Goal: Transaction & Acquisition: Book appointment/travel/reservation

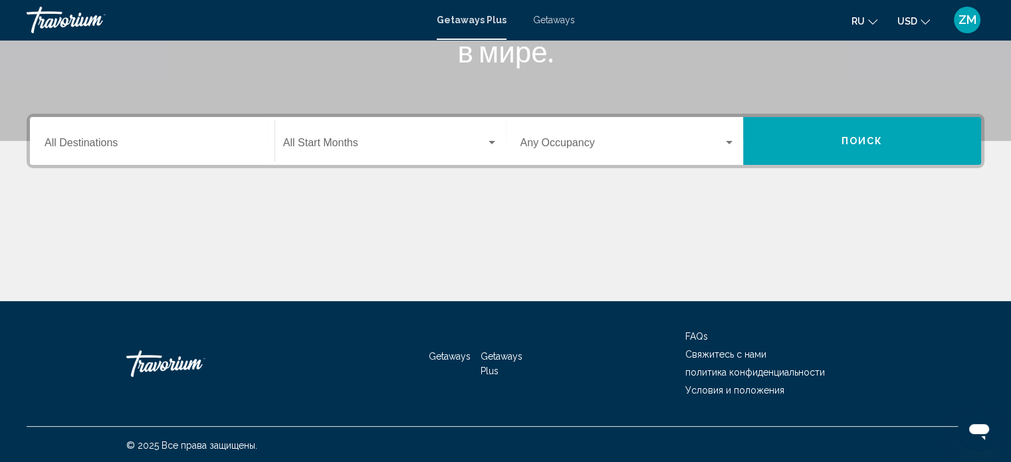
scroll to position [259, 0]
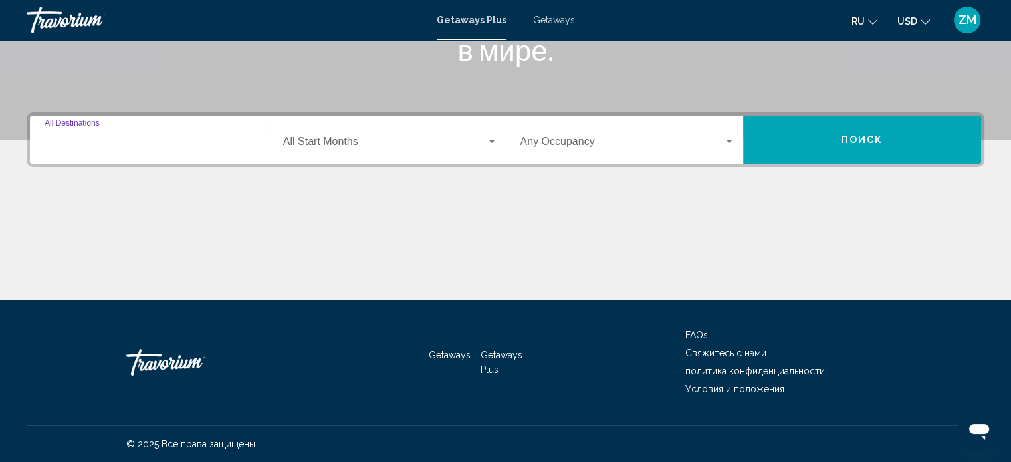
click at [98, 142] on input "Destination All Destinations" at bounding box center [152, 144] width 215 height 12
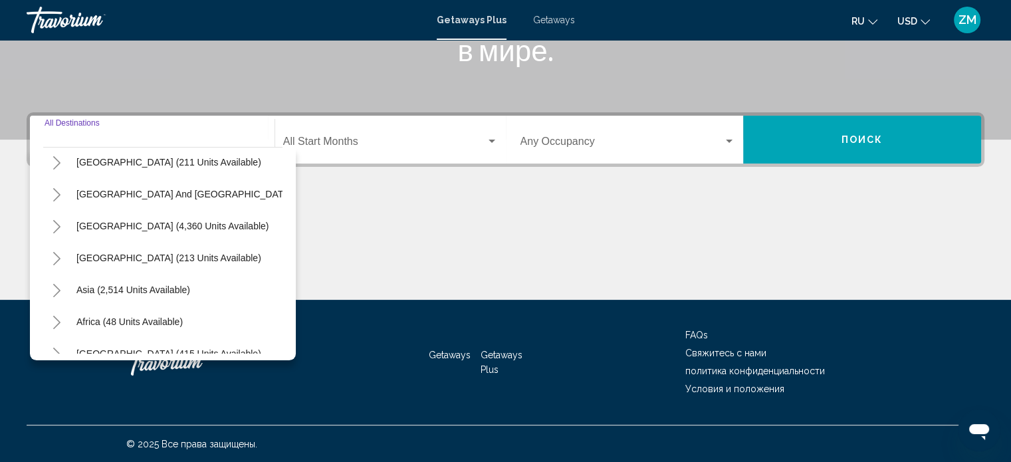
scroll to position [225, 0]
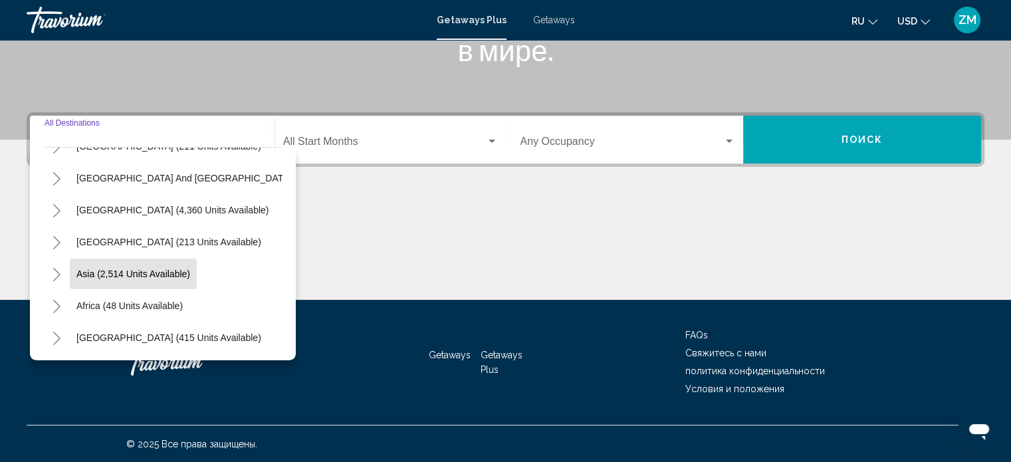
click at [113, 269] on span "Asia (2,514 units available)" at bounding box center [133, 274] width 114 height 11
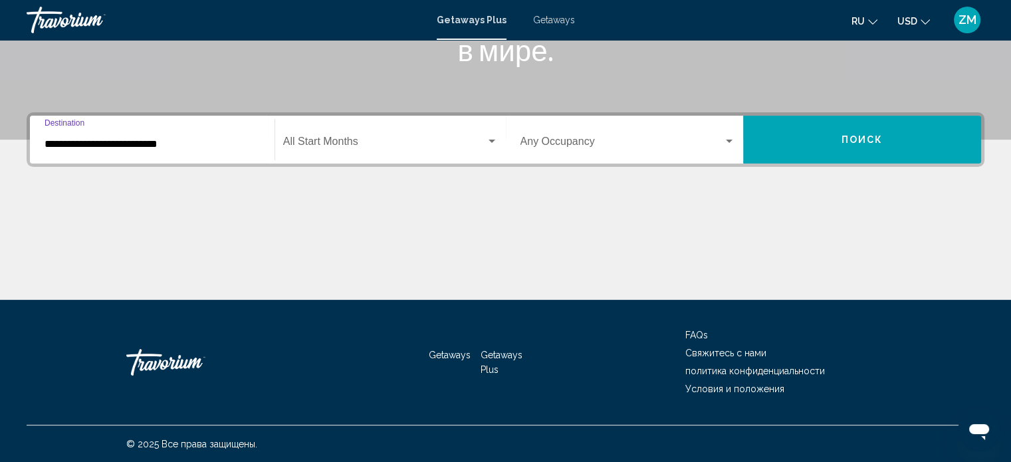
click at [95, 146] on input "**********" at bounding box center [152, 144] width 215 height 12
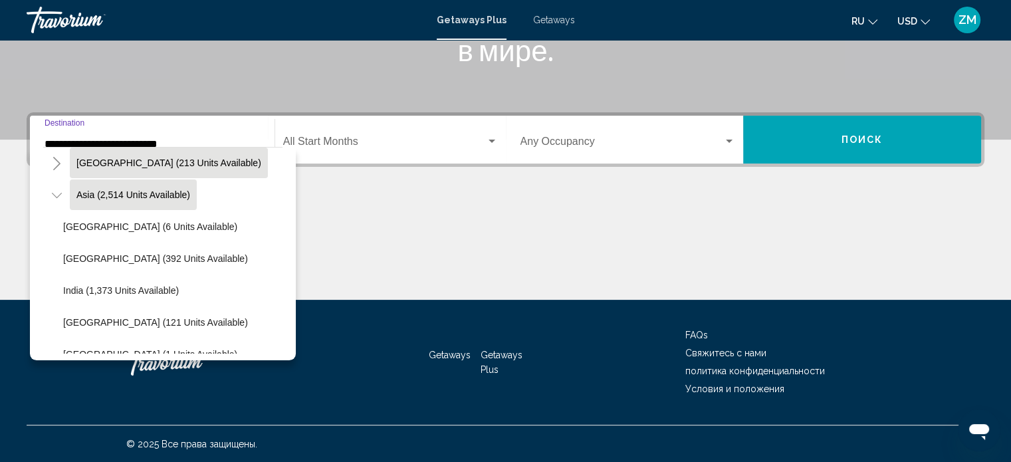
scroll to position [376, 0]
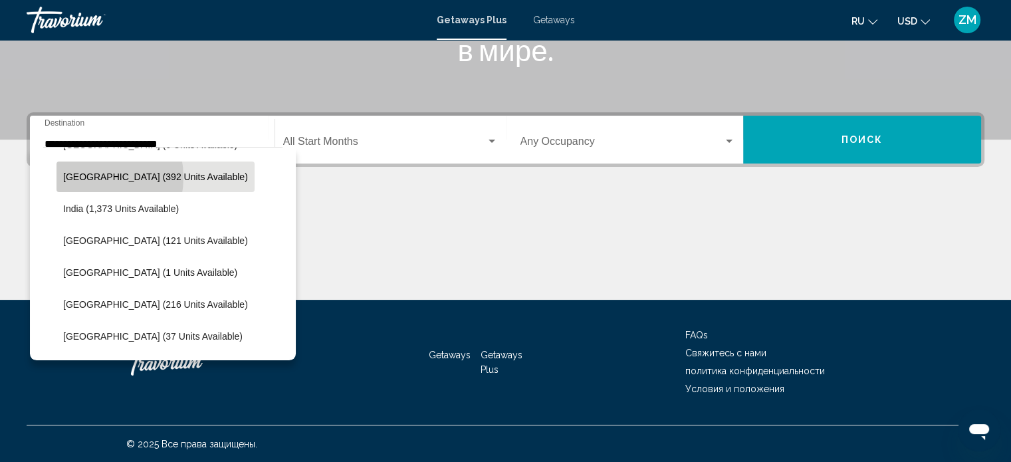
click at [87, 176] on span "[GEOGRAPHIC_DATA] (392 units available)" at bounding box center [155, 176] width 185 height 11
type input "**********"
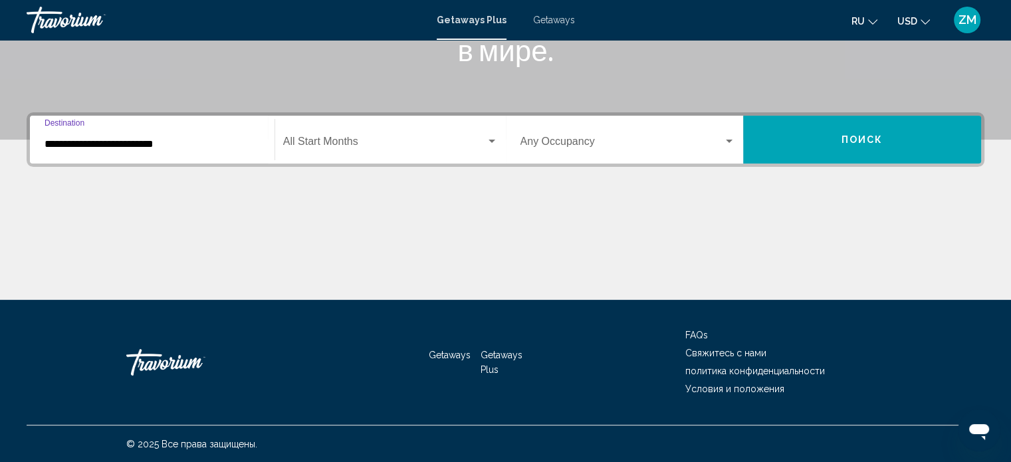
click at [863, 136] on span "Поиск" at bounding box center [863, 140] width 42 height 11
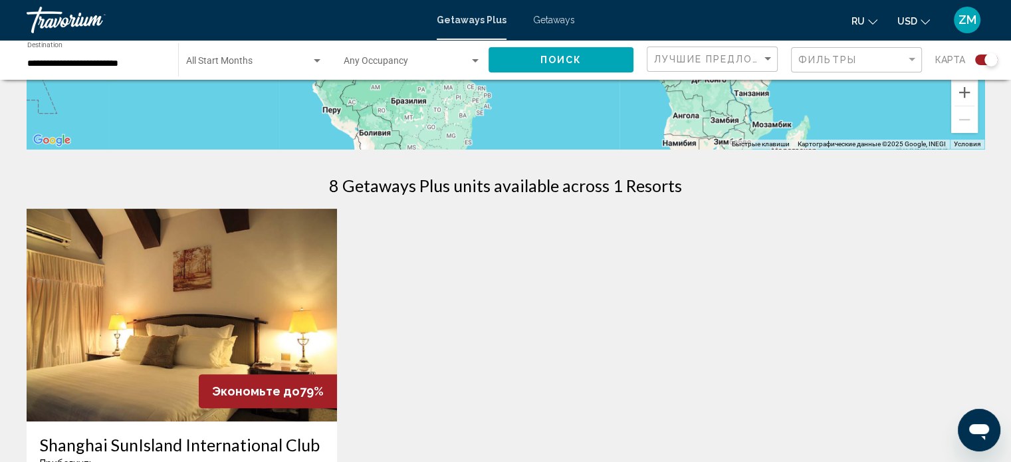
scroll to position [160, 0]
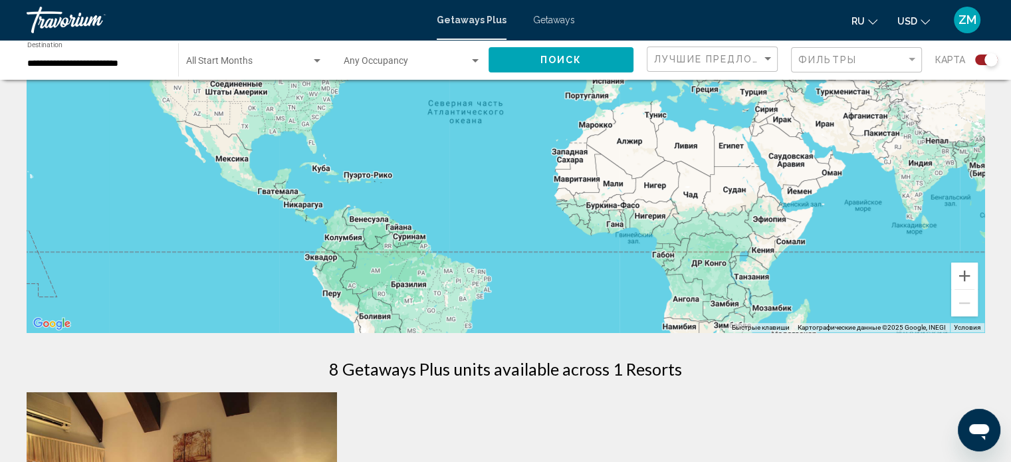
click at [550, 19] on span "Getaways" at bounding box center [554, 20] width 42 height 11
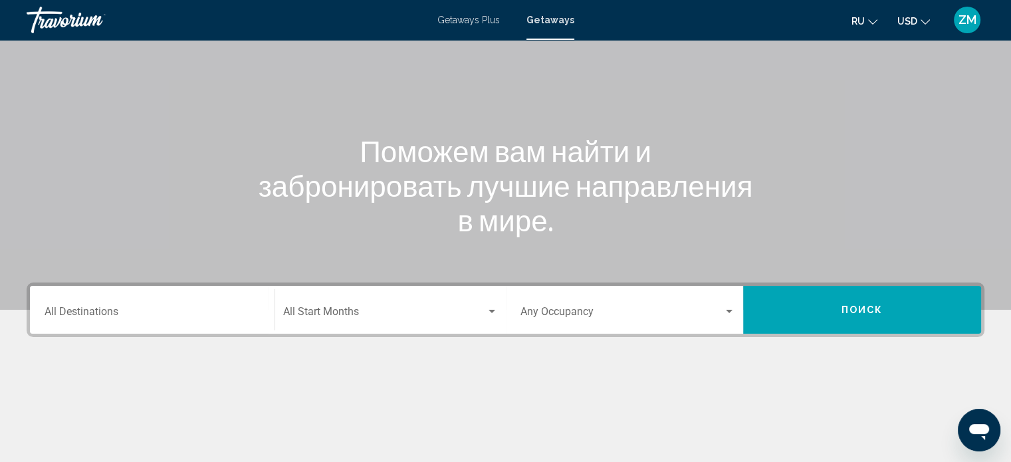
scroll to position [199, 0]
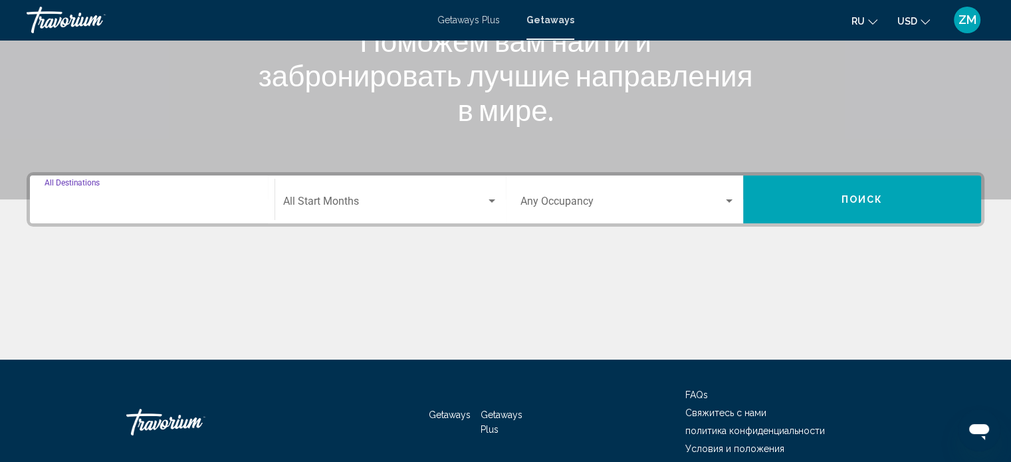
click at [80, 202] on input "Destination All Destinations" at bounding box center [152, 204] width 215 height 12
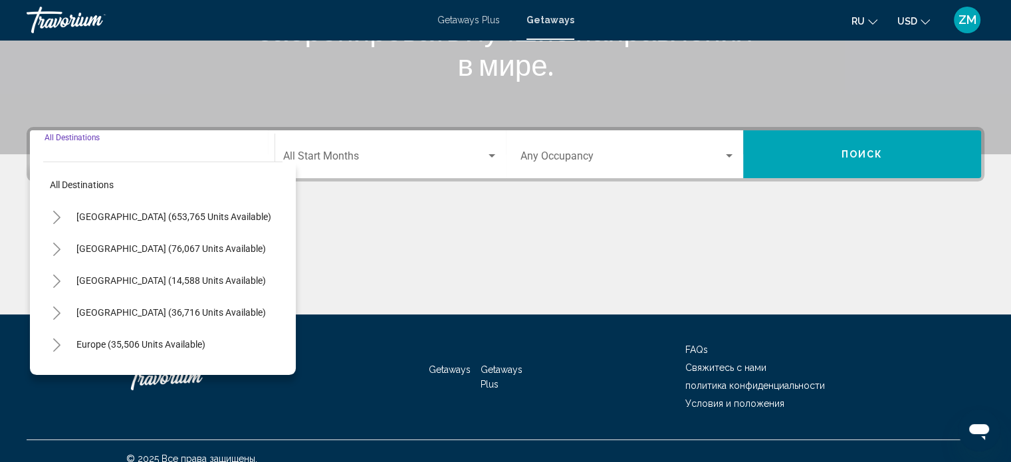
scroll to position [259, 0]
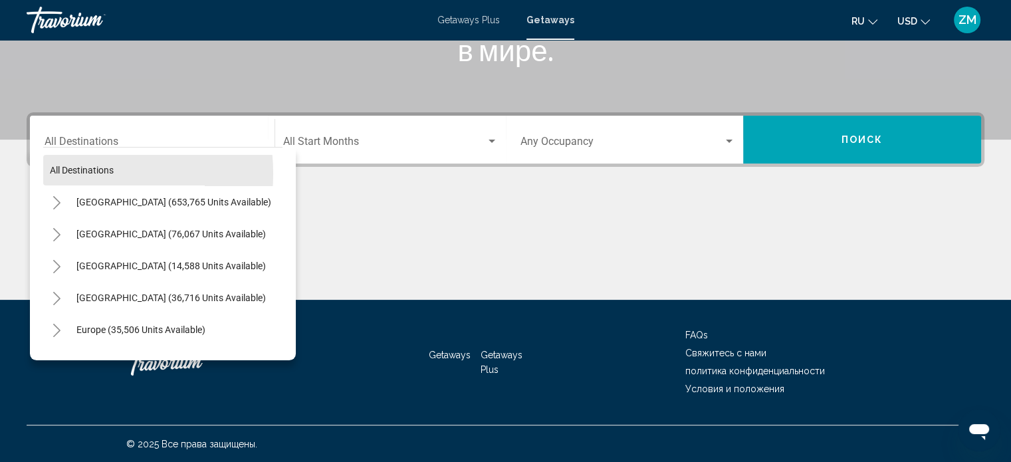
click at [68, 172] on span "All destinations" at bounding box center [82, 170] width 64 height 11
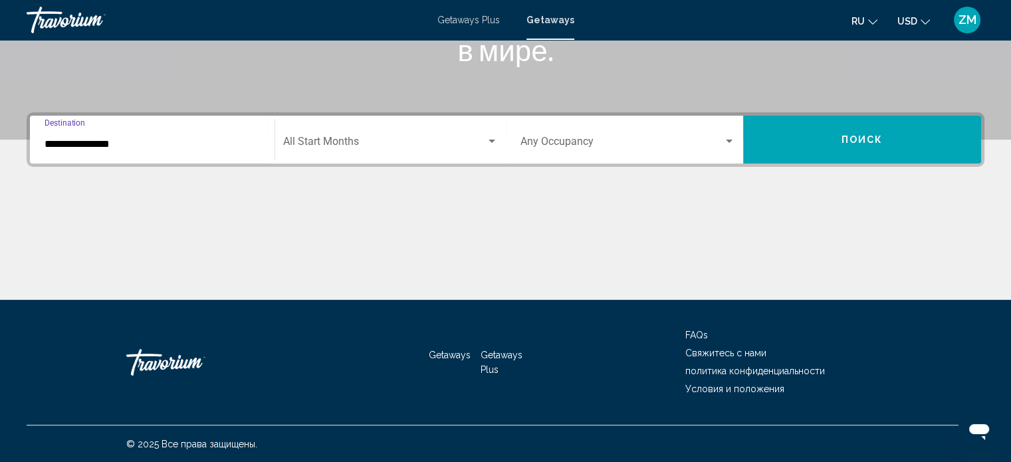
click at [62, 145] on input "**********" at bounding box center [152, 144] width 215 height 12
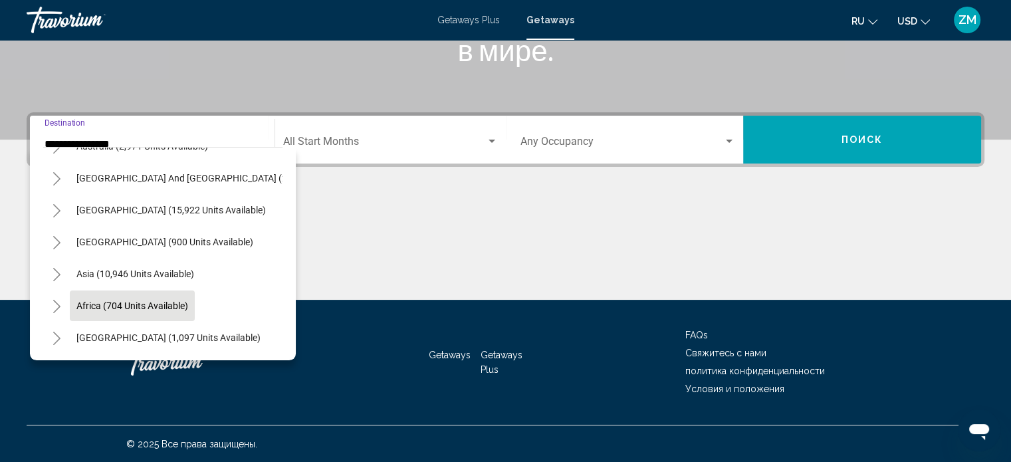
scroll to position [225, 0]
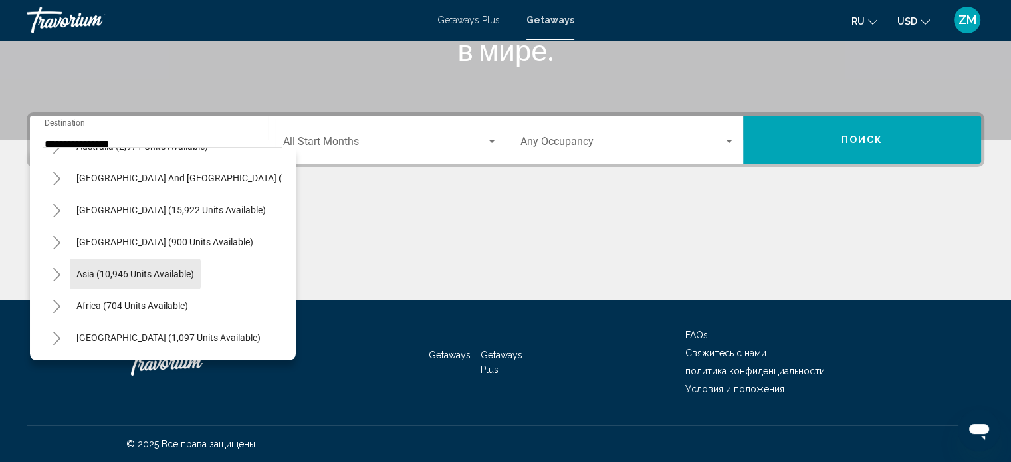
click at [82, 269] on span "Asia (10,946 units available)" at bounding box center [135, 274] width 118 height 11
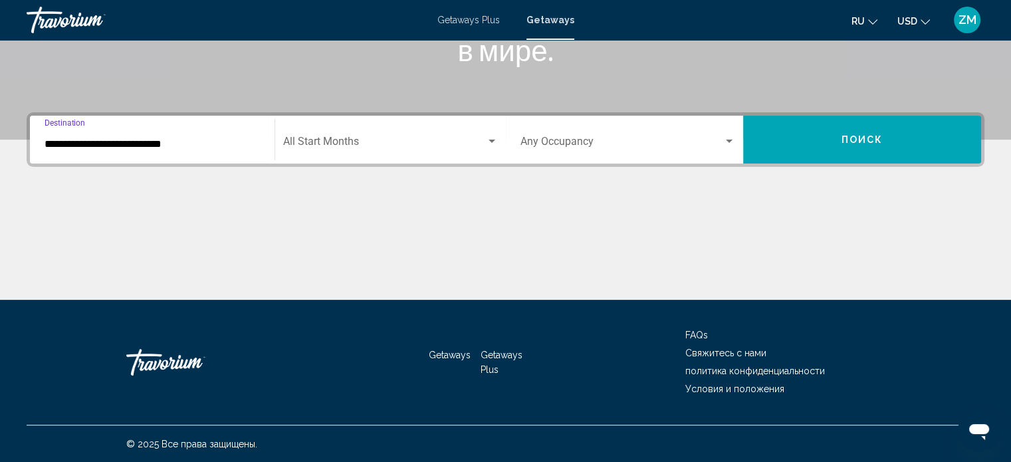
click at [64, 146] on input "**********" at bounding box center [152, 144] width 215 height 12
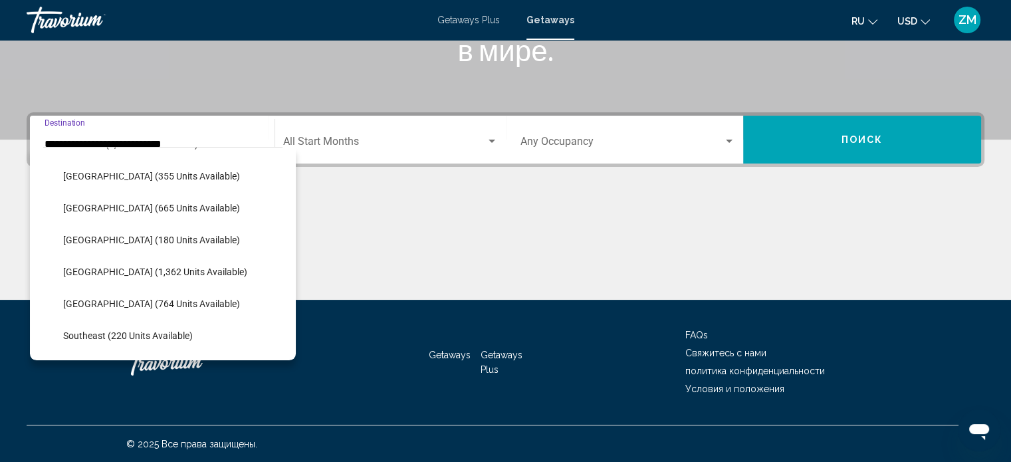
scroll to position [372, 0]
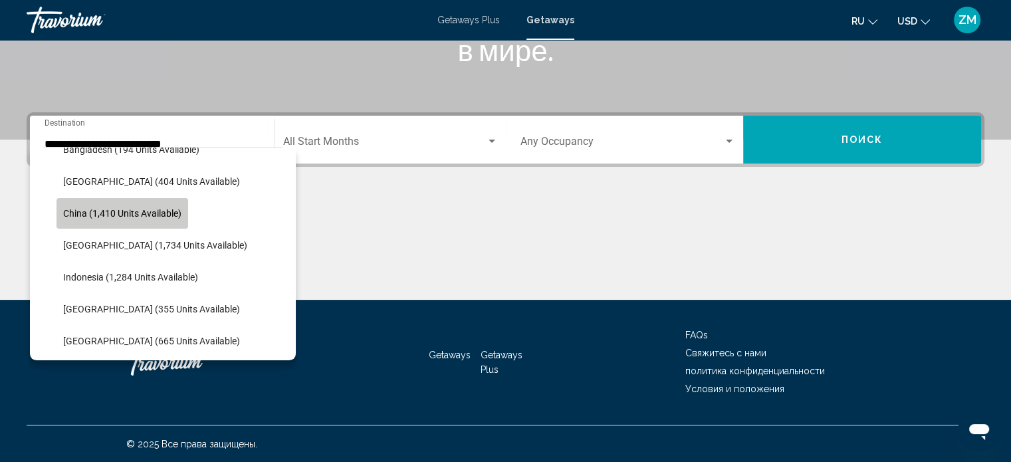
click at [68, 215] on span "China (1,410 units available)" at bounding box center [122, 213] width 118 height 11
type input "**********"
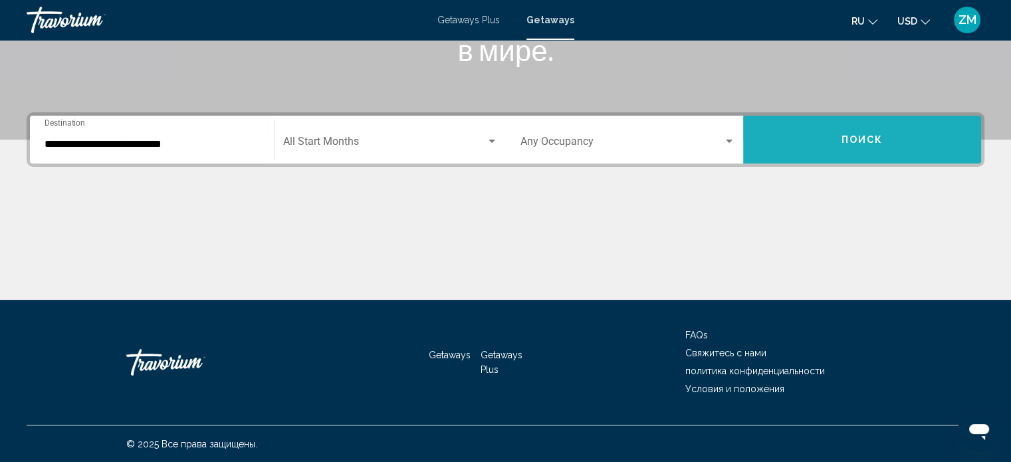
click at [811, 140] on button "Поиск" at bounding box center [862, 140] width 238 height 48
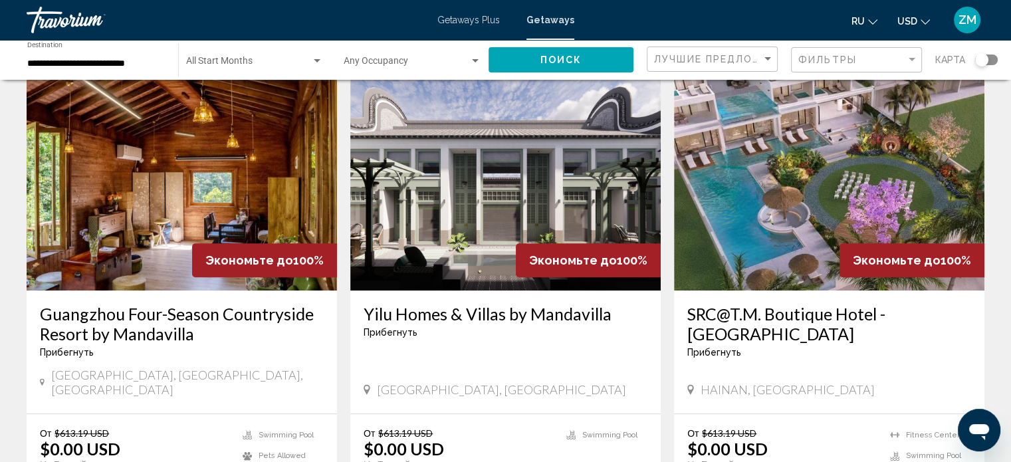
scroll to position [532, 0]
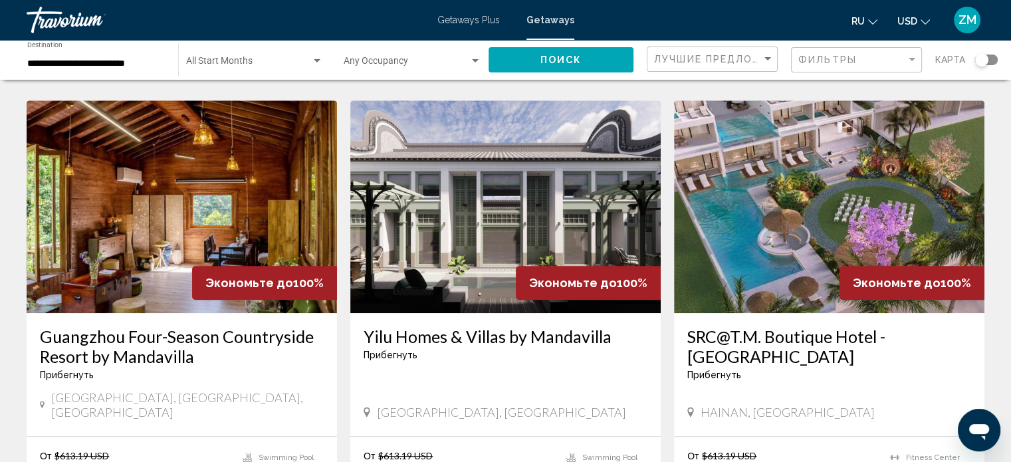
click at [470, 195] on img "Main content" at bounding box center [505, 206] width 310 height 213
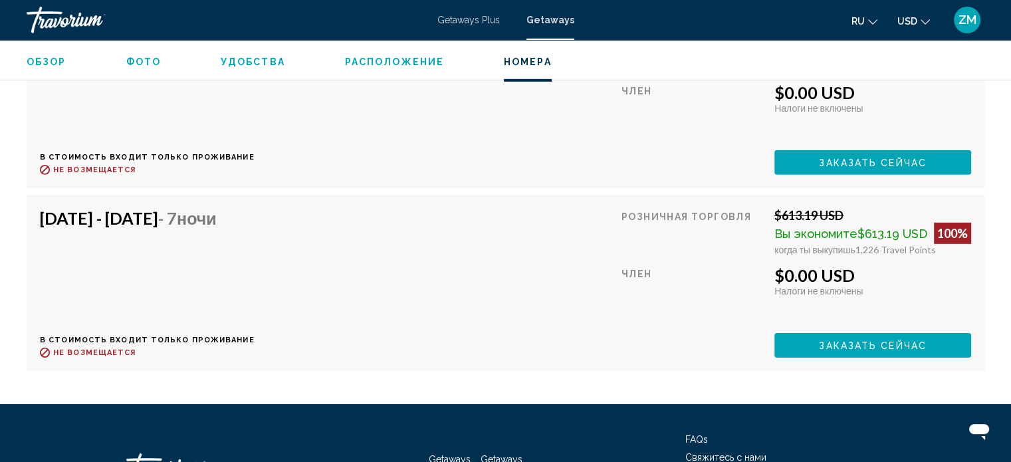
scroll to position [4338, 0]
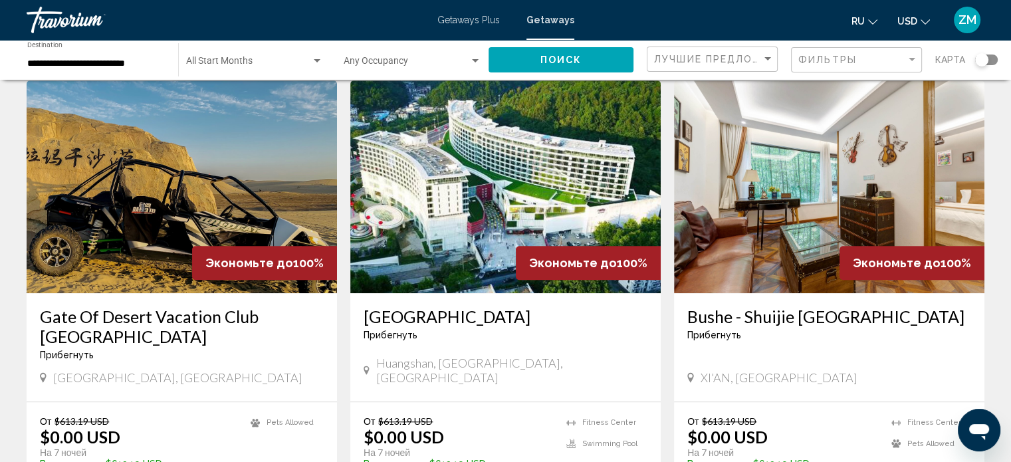
scroll to position [1064, 0]
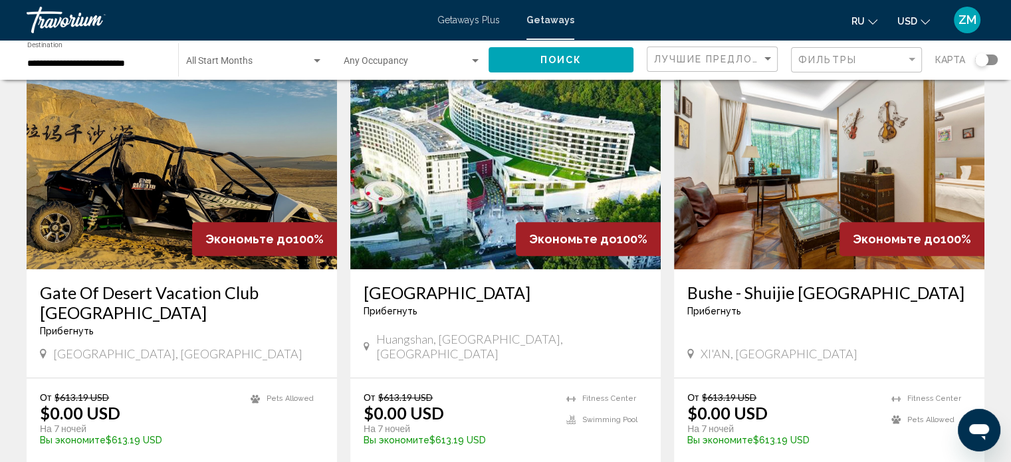
click at [466, 164] on img "Main content" at bounding box center [505, 162] width 310 height 213
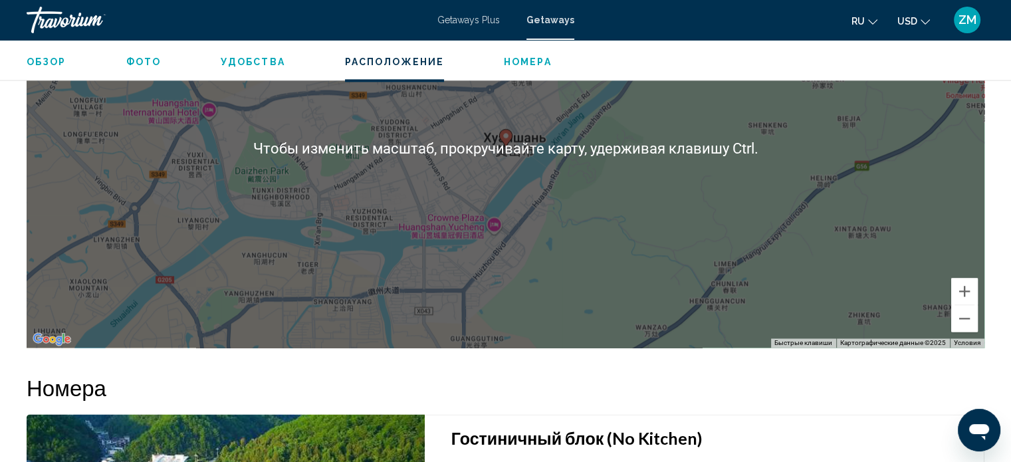
scroll to position [1869, 0]
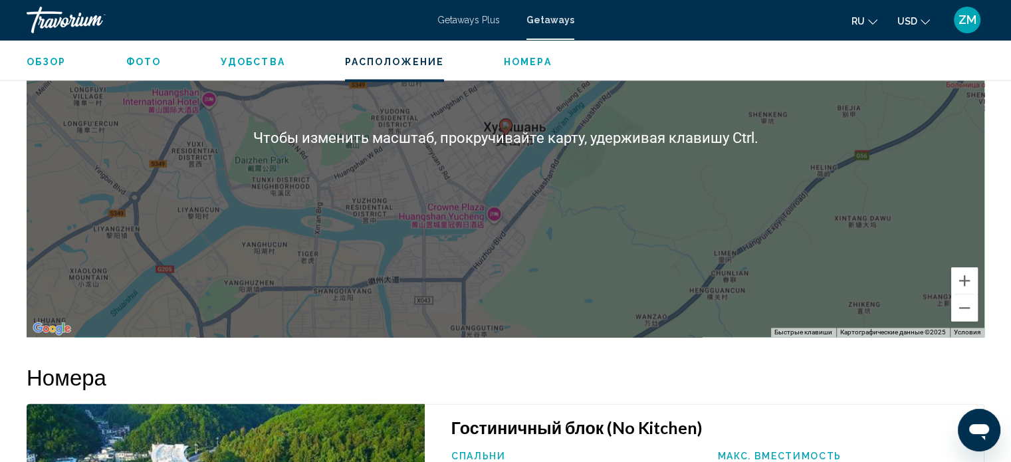
click at [523, 385] on h2 "Номера" at bounding box center [506, 377] width 958 height 27
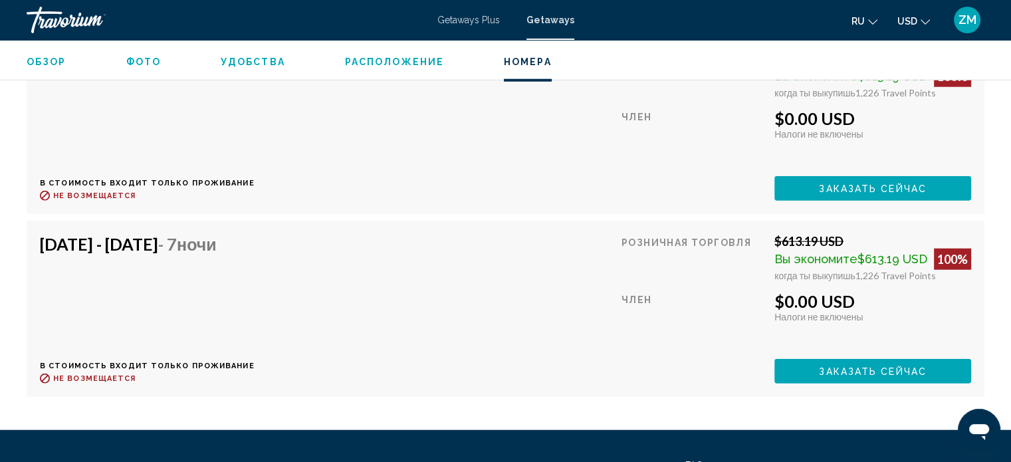
scroll to position [8519, 0]
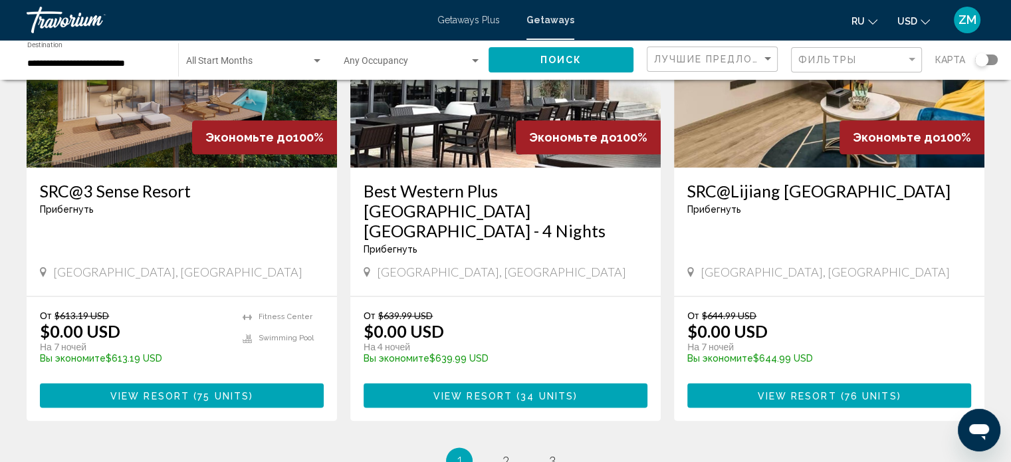
scroll to position [1763, 0]
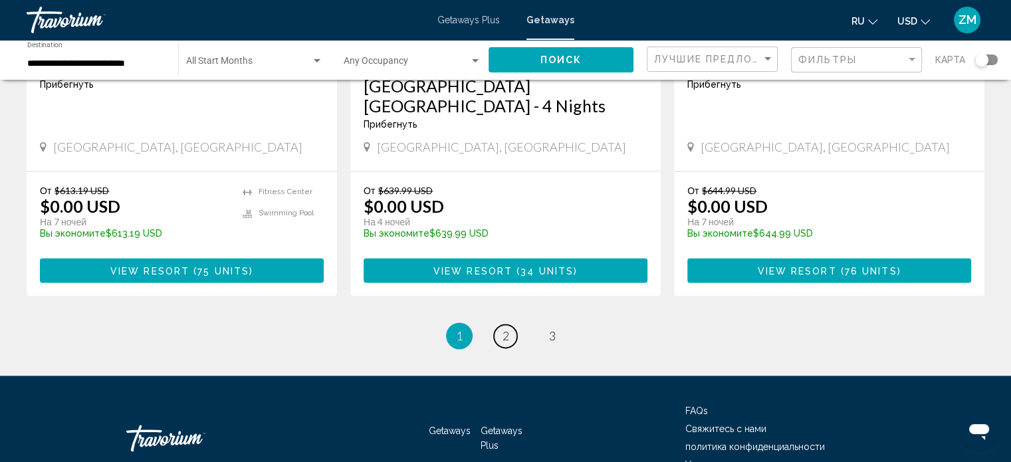
click at [504, 328] on span "2" at bounding box center [506, 335] width 7 height 15
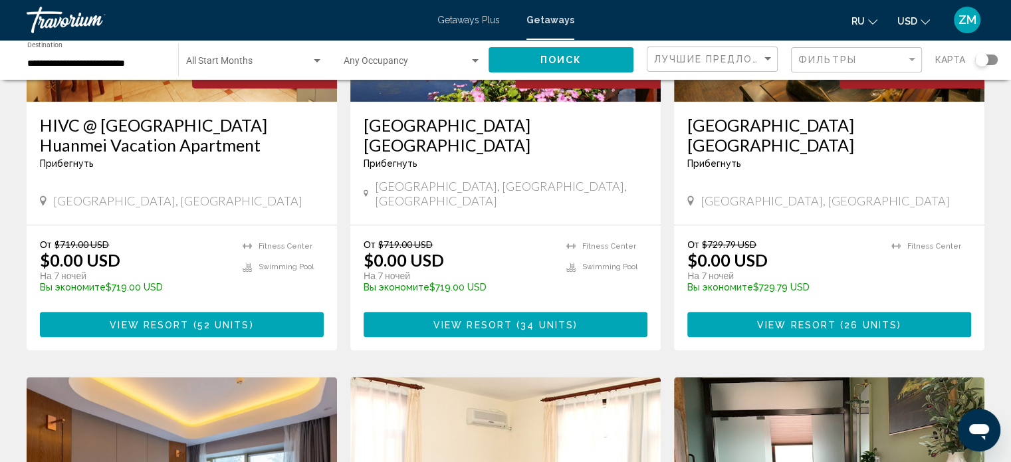
scroll to position [598, 0]
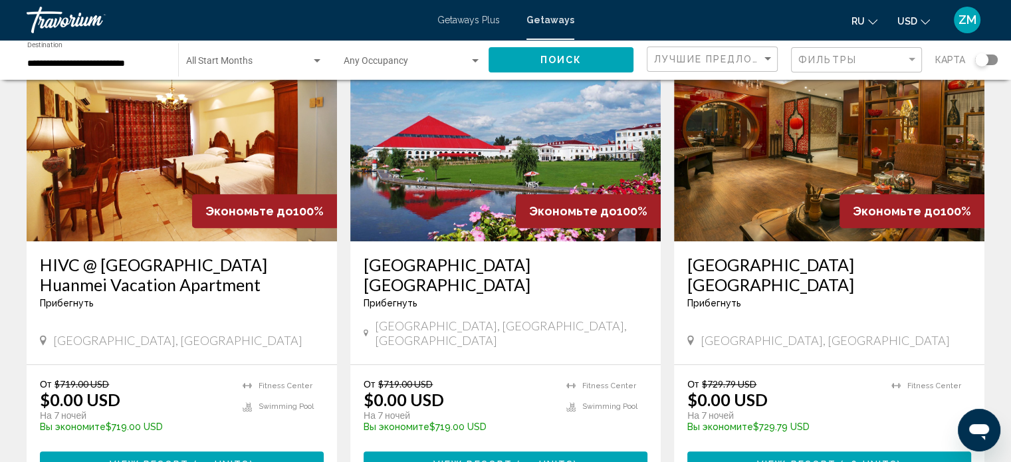
click at [465, 169] on img "Main content" at bounding box center [505, 135] width 310 height 213
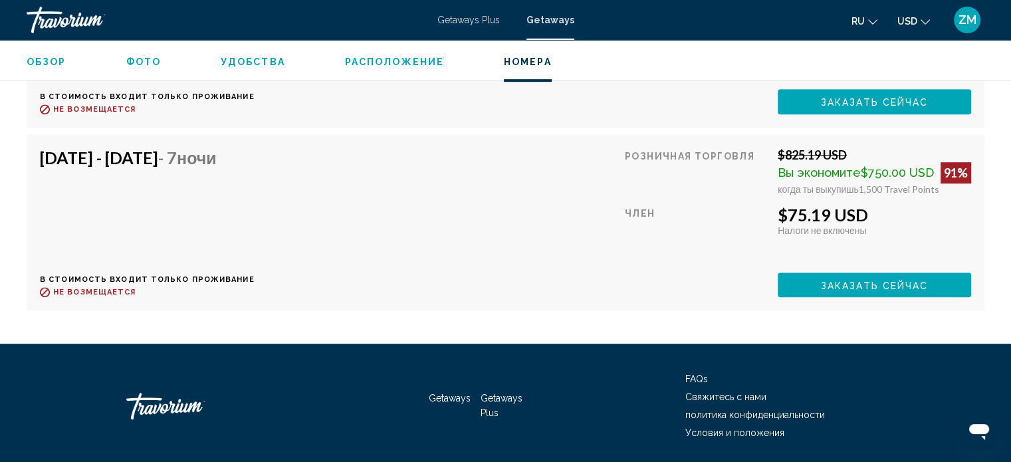
scroll to position [5760, 0]
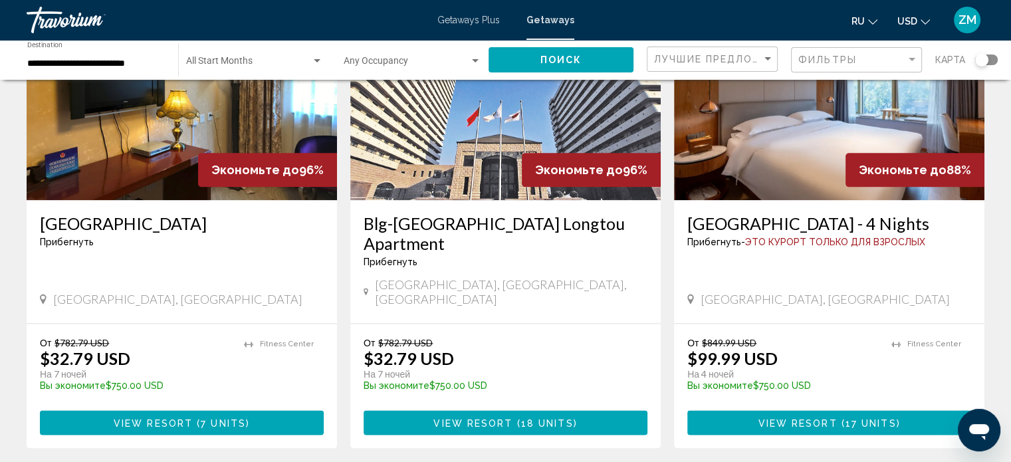
scroll to position [1595, 0]
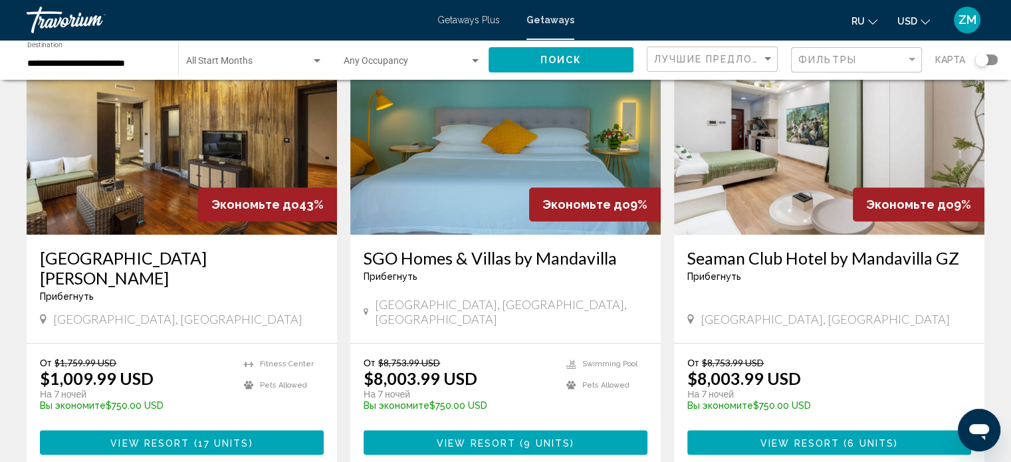
scroll to position [931, 0]
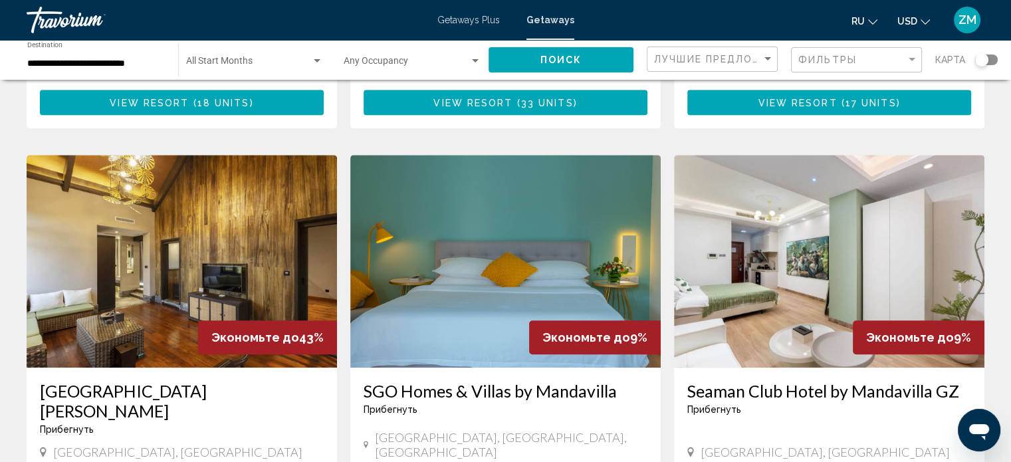
click at [522, 284] on img "Main content" at bounding box center [505, 261] width 310 height 213
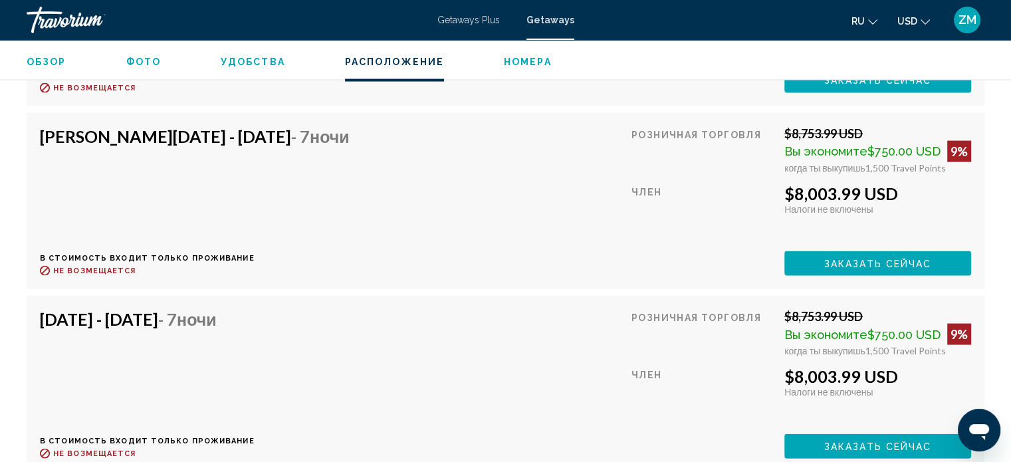
scroll to position [2800, 0]
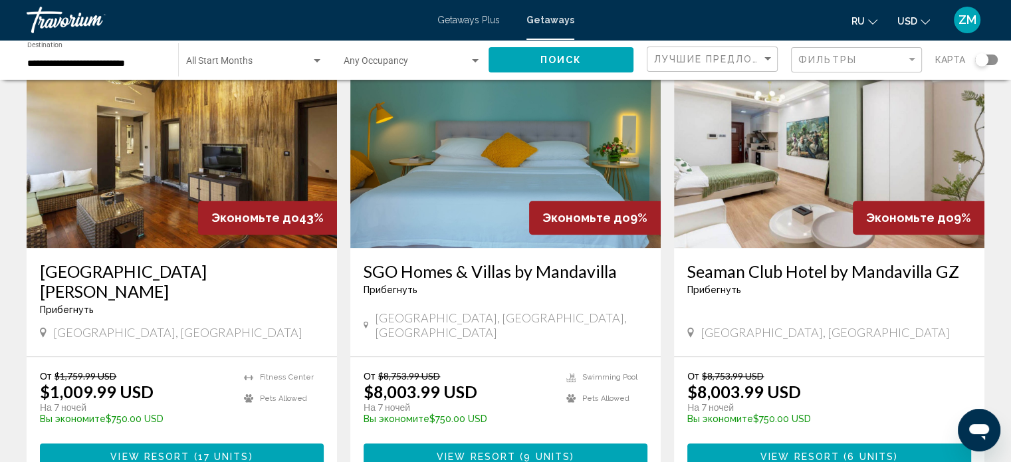
scroll to position [1130, 0]
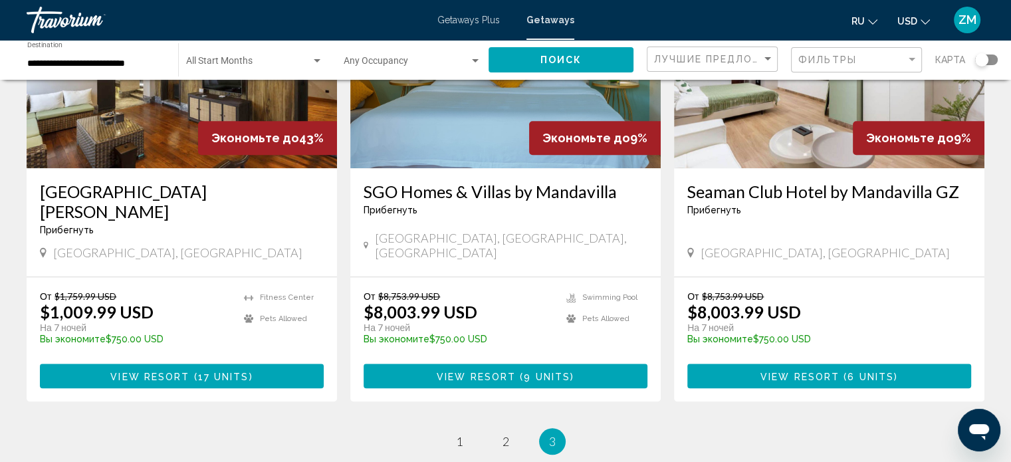
click at [104, 151] on img "Main content" at bounding box center [182, 61] width 310 height 213
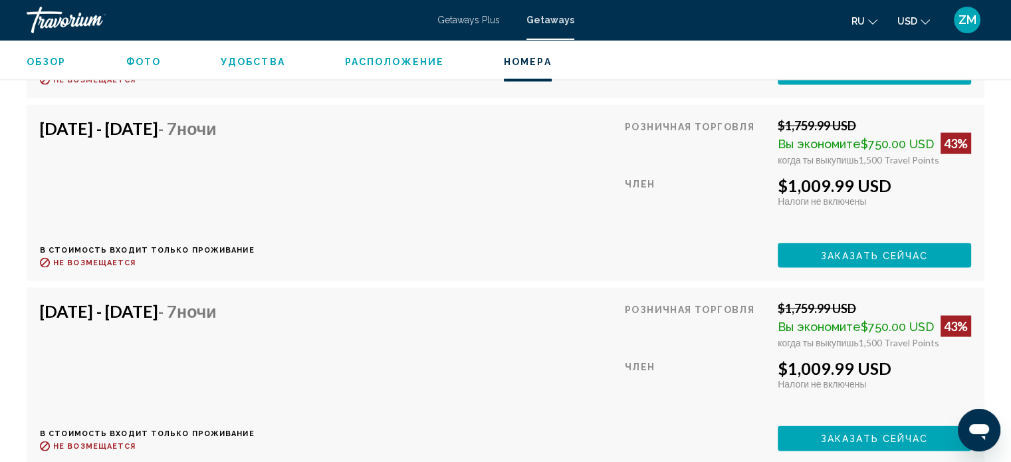
scroll to position [2733, 0]
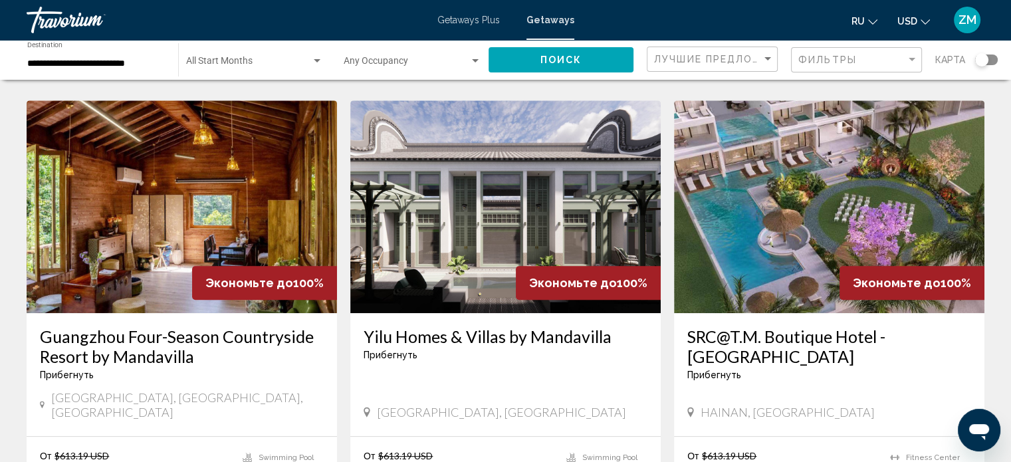
scroll to position [598, 0]
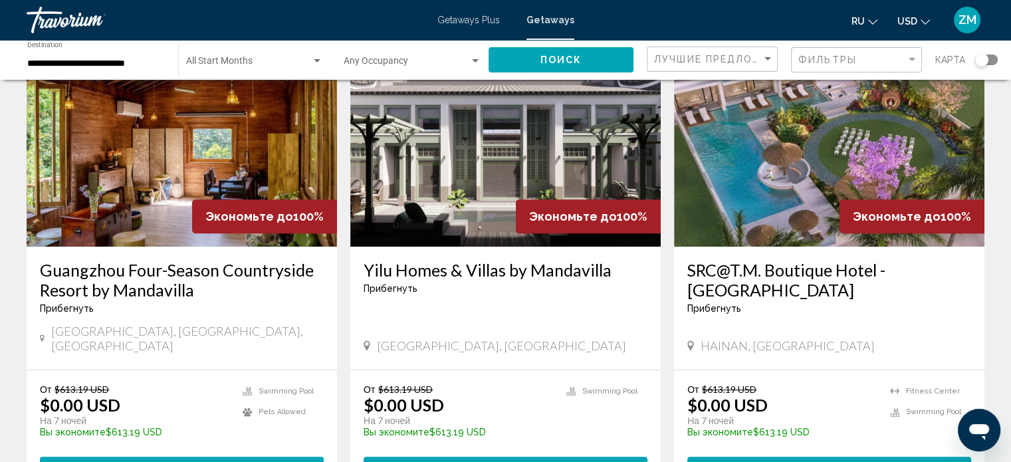
click at [497, 169] on img "Main content" at bounding box center [505, 140] width 310 height 213
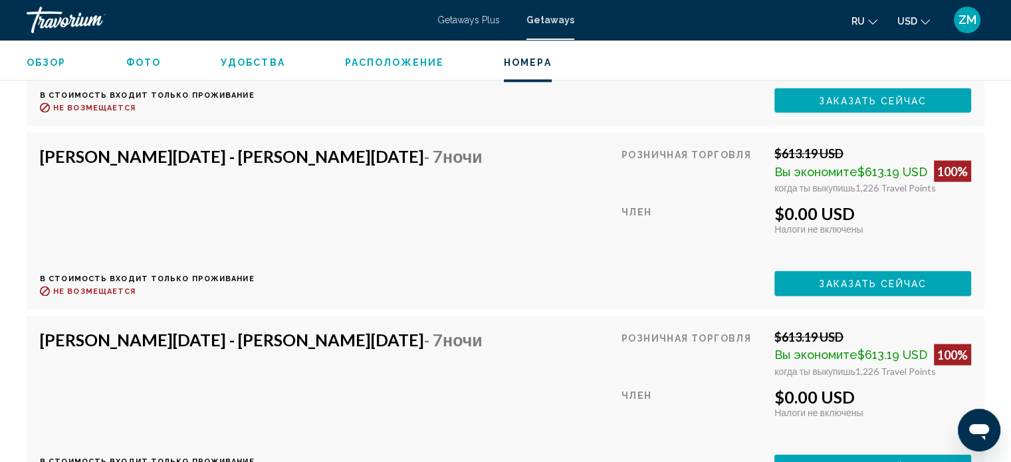
scroll to position [2401, 0]
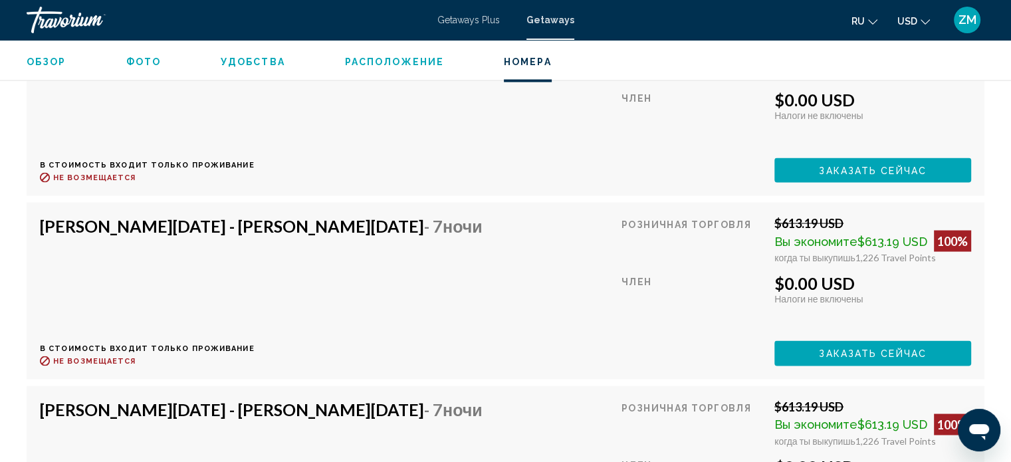
click at [879, 171] on span "Заказать сейчас" at bounding box center [873, 170] width 108 height 11
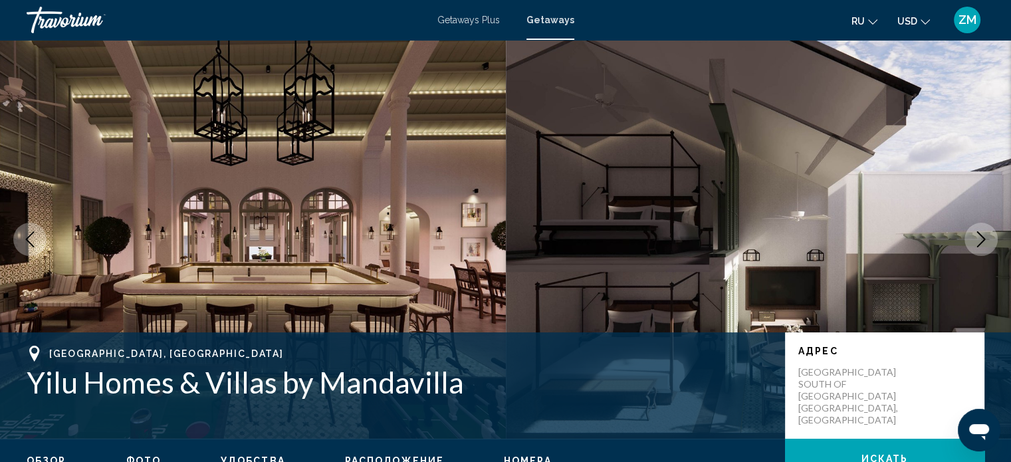
scroll to position [8, 0]
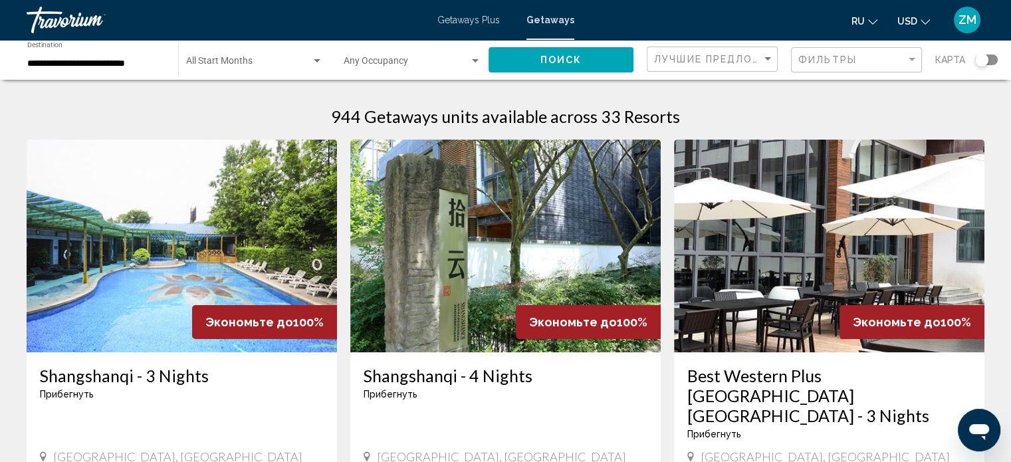
click at [996, 63] on div "Search widget" at bounding box center [986, 60] width 23 height 11
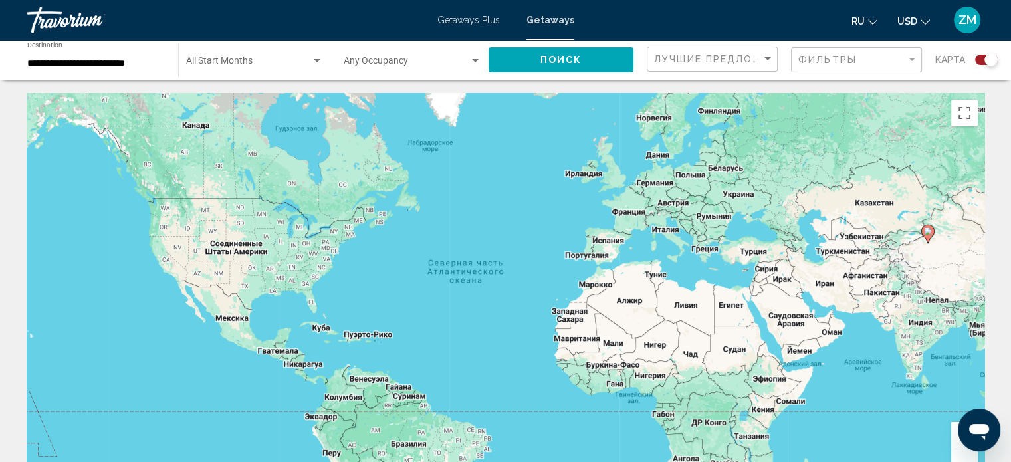
click at [933, 241] on gmp-advanced-marker "Main content" at bounding box center [927, 234] width 13 height 20
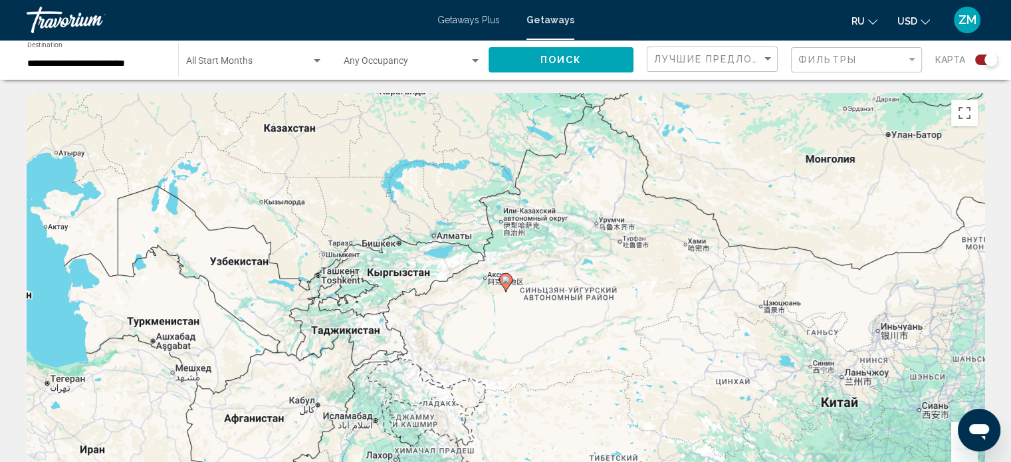
click at [505, 288] on icon "Main content" at bounding box center [505, 282] width 12 height 17
type input "**********"
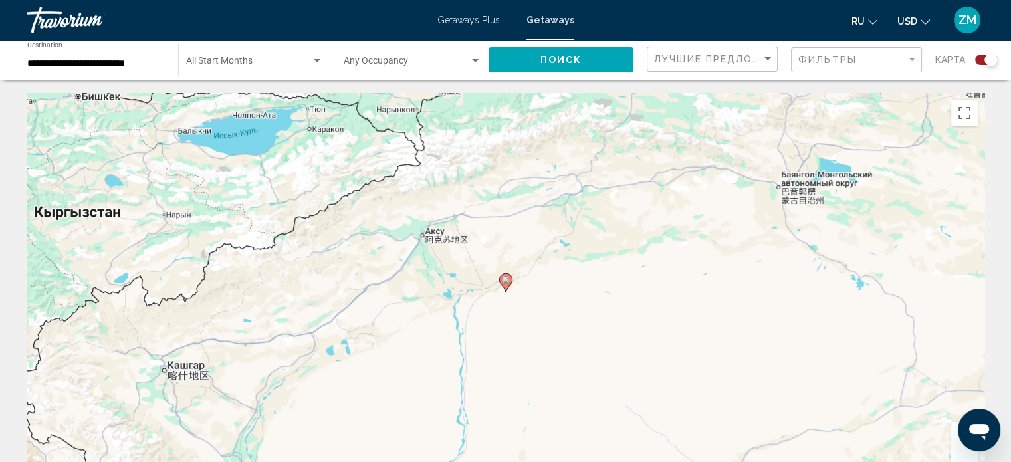
click at [505, 288] on icon "Main content" at bounding box center [505, 282] width 12 height 17
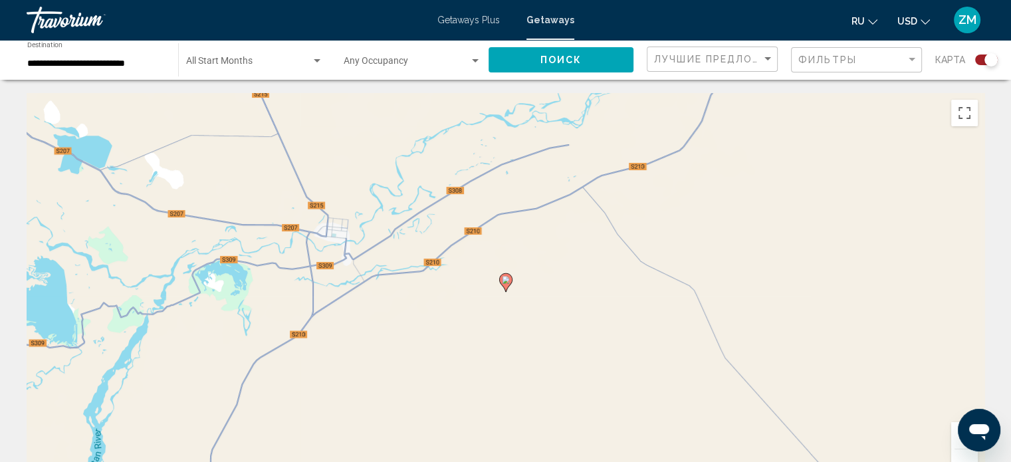
click at [505, 288] on icon "Main content" at bounding box center [505, 282] width 12 height 17
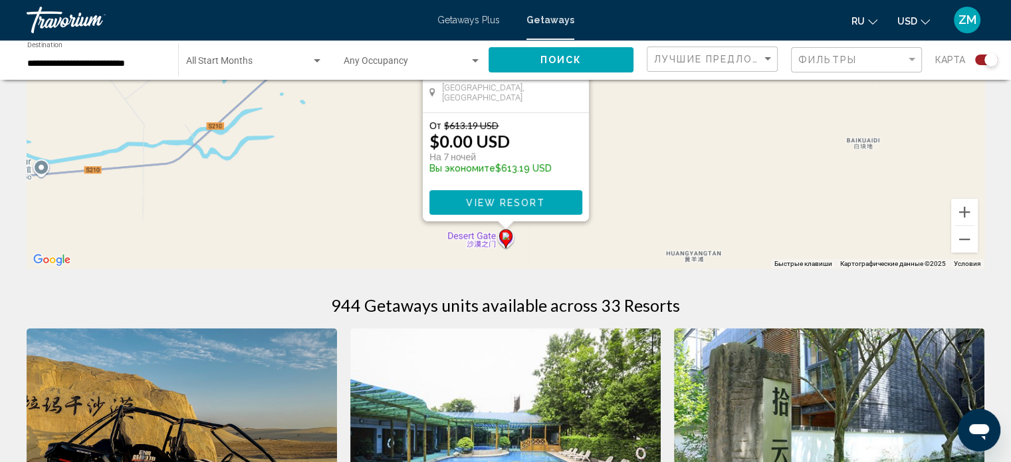
scroll to position [133, 0]
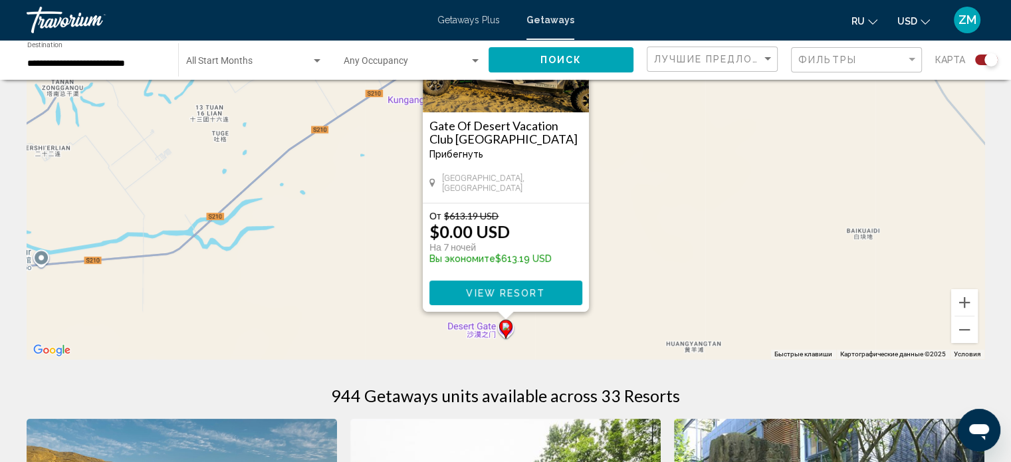
click at [367, 296] on div "Чтобы активировать перетаскивание с помощью клавиатуры, нажмите Alt + Ввод. Пос…" at bounding box center [506, 159] width 958 height 399
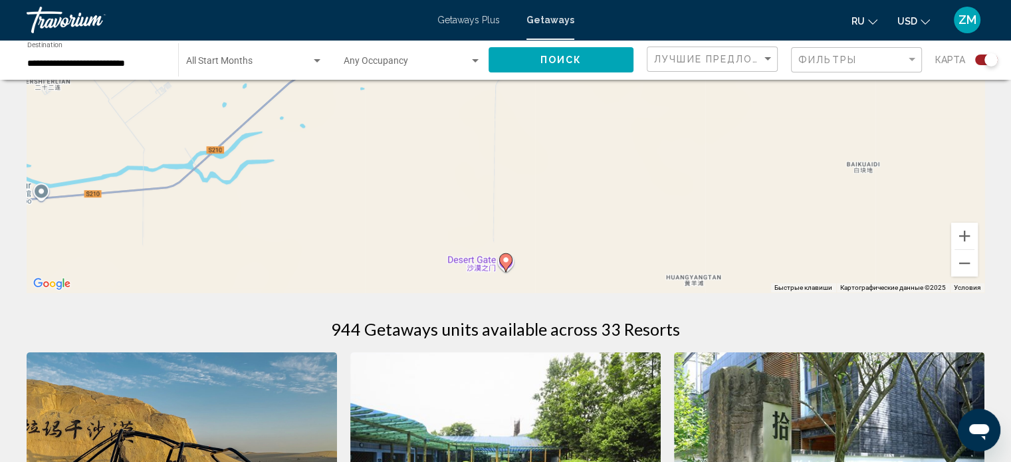
scroll to position [332, 0]
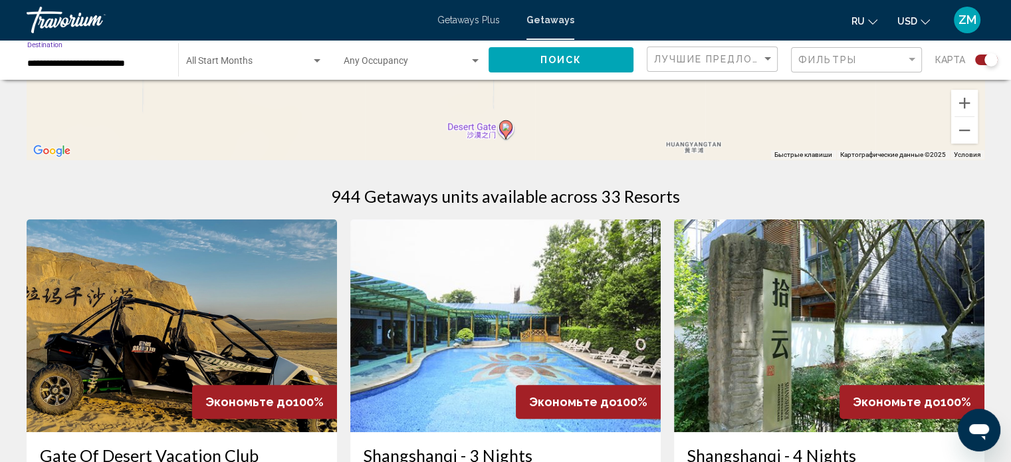
click at [98, 60] on input "**********" at bounding box center [96, 63] width 138 height 11
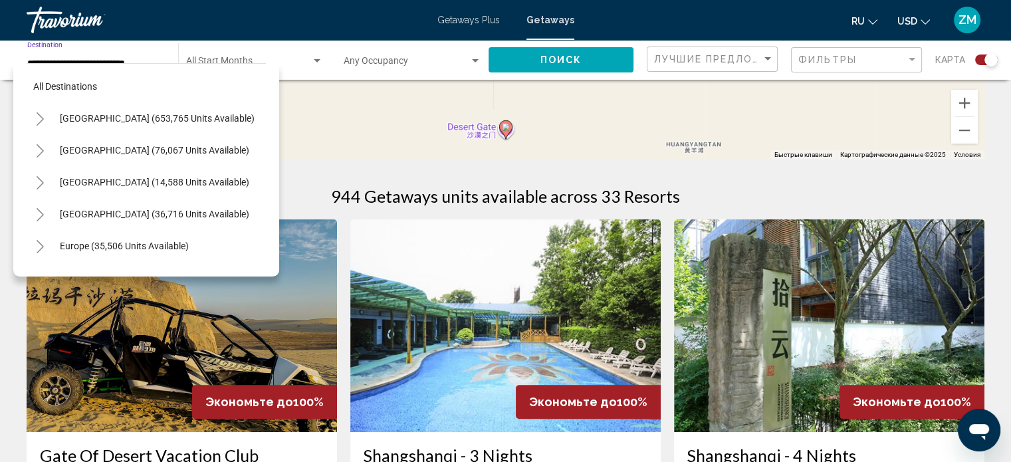
scroll to position [339, 0]
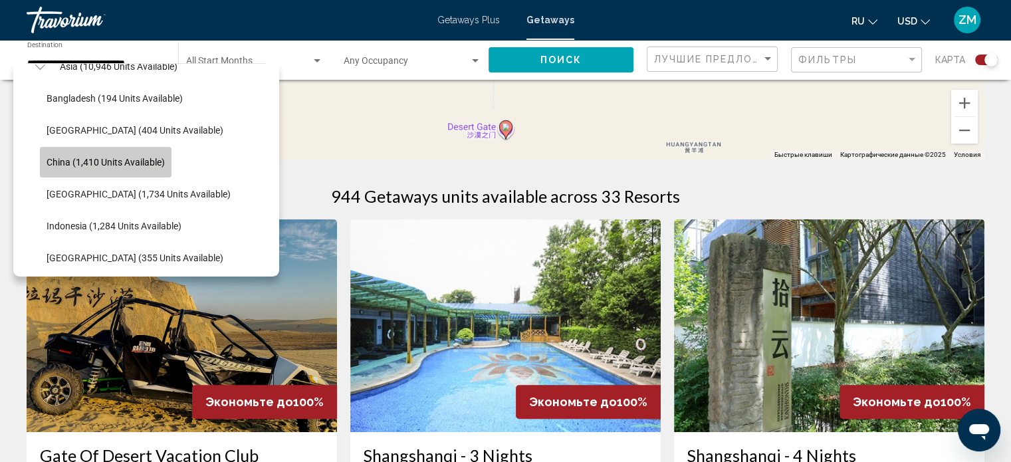
click at [104, 152] on button "China (1,410 units available)" at bounding box center [106, 162] width 132 height 31
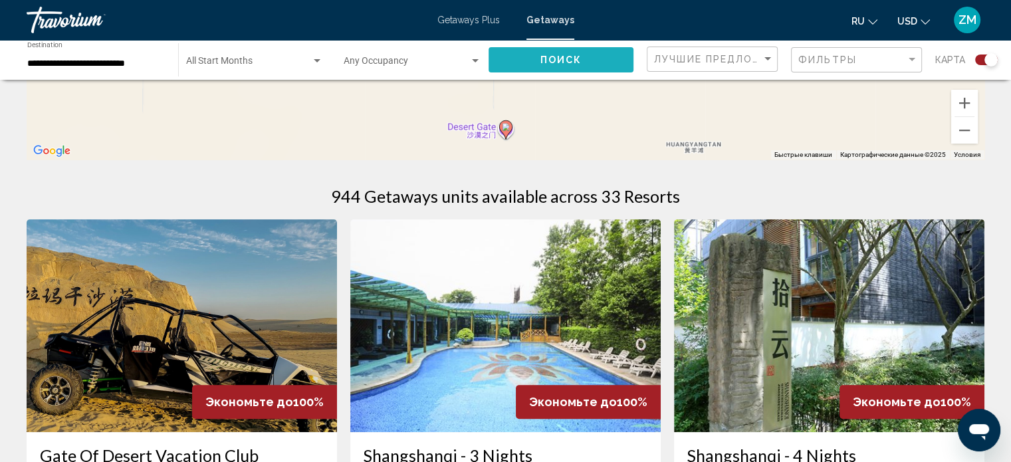
click at [532, 63] on button "Поиск" at bounding box center [561, 59] width 145 height 25
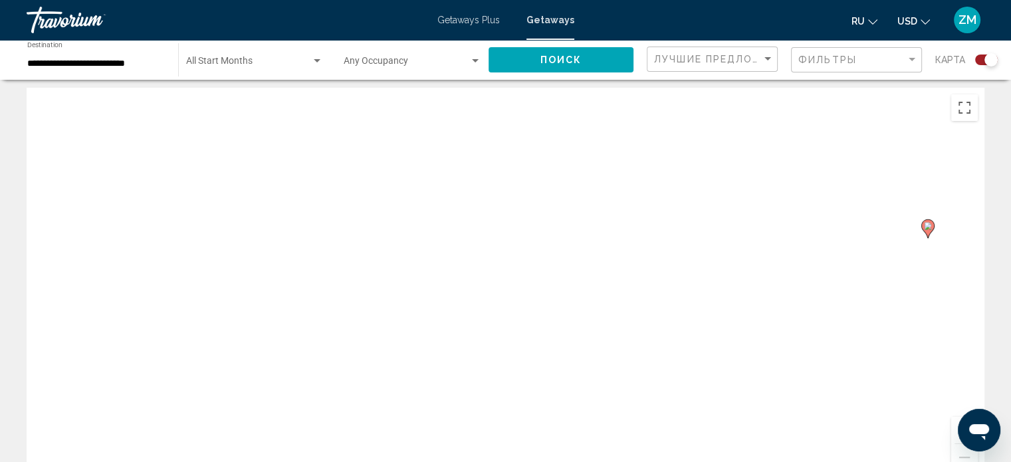
scroll to position [0, 0]
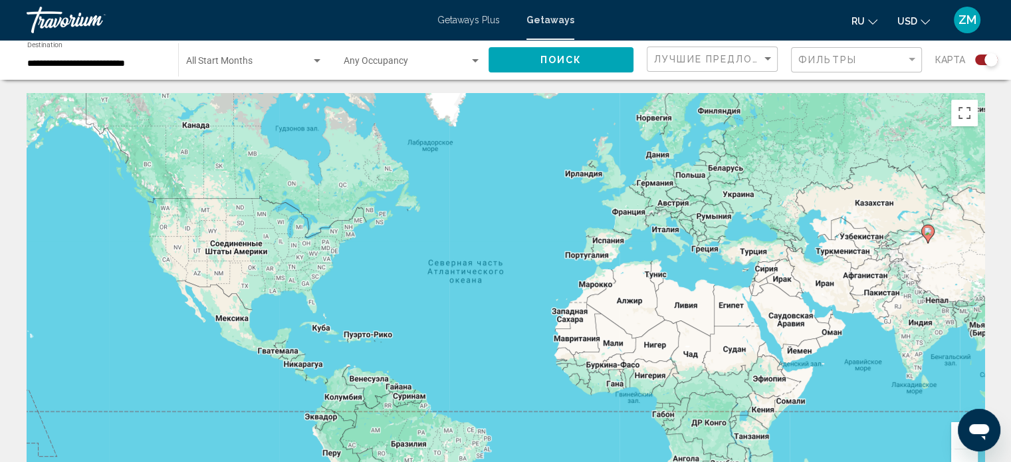
click at [929, 240] on gmp-advanced-marker "Main content" at bounding box center [927, 234] width 13 height 20
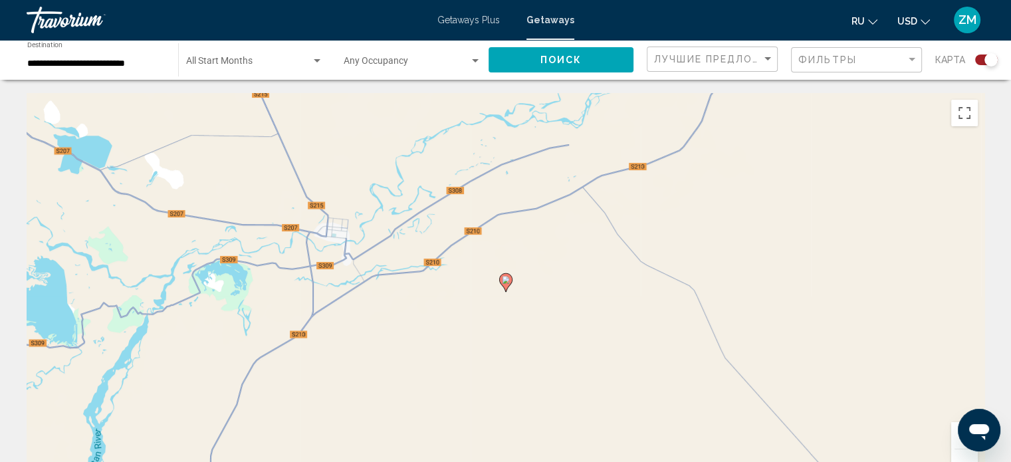
click at [504, 283] on image "Main content" at bounding box center [506, 280] width 8 height 8
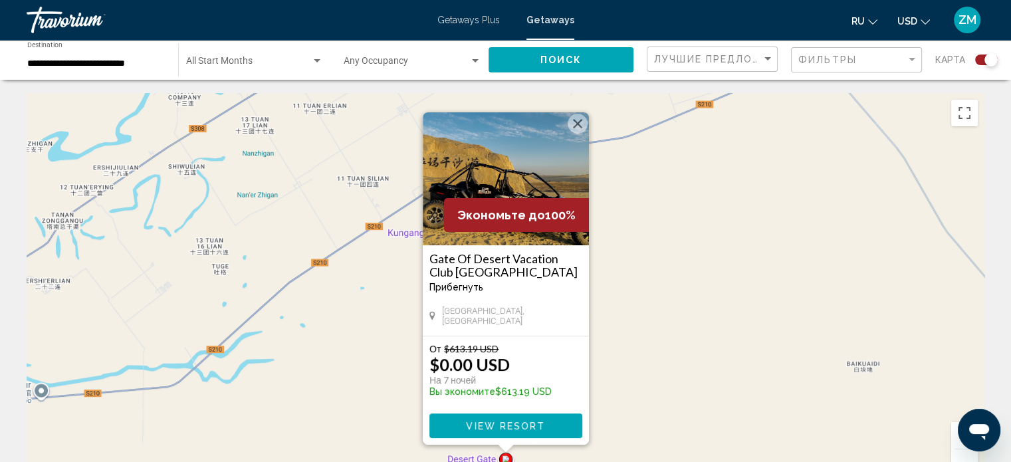
click at [646, 265] on div "Чтобы активировать перетаскивание с помощью клавиатуры, нажмите Alt + Ввод. Пос…" at bounding box center [506, 292] width 958 height 399
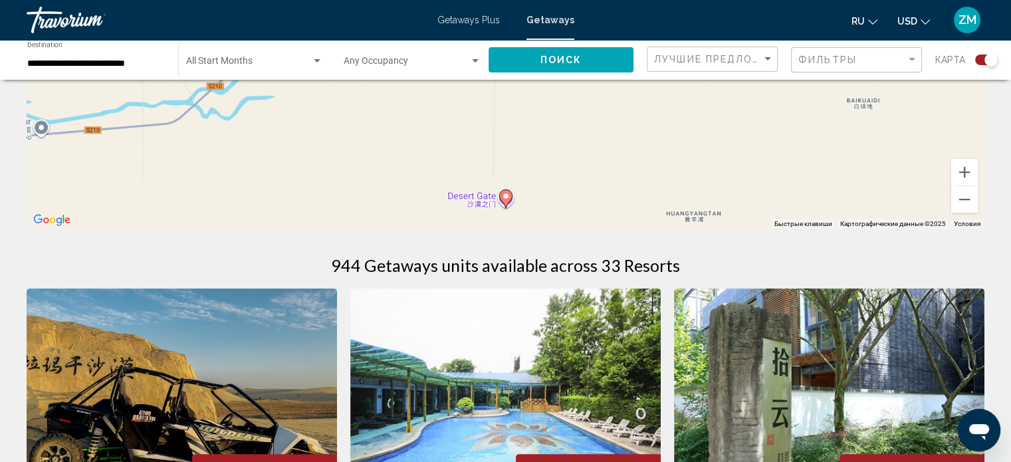
scroll to position [266, 0]
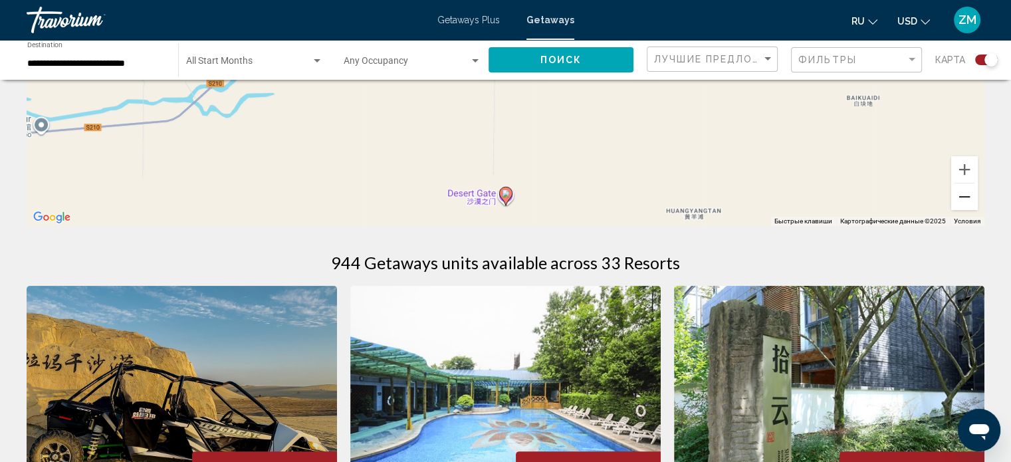
click at [964, 192] on button "Уменьшить" at bounding box center [964, 196] width 27 height 27
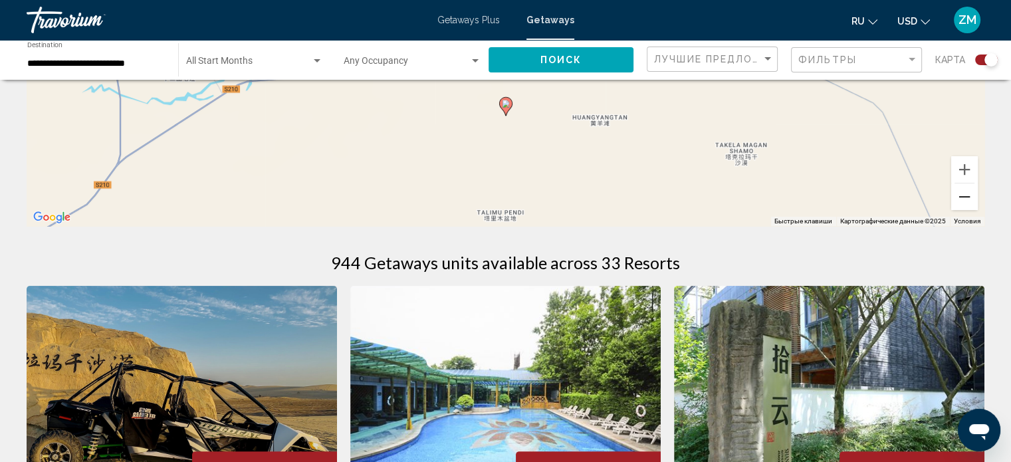
click at [964, 192] on button "Уменьшить" at bounding box center [964, 196] width 27 height 27
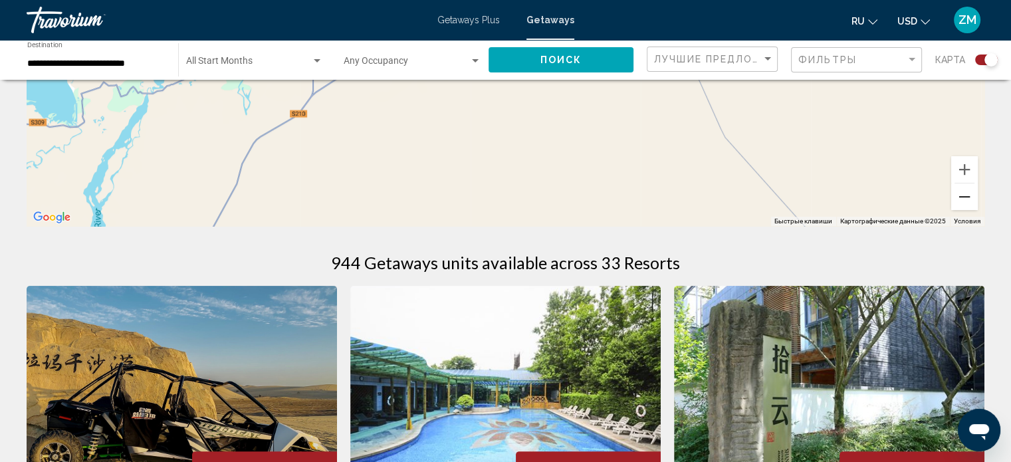
click at [964, 192] on button "Уменьшить" at bounding box center [964, 196] width 27 height 27
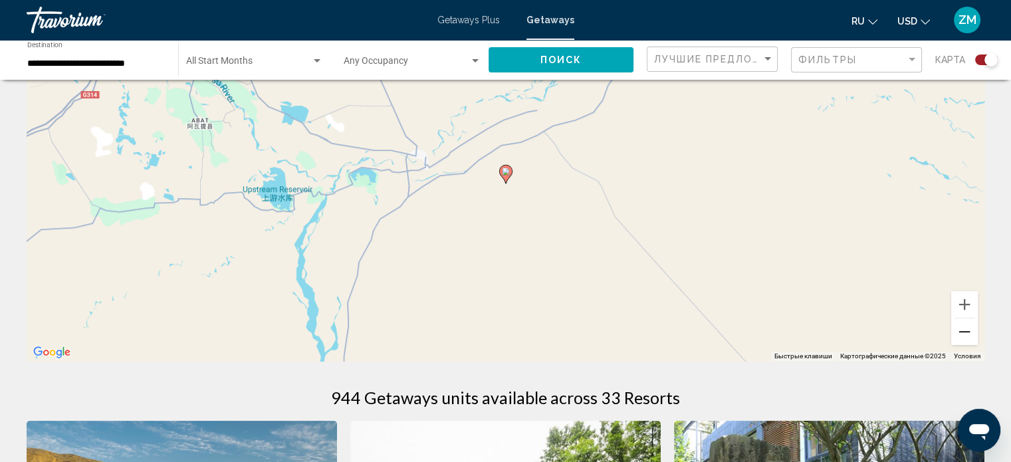
scroll to position [133, 0]
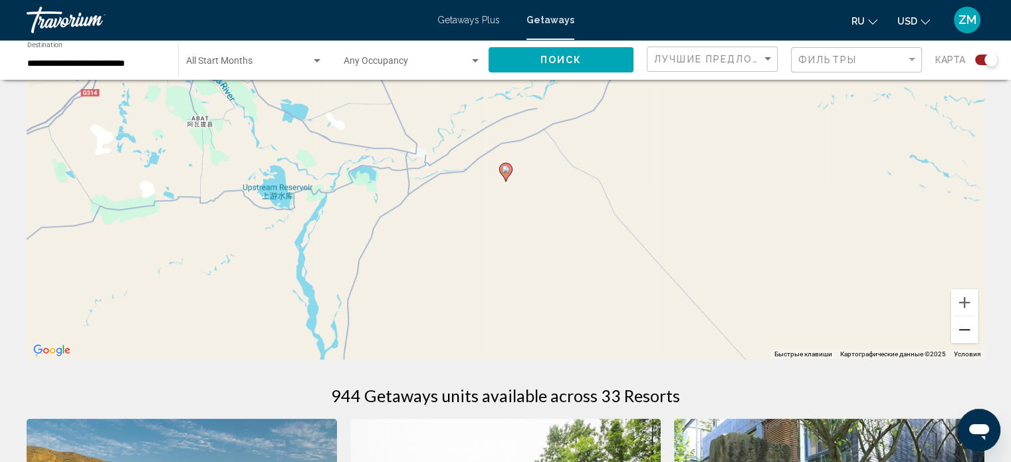
click at [965, 329] on button "Уменьшить" at bounding box center [964, 329] width 27 height 27
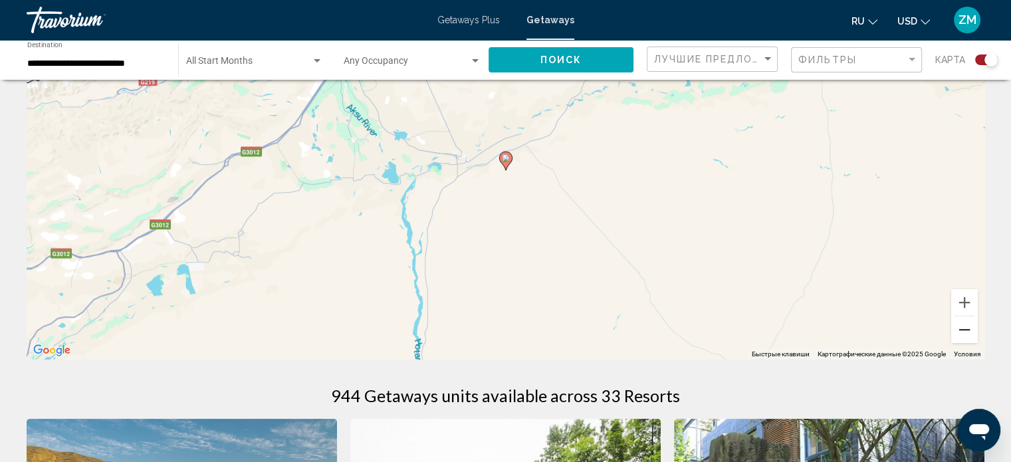
click at [965, 329] on button "Уменьшить" at bounding box center [964, 329] width 27 height 27
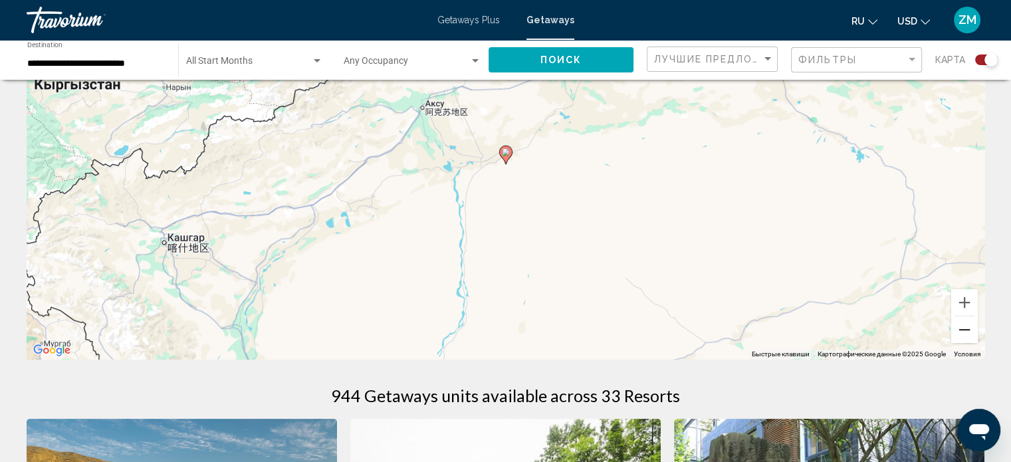
click at [965, 329] on button "Уменьшить" at bounding box center [964, 329] width 27 height 27
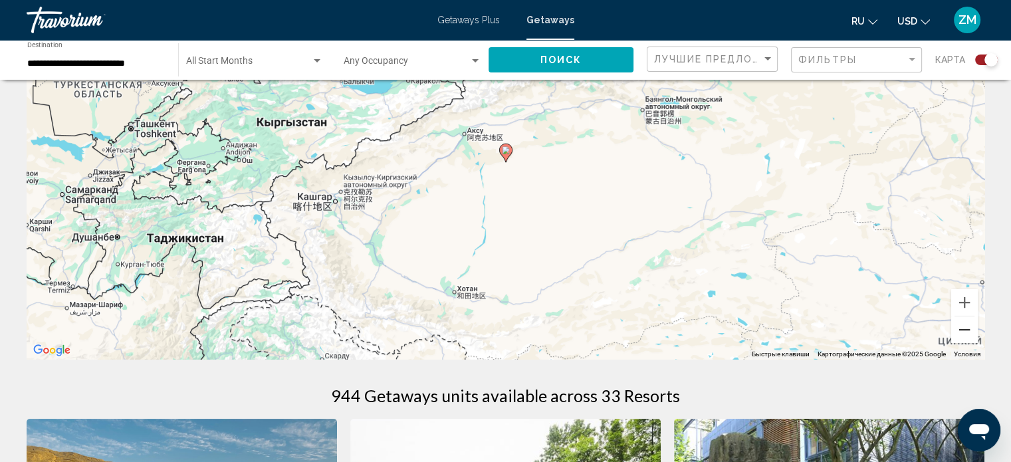
click at [965, 329] on button "Уменьшить" at bounding box center [964, 329] width 27 height 27
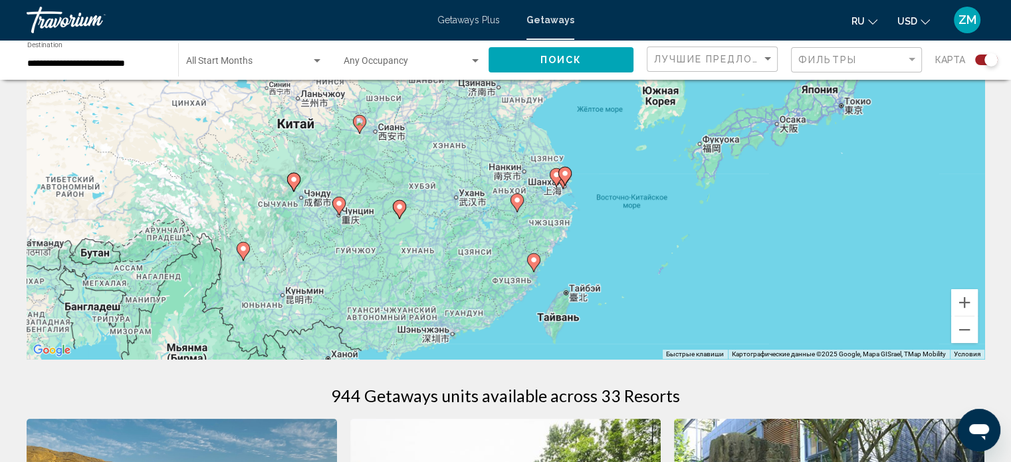
drag, startPoint x: 865, startPoint y: 305, endPoint x: 316, endPoint y: 156, distance: 568.2
click at [316, 156] on div "Чтобы активировать перетаскивание с помощью клавиатуры, нажмите Alt + Ввод. Пос…" at bounding box center [506, 159] width 958 height 399
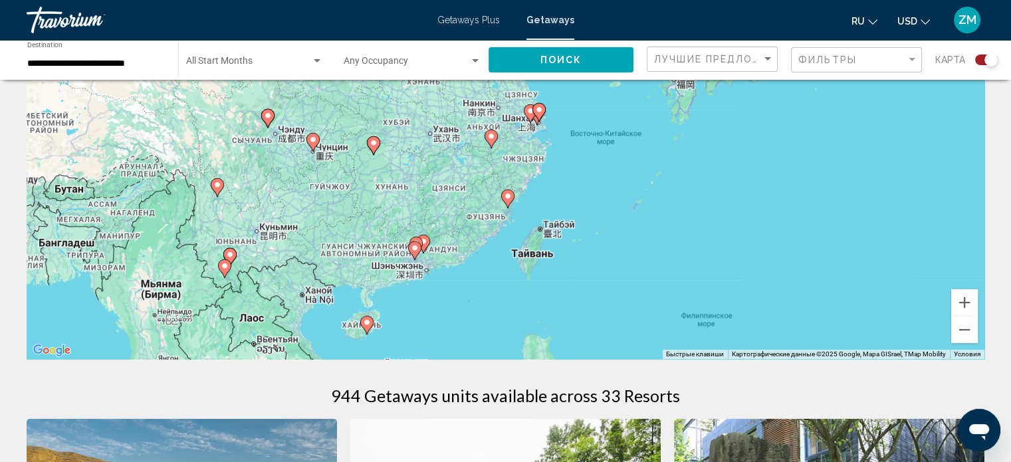
drag, startPoint x: 491, startPoint y: 326, endPoint x: 468, endPoint y: 260, distance: 69.8
click at [468, 260] on div "Чтобы активировать перетаскивание с помощью клавиатуры, нажмите Alt + Ввод. Пос…" at bounding box center [506, 159] width 958 height 399
click at [964, 304] on button "Увеличить" at bounding box center [964, 302] width 27 height 27
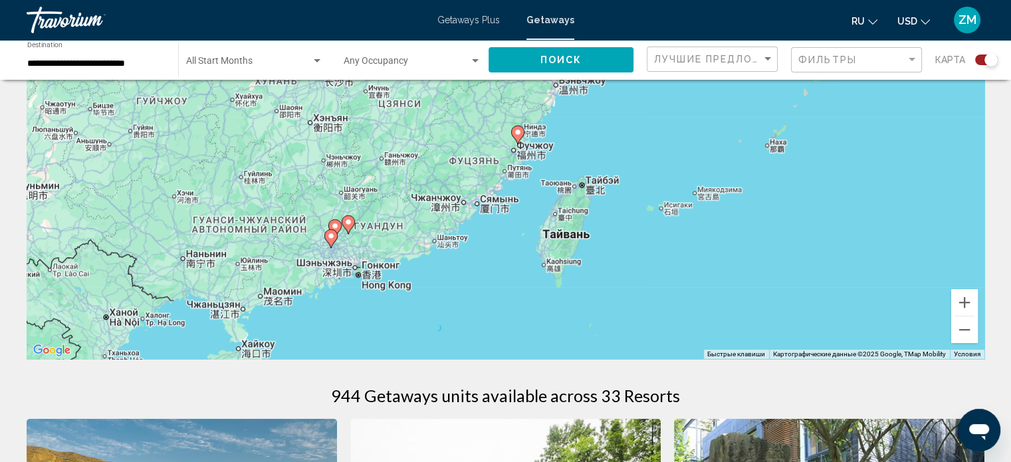
drag, startPoint x: 447, startPoint y: 312, endPoint x: 454, endPoint y: 190, distance: 121.9
click at [454, 190] on div "Чтобы активировать перетаскивание с помощью клавиатуры, нажмите Alt + Ввод. Пос…" at bounding box center [506, 159] width 958 height 399
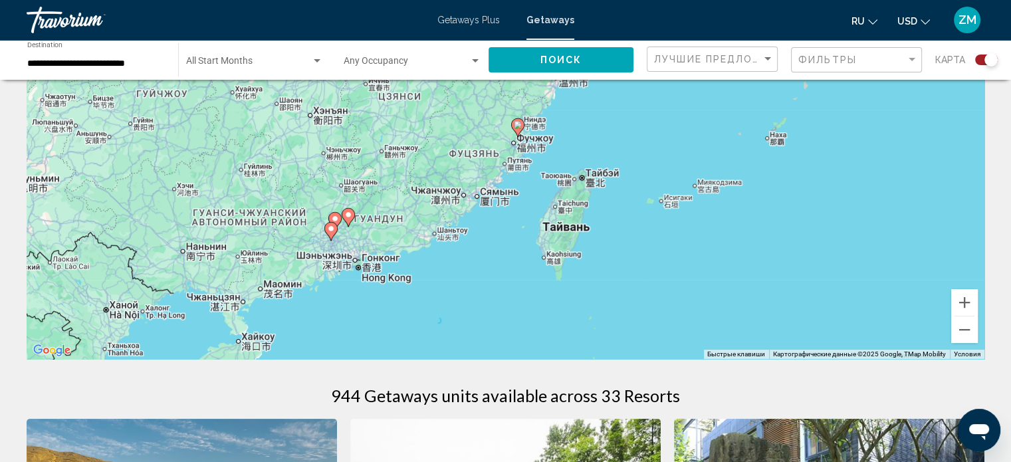
click at [330, 231] on image "Main content" at bounding box center [331, 229] width 8 height 8
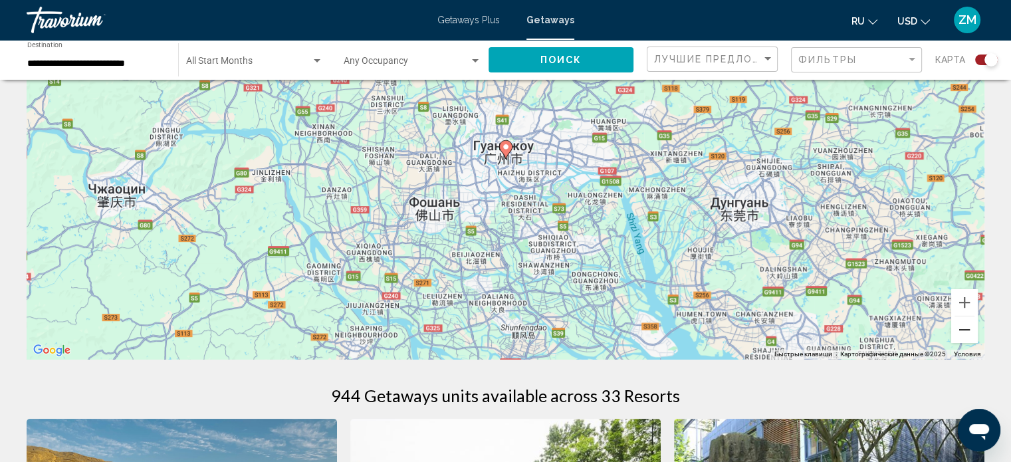
click at [966, 331] on button "Уменьшить" at bounding box center [964, 329] width 27 height 27
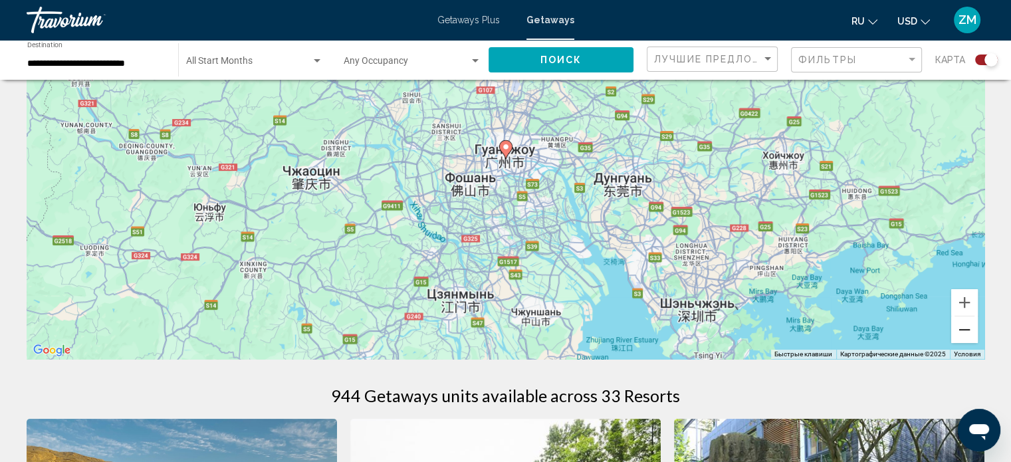
click at [966, 331] on button "Уменьшить" at bounding box center [964, 329] width 27 height 27
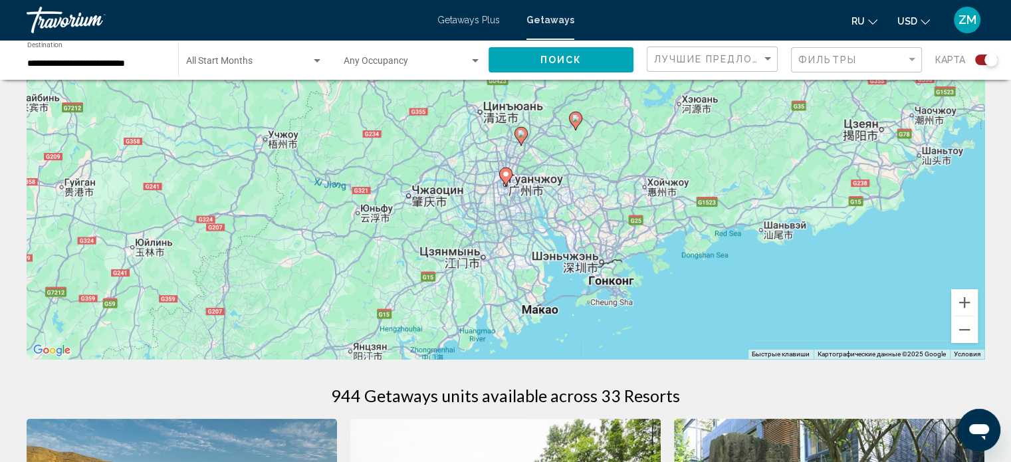
drag, startPoint x: 553, startPoint y: 249, endPoint x: 553, endPoint y: 271, distance: 21.3
click at [553, 271] on div "Чтобы активировать перетаскивание с помощью клавиатуры, нажмите Alt + Ввод. Пос…" at bounding box center [506, 159] width 958 height 399
click at [505, 176] on image "Main content" at bounding box center [506, 174] width 8 height 8
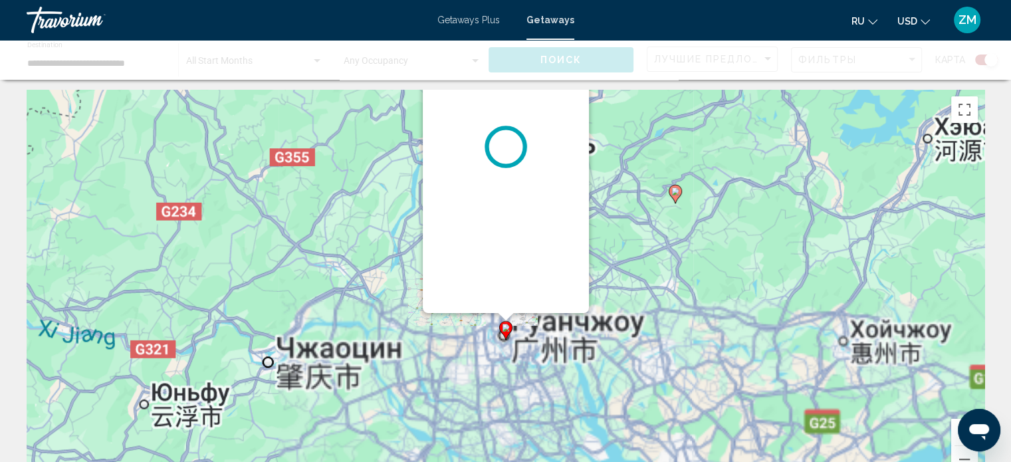
scroll to position [0, 0]
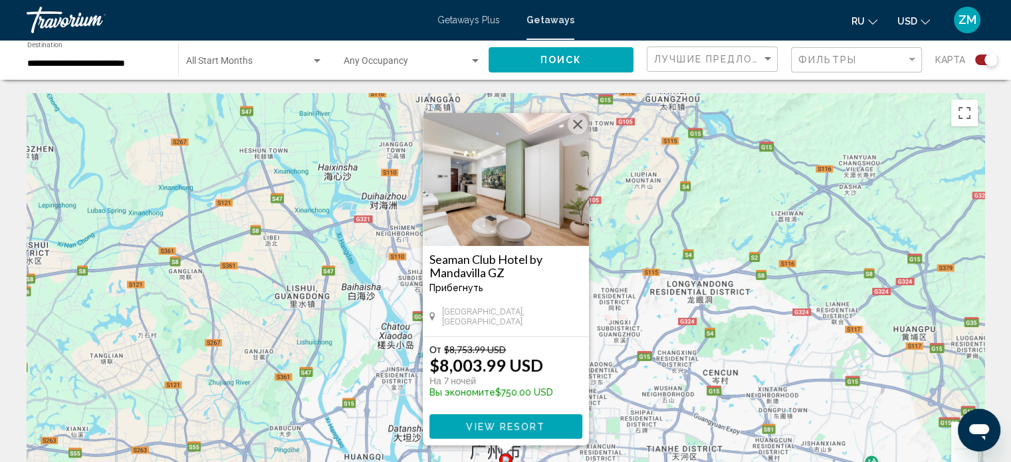
click at [482, 430] on span "View Resort" at bounding box center [505, 426] width 79 height 11
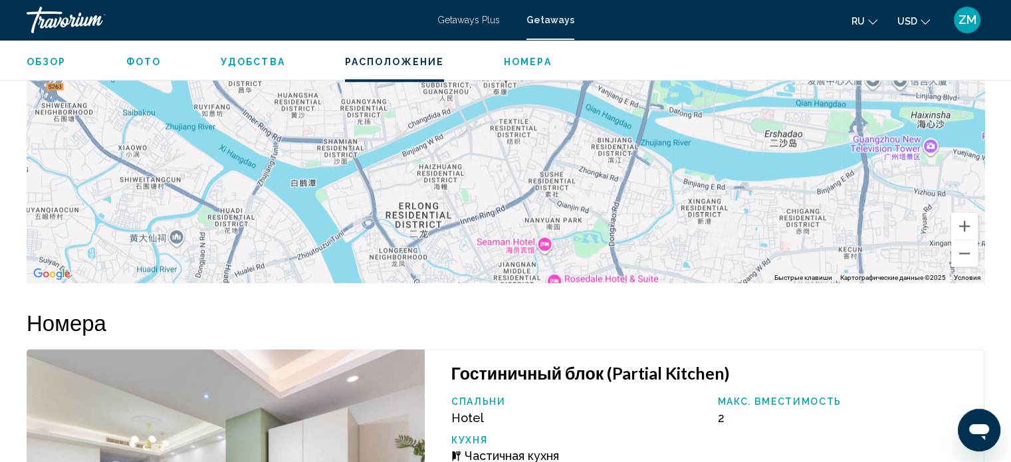
scroll to position [1537, 0]
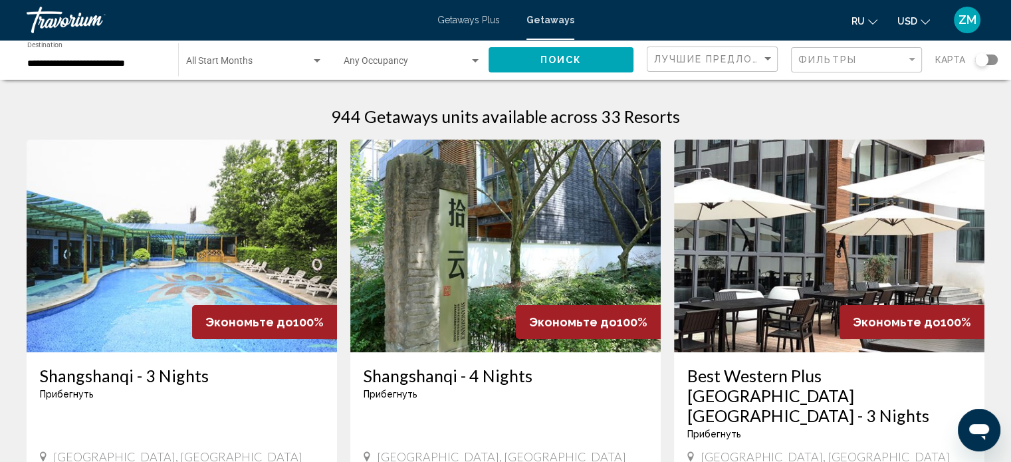
click at [989, 58] on div "Search widget" at bounding box center [986, 60] width 23 height 11
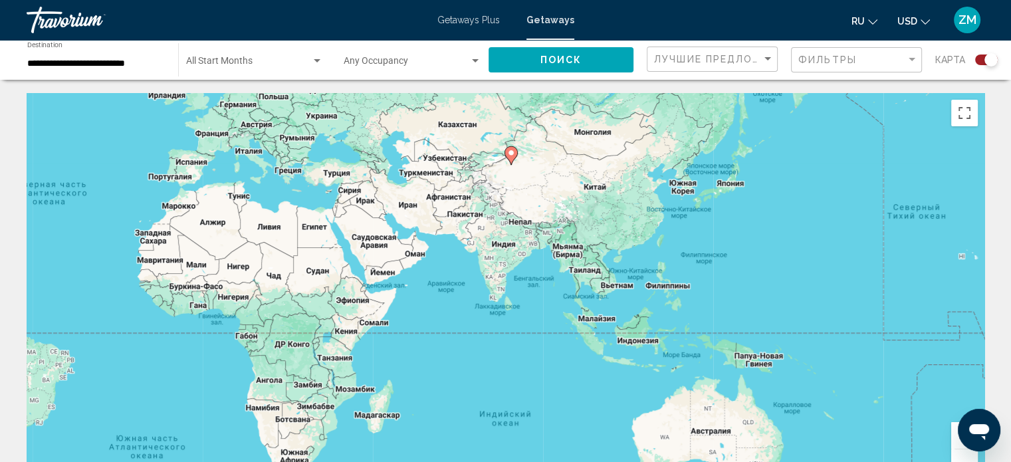
drag, startPoint x: 931, startPoint y: 241, endPoint x: 507, endPoint y: 162, distance: 432.2
click at [510, 163] on gmp-advanced-marker "Main content" at bounding box center [511, 156] width 13 height 20
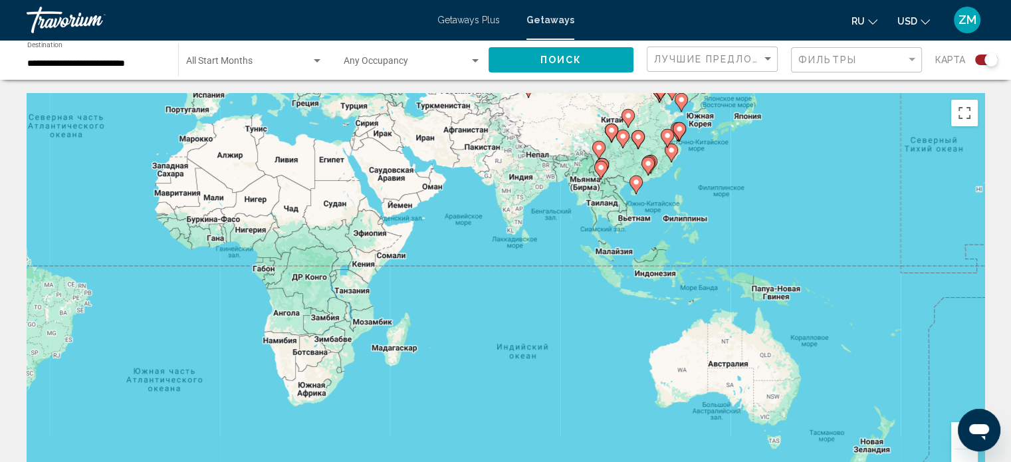
drag, startPoint x: 867, startPoint y: 427, endPoint x: 888, endPoint y: 358, distance: 73.0
click at [888, 358] on div "Чтобы активировать перетаскивание с помощью клавиатуры, нажмите Alt + Ввод. Пос…" at bounding box center [506, 292] width 958 height 399
click at [952, 444] on button "Увеличить" at bounding box center [964, 435] width 27 height 27
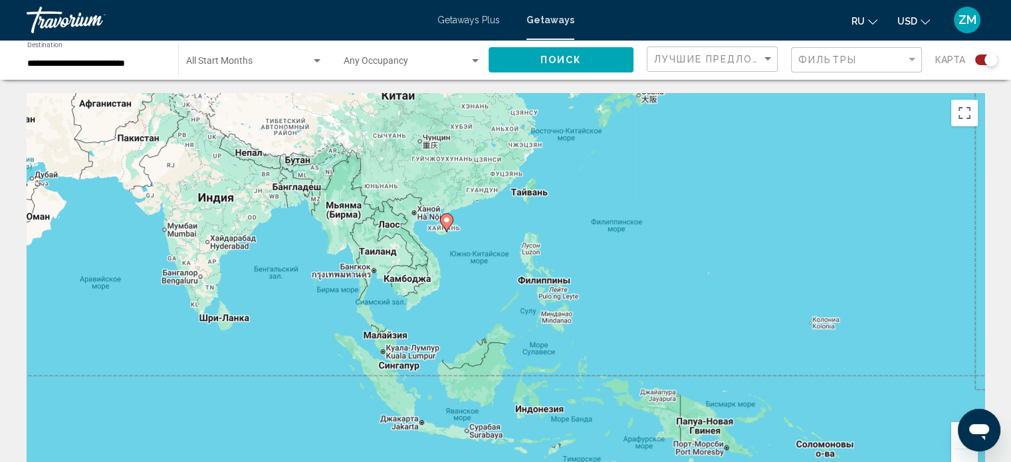
drag, startPoint x: 814, startPoint y: 292, endPoint x: 492, endPoint y: 429, distance: 349.9
click at [492, 429] on div "Чтобы активировать перетаскивание с помощью клавиатуры, нажмите Alt + Ввод. Пос…" at bounding box center [506, 292] width 958 height 399
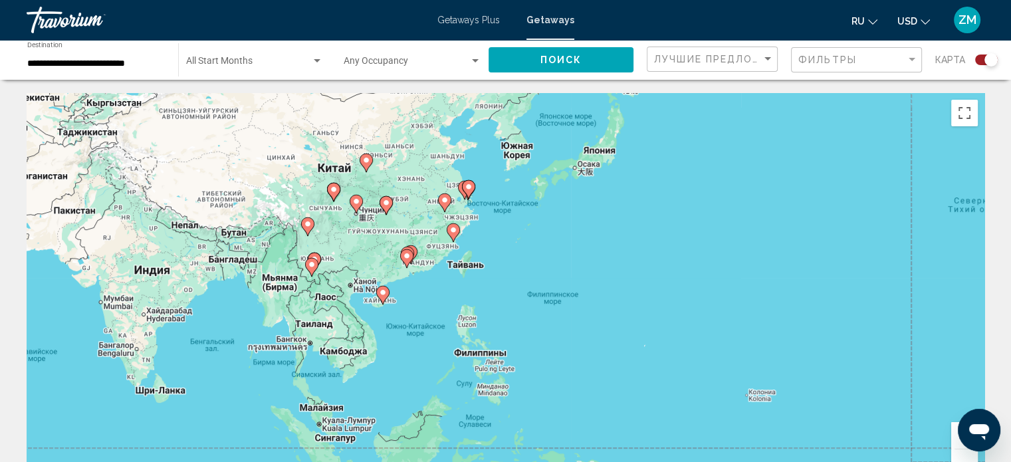
drag, startPoint x: 457, startPoint y: 249, endPoint x: 388, endPoint y: 314, distance: 95.4
click at [388, 314] on div "Чтобы активировать перетаскивание с помощью клавиатуры, нажмите Alt + Ввод. Пос…" at bounding box center [506, 292] width 958 height 399
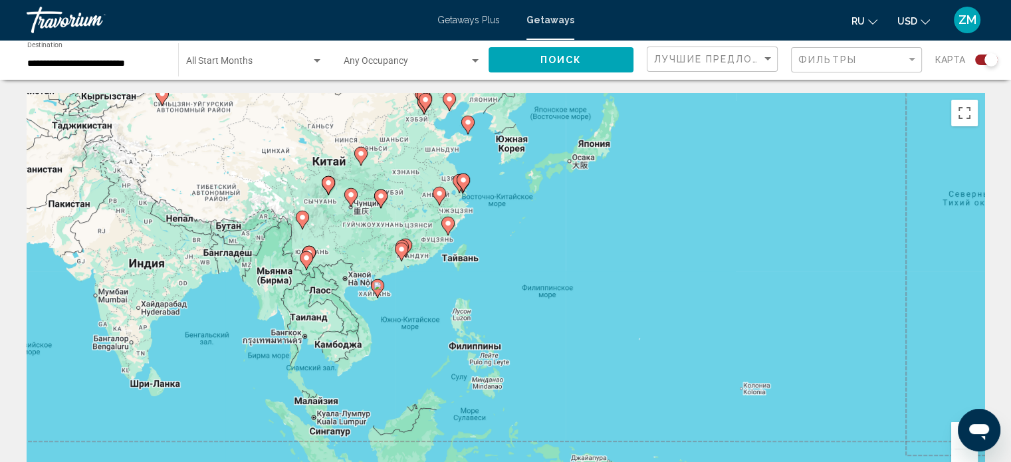
click at [957, 442] on button "Увеличить" at bounding box center [964, 435] width 27 height 27
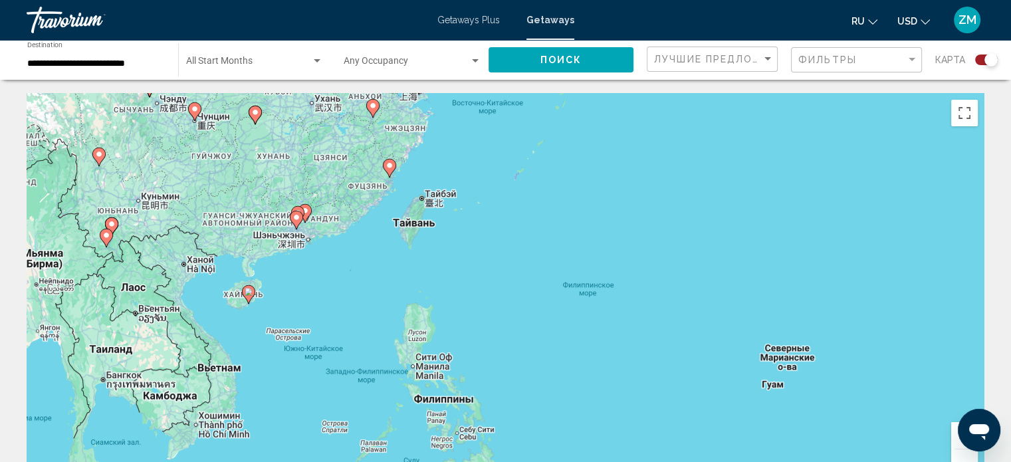
click at [957, 442] on button "Увеличить" at bounding box center [964, 435] width 27 height 27
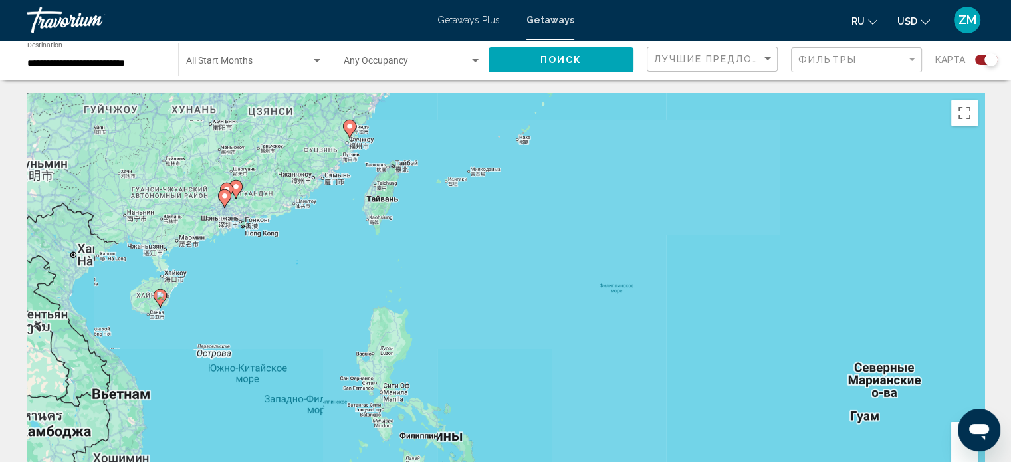
click at [957, 442] on button "Увеличить" at bounding box center [964, 435] width 27 height 27
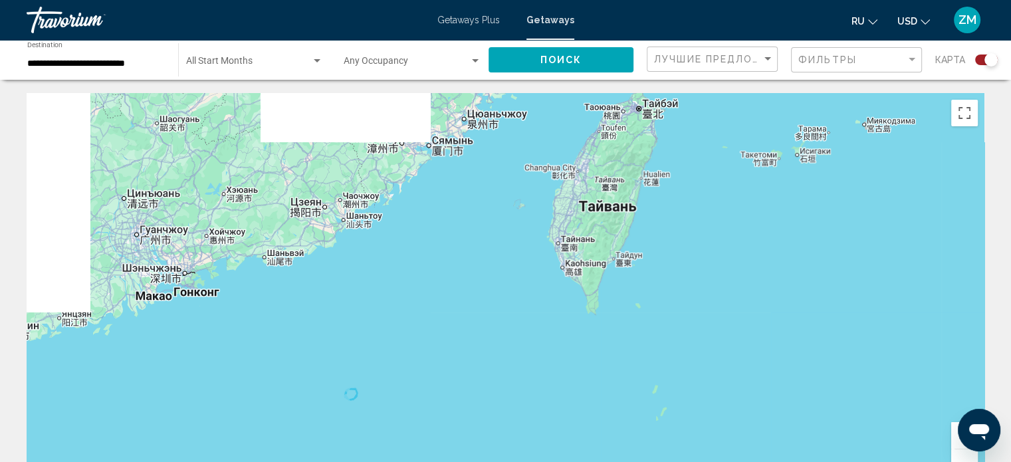
drag, startPoint x: 415, startPoint y: 290, endPoint x: 883, endPoint y: 486, distance: 507.7
click at [883, 461] on html "**********" at bounding box center [505, 231] width 1011 height 462
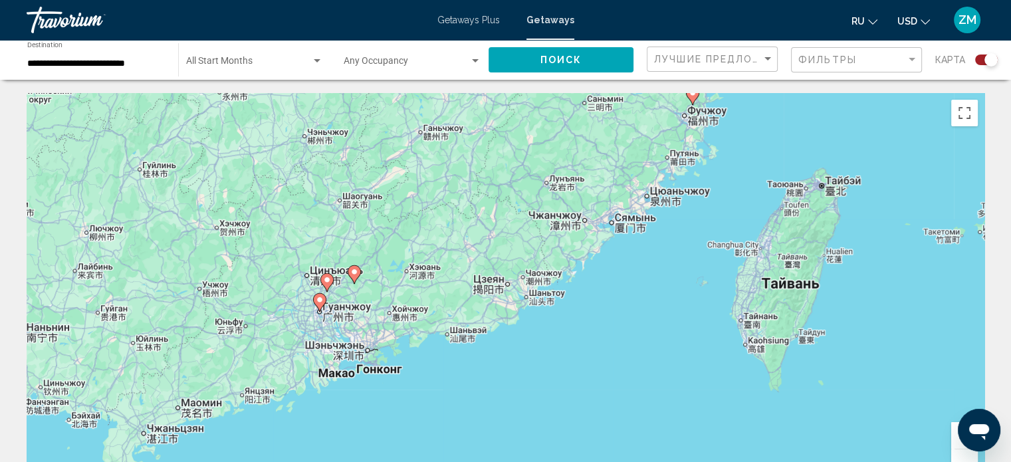
drag, startPoint x: 752, startPoint y: 254, endPoint x: 933, endPoint y: 327, distance: 195.0
click at [933, 328] on div "Чтобы активировать перетаскивание с помощью клавиатуры, нажмите Alt + Ввод. Пос…" at bounding box center [506, 292] width 958 height 399
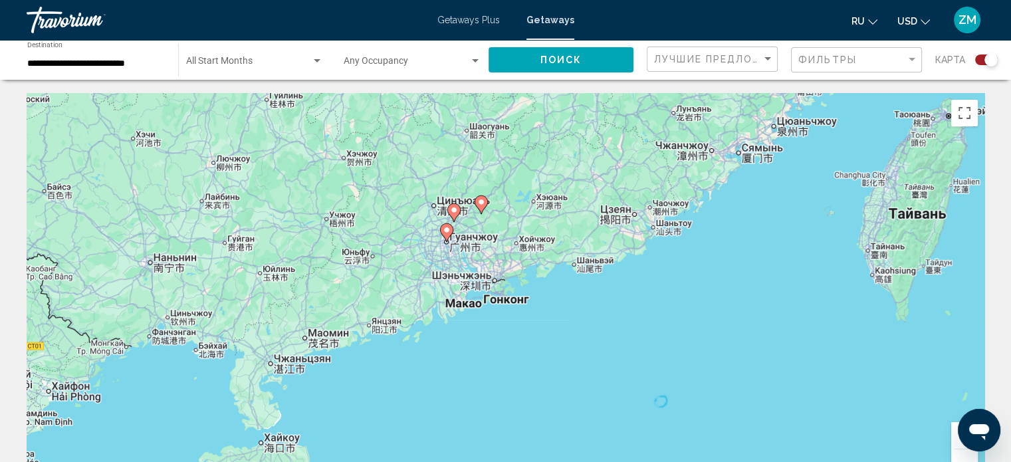
drag, startPoint x: 354, startPoint y: 330, endPoint x: 483, endPoint y: 261, distance: 146.6
click at [483, 261] on div "Чтобы активировать перетаскивание с помощью клавиатуры, нажмите Alt + Ввод. Пос…" at bounding box center [506, 292] width 958 height 399
click at [954, 443] on button "Увеличить" at bounding box center [964, 435] width 27 height 27
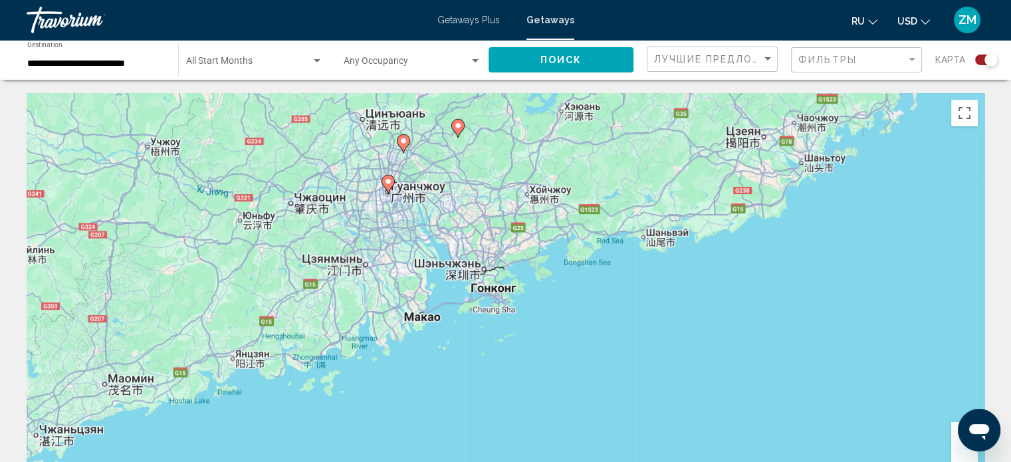
click at [957, 442] on button "Увеличить" at bounding box center [964, 435] width 27 height 27
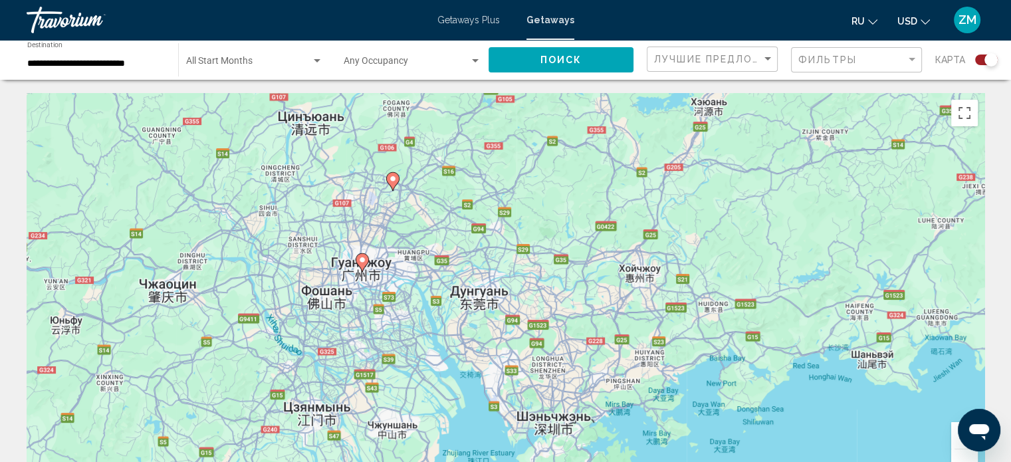
drag, startPoint x: 423, startPoint y: 221, endPoint x: 514, endPoint y: 388, distance: 190.4
click at [514, 392] on div "Чтобы активировать перетаскивание с помощью клавиатуры, нажмите Alt + Ввод. Пос…" at bounding box center [506, 292] width 958 height 399
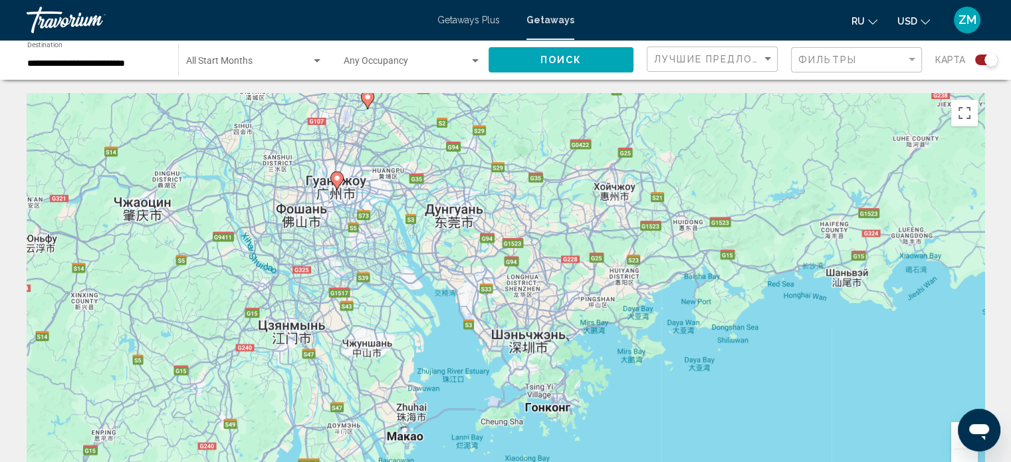
drag, startPoint x: 901, startPoint y: 416, endPoint x: 931, endPoint y: 401, distance: 33.0
click at [883, 346] on div "Чтобы активировать перетаскивание с помощью клавиатуры, нажмите Alt + Ввод. Пос…" at bounding box center [506, 292] width 958 height 399
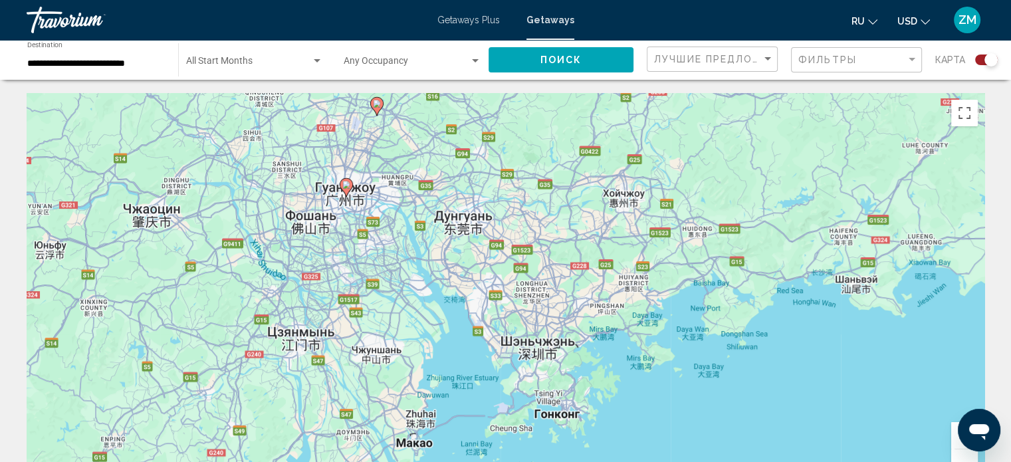
click at [958, 453] on button "Уменьшить" at bounding box center [964, 462] width 27 height 27
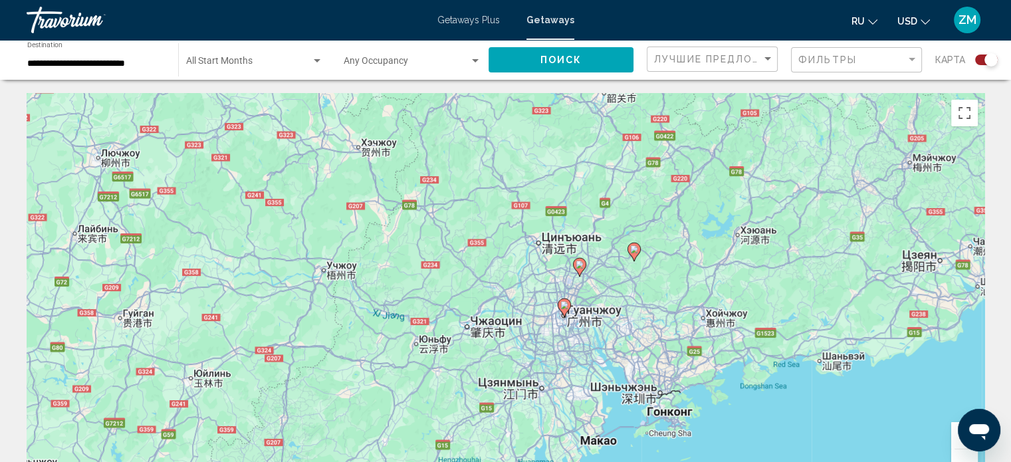
drag, startPoint x: 328, startPoint y: 205, endPoint x: 439, endPoint y: 239, distance: 115.4
click at [441, 243] on div "Чтобы активировать перетаскивание с помощью клавиатуры, нажмите Alt + Ввод. Пос…" at bounding box center [506, 292] width 958 height 399
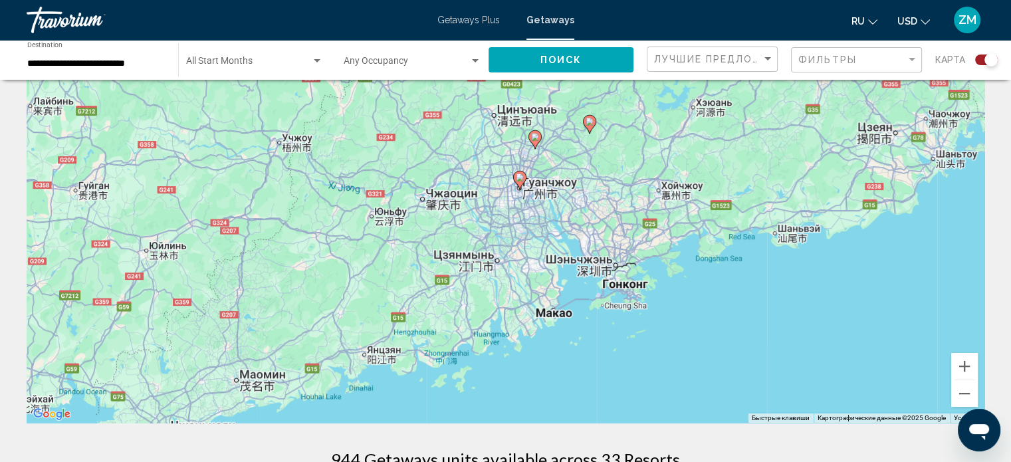
scroll to position [133, 0]
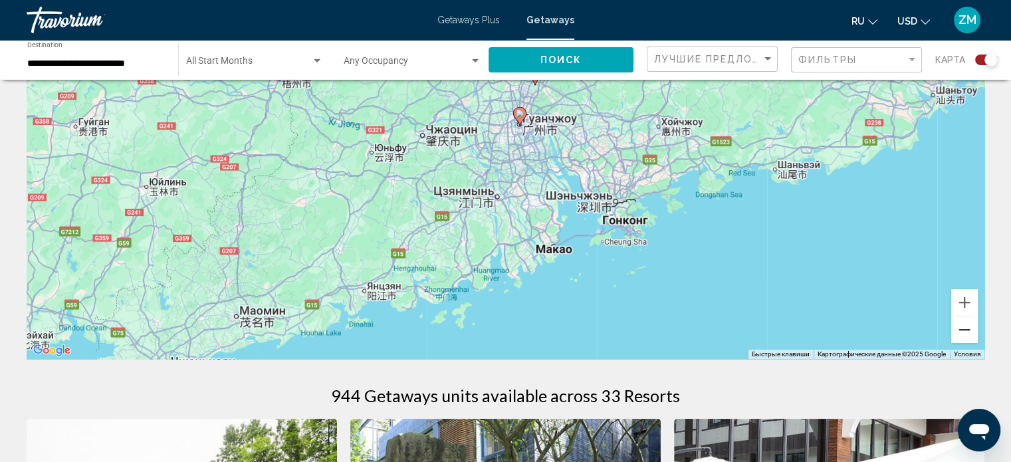
click at [963, 326] on button "Уменьшить" at bounding box center [964, 329] width 27 height 27
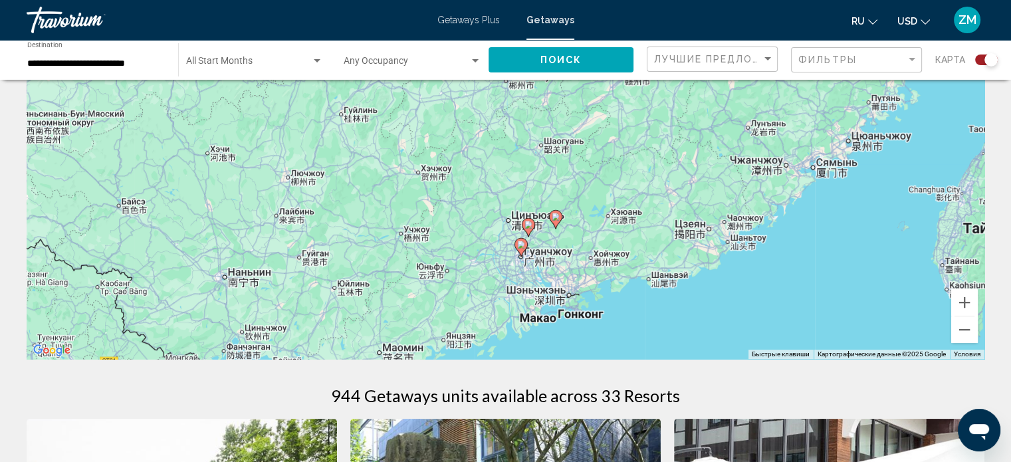
drag, startPoint x: 785, startPoint y: 215, endPoint x: 792, endPoint y: 332, distance: 116.6
click at [792, 332] on div "Чтобы активировать перетаскивание с помощью клавиатуры, нажмите Alt + Ввод. Пос…" at bounding box center [506, 159] width 958 height 399
click at [962, 332] on button "Уменьшить" at bounding box center [964, 329] width 27 height 27
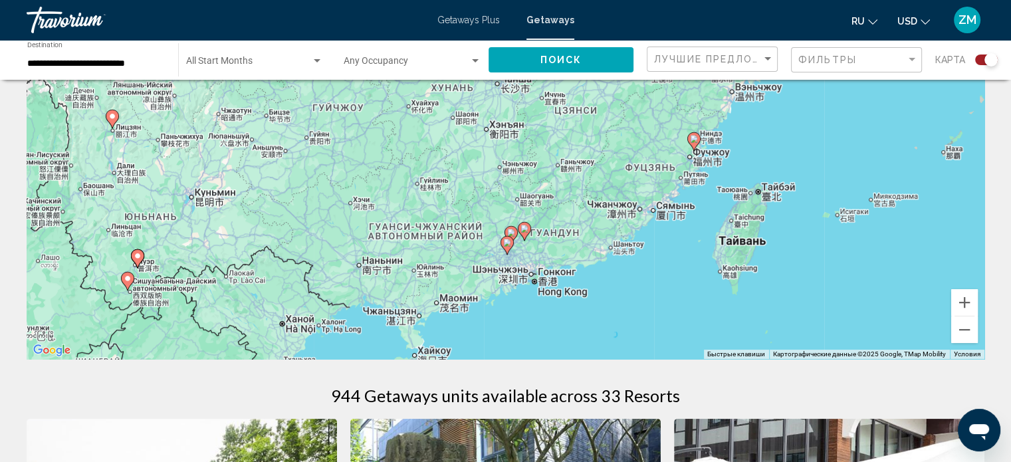
drag, startPoint x: 618, startPoint y: 223, endPoint x: 611, endPoint y: 273, distance: 51.0
click at [611, 273] on div "Чтобы активировать перетаскивание с помощью клавиатуры, нажмите Alt + Ввод. Пос…" at bounding box center [506, 159] width 958 height 399
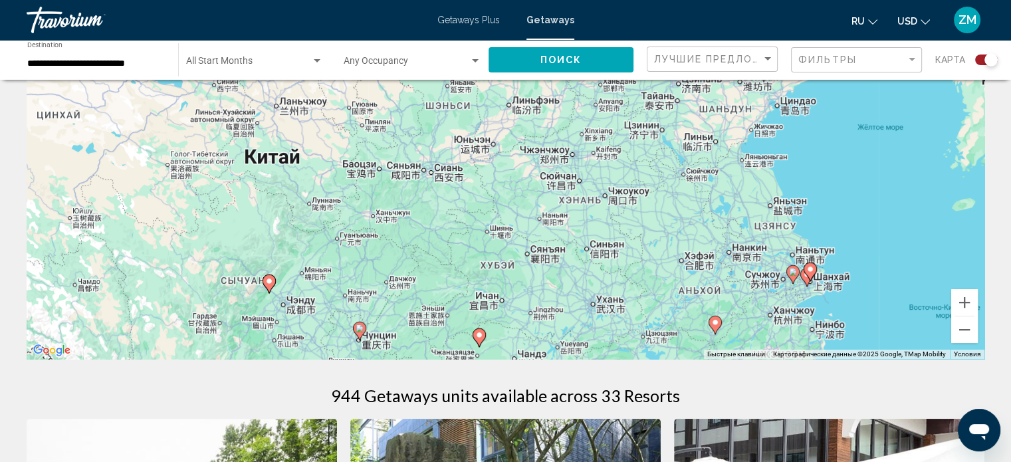
drag, startPoint x: 588, startPoint y: 189, endPoint x: 641, endPoint y: 493, distance: 308.4
click at [641, 329] on html "**********" at bounding box center [505, 98] width 1011 height 462
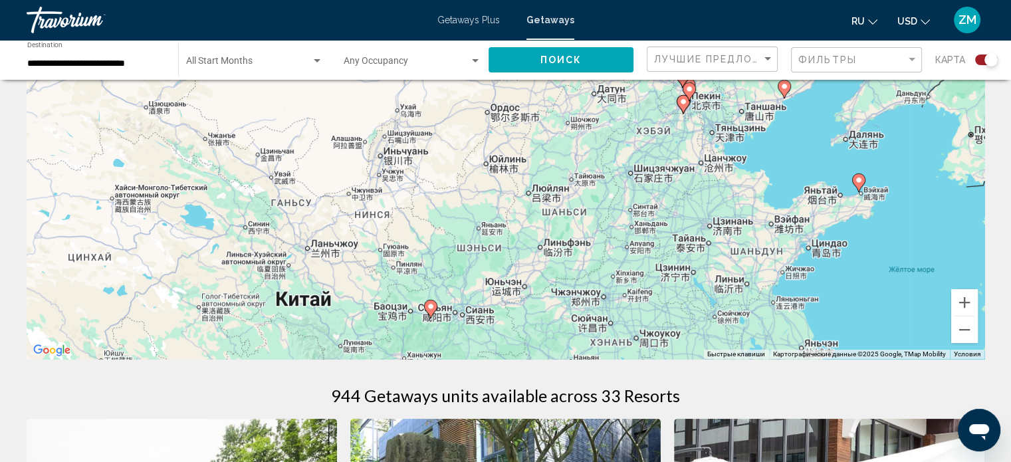
drag, startPoint x: 491, startPoint y: 188, endPoint x: 467, endPoint y: 199, distance: 26.2
click at [495, 229] on div "Чтобы активировать перетаскивание с помощью клавиатуры, нажмите Alt + Ввод. Пос…" at bounding box center [506, 159] width 958 height 399
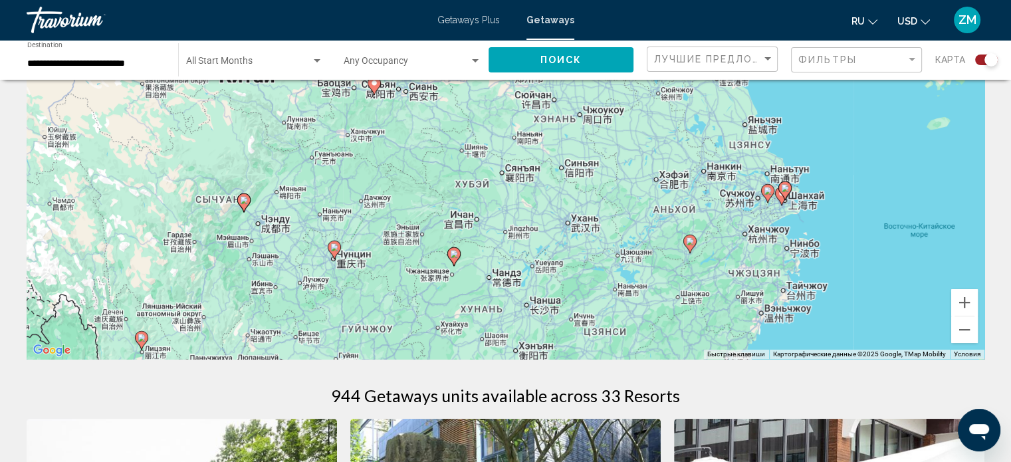
drag, startPoint x: 473, startPoint y: 227, endPoint x: 484, endPoint y: 247, distance: 22.6
click at [484, 247] on div "Чтобы активировать перетаскивание с помощью клавиатуры, нажмите Alt + Ввод. Пос…" at bounding box center [506, 159] width 958 height 399
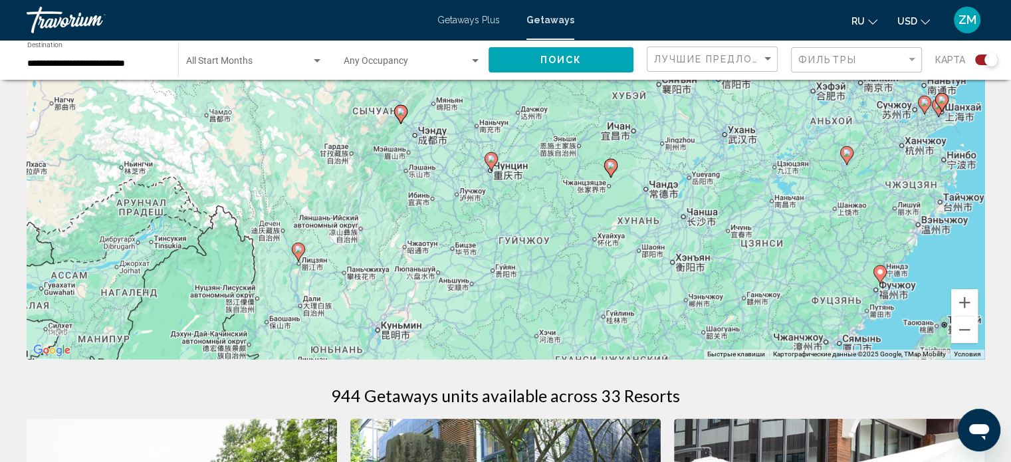
drag, startPoint x: 298, startPoint y: 295, endPoint x: 455, endPoint y: 201, distance: 182.7
click at [455, 201] on div "Чтобы активировать перетаскивание с помощью клавиатуры, нажмите Alt + Ввод. Пос…" at bounding box center [506, 159] width 958 height 399
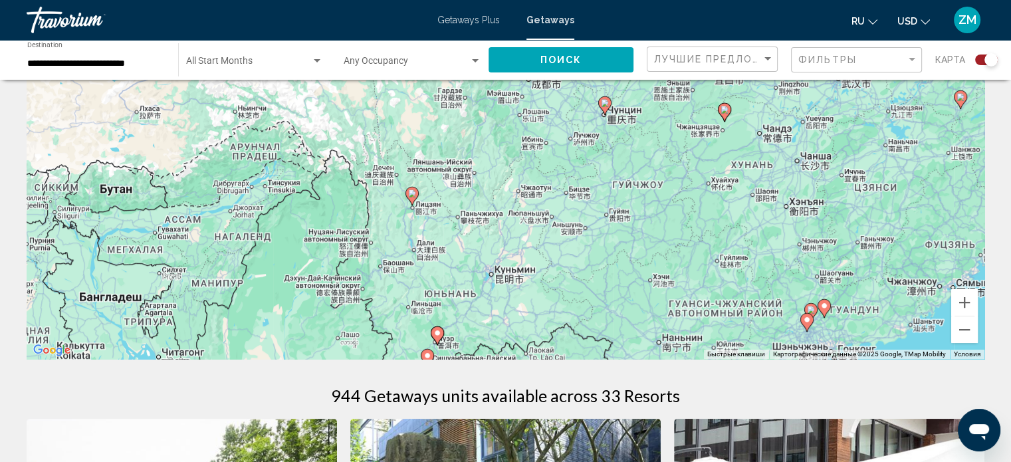
drag, startPoint x: 322, startPoint y: 281, endPoint x: 437, endPoint y: 223, distance: 129.0
click at [437, 223] on div "Чтобы активировать перетаскивание с помощью клавиатуры, нажмите Alt + Ввод. Пос…" at bounding box center [506, 159] width 958 height 399
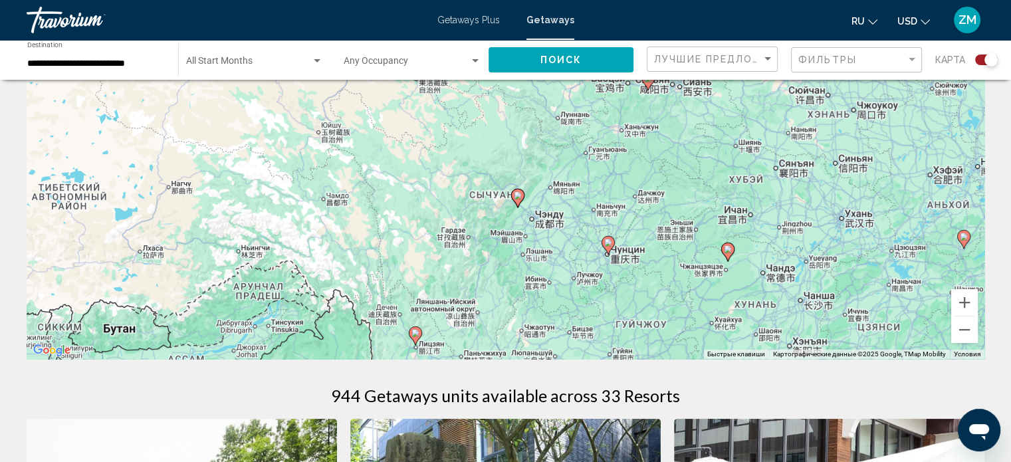
drag, startPoint x: 254, startPoint y: 207, endPoint x: 257, endPoint y: 349, distance: 142.3
click at [257, 349] on div "Чтобы активировать перетаскивание с помощью клавиатуры, нажмите Alt + Ввод. Пос…" at bounding box center [506, 159] width 958 height 399
click at [968, 331] on button "Уменьшить" at bounding box center [964, 329] width 27 height 27
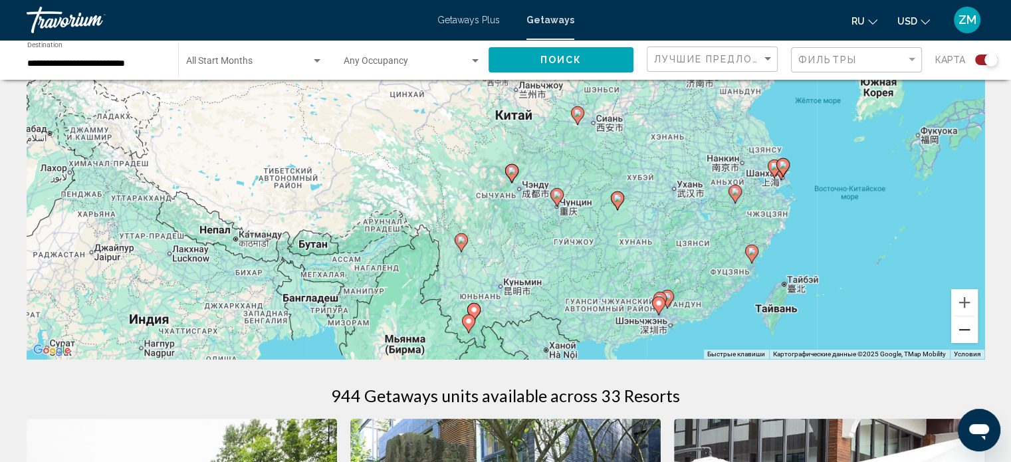
click at [962, 327] on button "Уменьшить" at bounding box center [964, 329] width 27 height 27
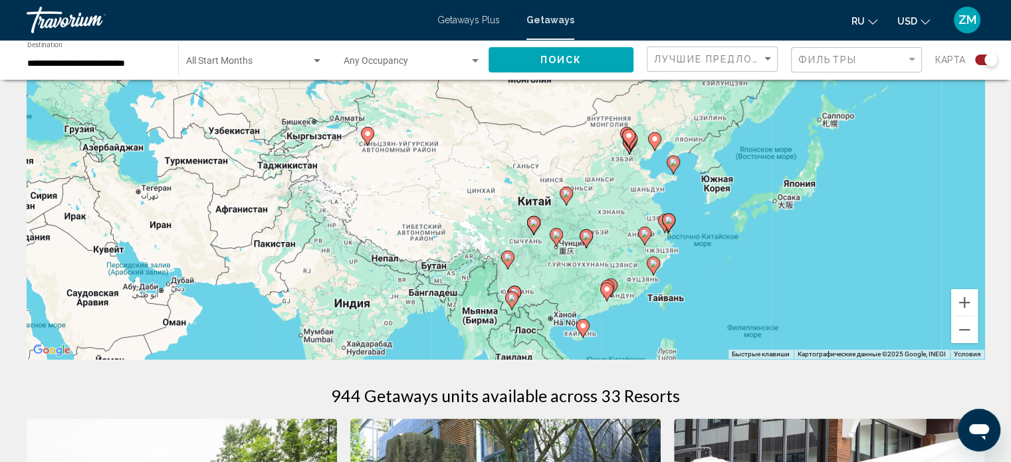
drag, startPoint x: 627, startPoint y: 204, endPoint x: 654, endPoint y: 269, distance: 69.7
click at [654, 269] on icon "Main content" at bounding box center [653, 265] width 12 height 17
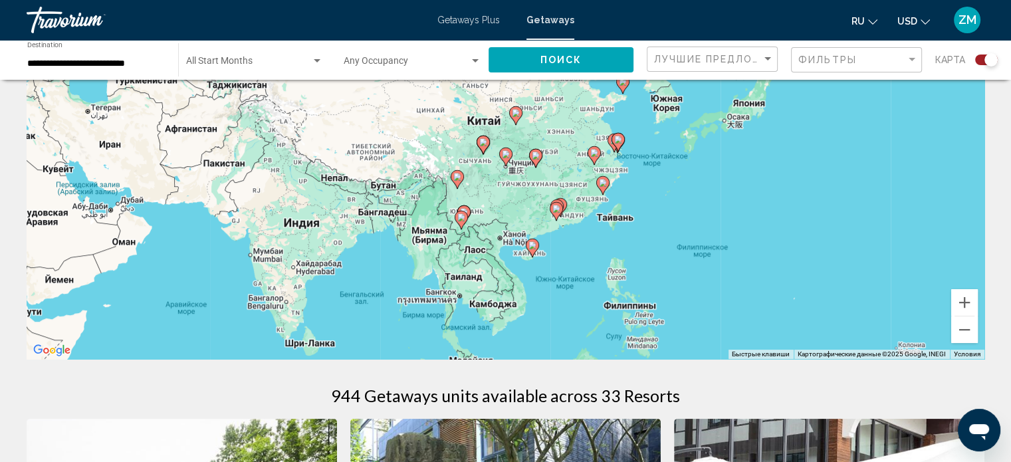
drag, startPoint x: 540, startPoint y: 329, endPoint x: 489, endPoint y: 247, distance: 96.7
click at [489, 247] on div "Чтобы активировать перетаскивание с помощью клавиатуры, нажмите Alt + Ввод. Пос…" at bounding box center [506, 159] width 958 height 399
click at [972, 302] on button "Увеличить" at bounding box center [964, 302] width 27 height 27
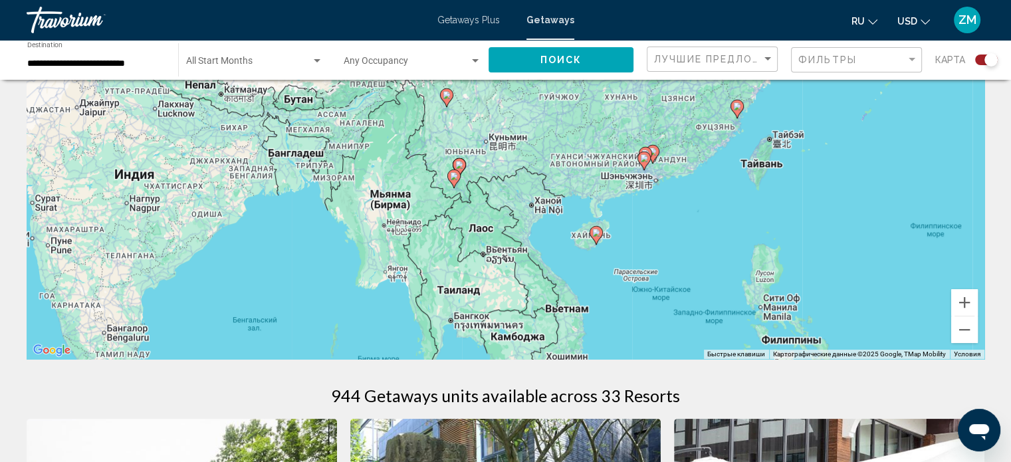
drag, startPoint x: 654, startPoint y: 309, endPoint x: 691, endPoint y: 197, distance: 117.7
click at [691, 197] on div "Чтобы активировать перетаскивание с помощью клавиатуры, нажмите Alt + Ввод. Пос…" at bounding box center [506, 159] width 958 height 399
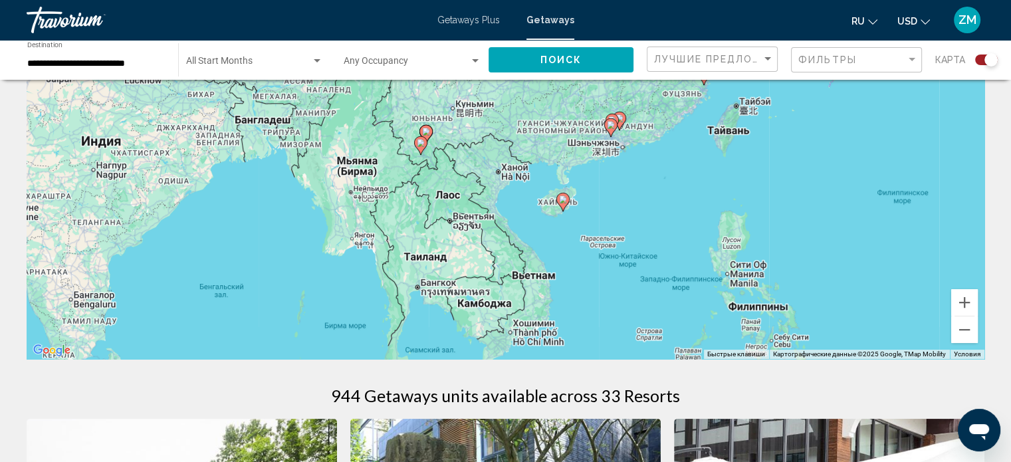
drag, startPoint x: 671, startPoint y: 305, endPoint x: 638, endPoint y: 271, distance: 48.0
click at [638, 271] on div "Чтобы активировать перетаскивание с помощью клавиатуры, нажмите Alt + Ввод. Пос…" at bounding box center [506, 159] width 958 height 399
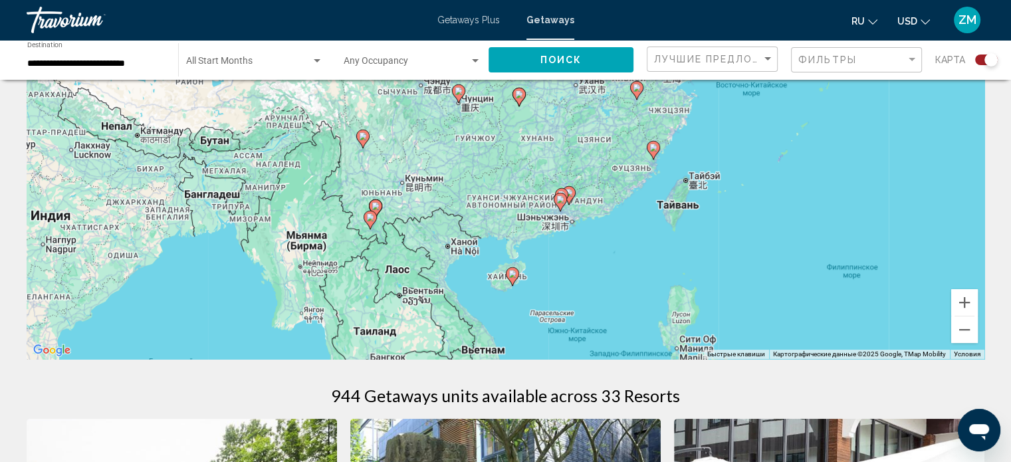
drag, startPoint x: 533, startPoint y: 288, endPoint x: 482, endPoint y: 367, distance: 94.2
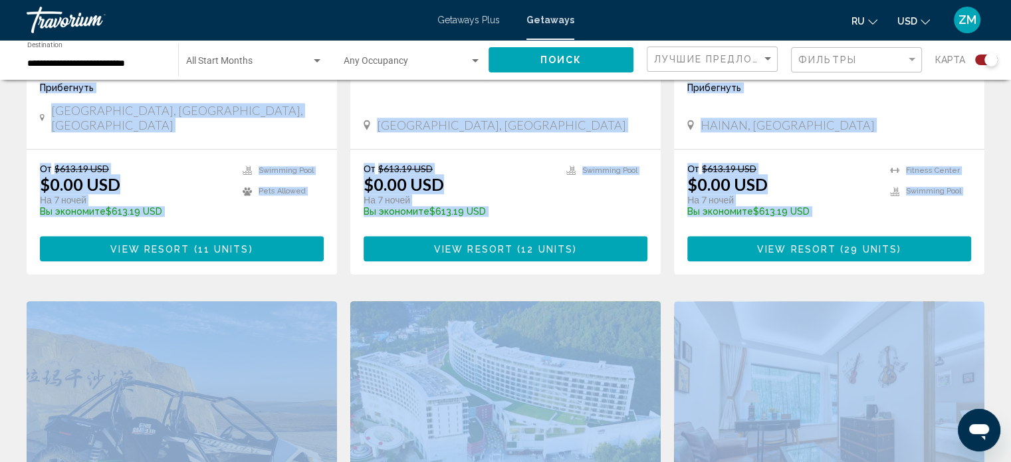
drag, startPoint x: 413, startPoint y: 213, endPoint x: 411, endPoint y: 491, distance: 277.9
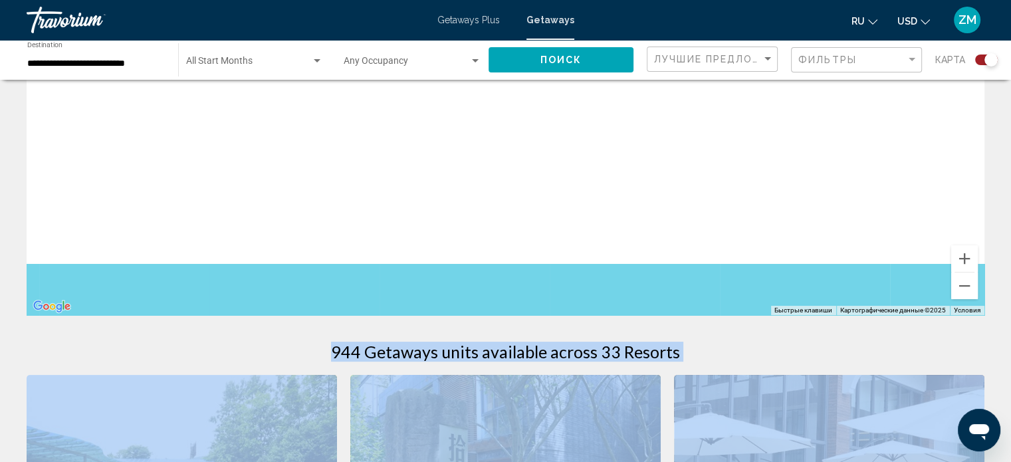
scroll to position [0, 0]
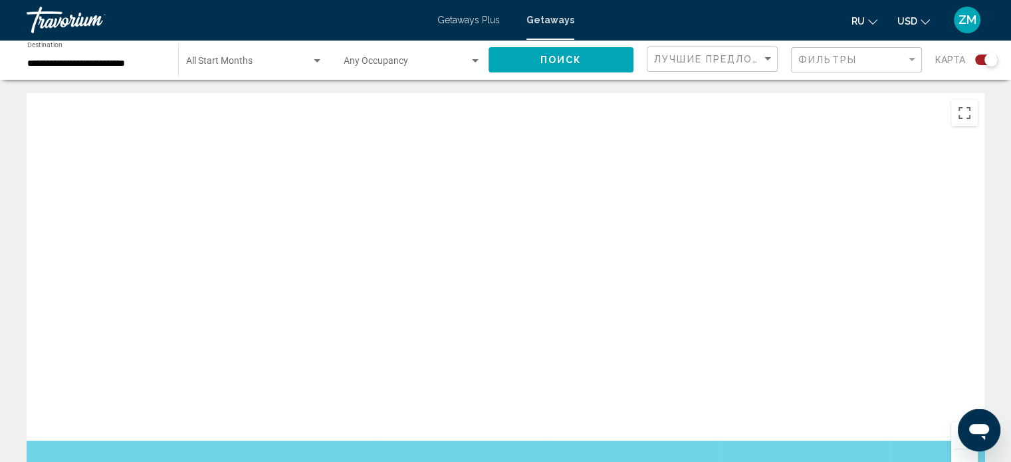
drag, startPoint x: 587, startPoint y: 231, endPoint x: 580, endPoint y: 232, distance: 6.8
click at [585, 231] on div "Main content" at bounding box center [506, 292] width 958 height 399
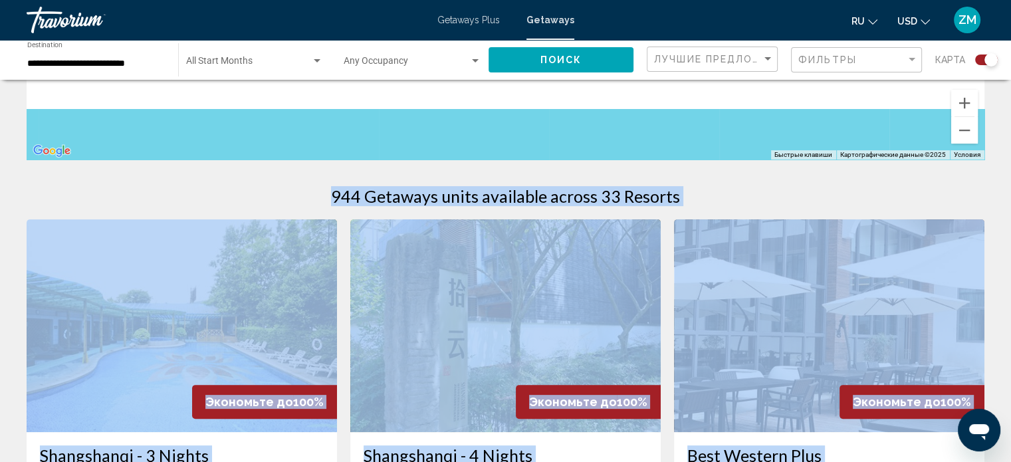
scroll to position [66, 0]
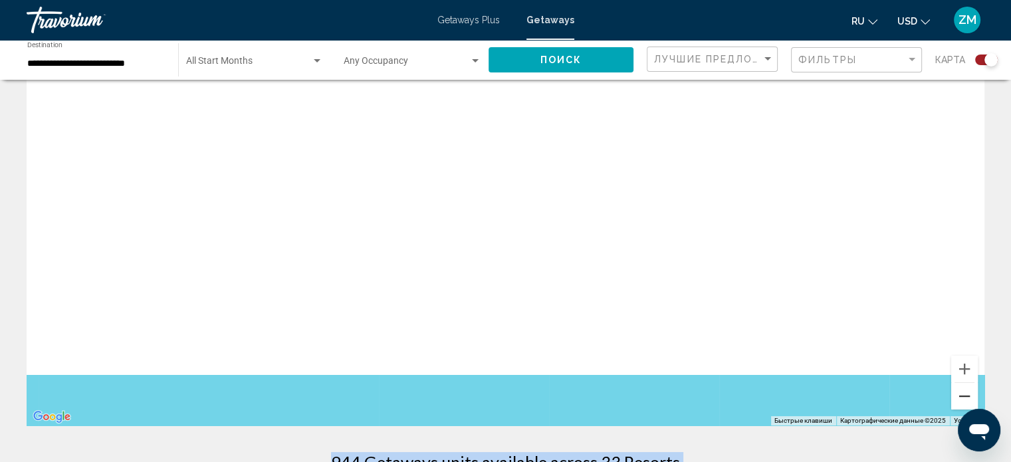
click at [962, 400] on button "Уменьшить" at bounding box center [964, 396] width 27 height 27
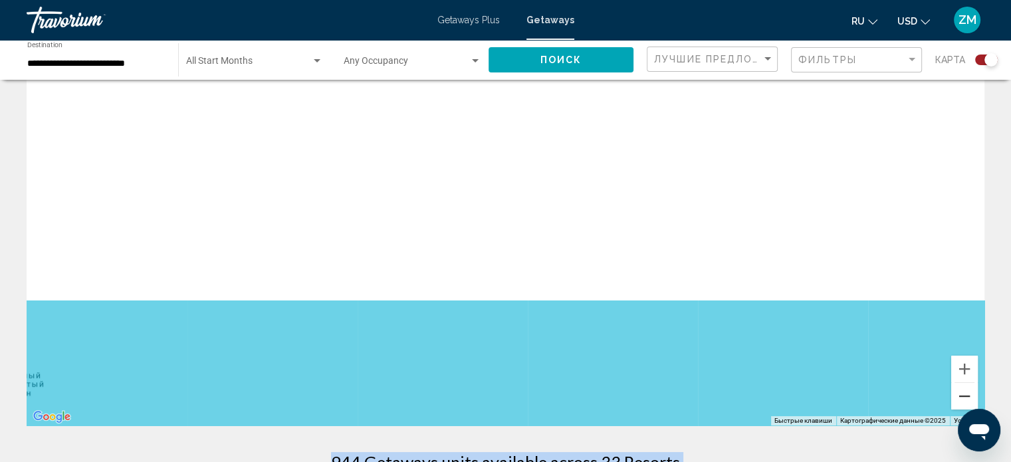
click at [962, 400] on button "Уменьшить" at bounding box center [964, 396] width 27 height 27
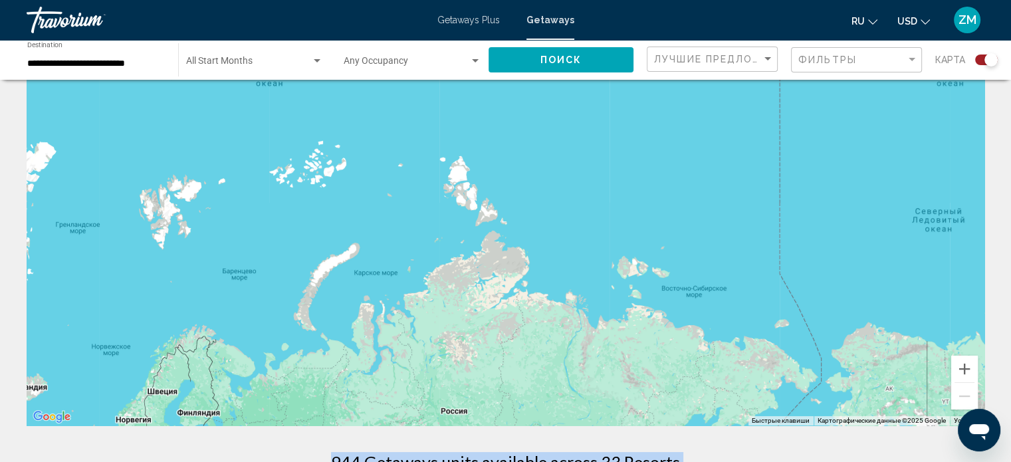
drag, startPoint x: 758, startPoint y: 356, endPoint x: 763, endPoint y: 120, distance: 236.7
click at [763, 120] on div "Main content" at bounding box center [506, 226] width 958 height 399
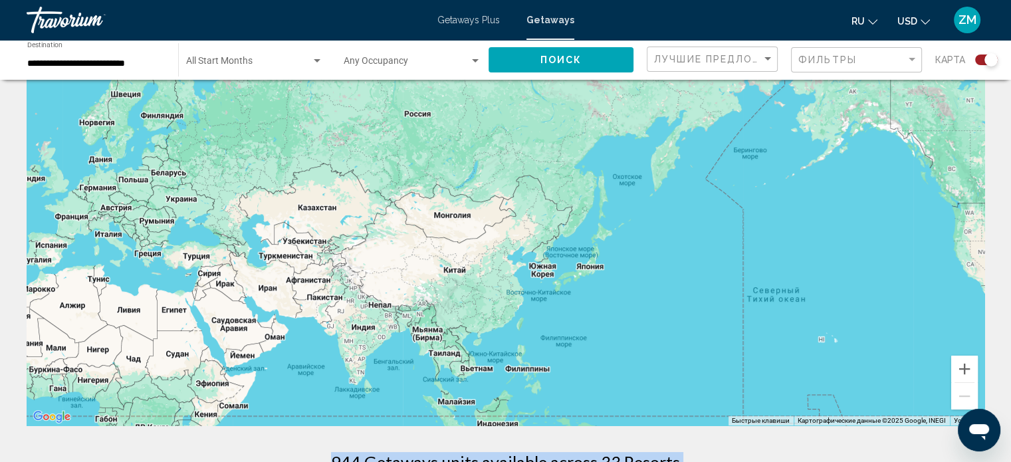
drag, startPoint x: 792, startPoint y: 350, endPoint x: 756, endPoint y: 68, distance: 284.1
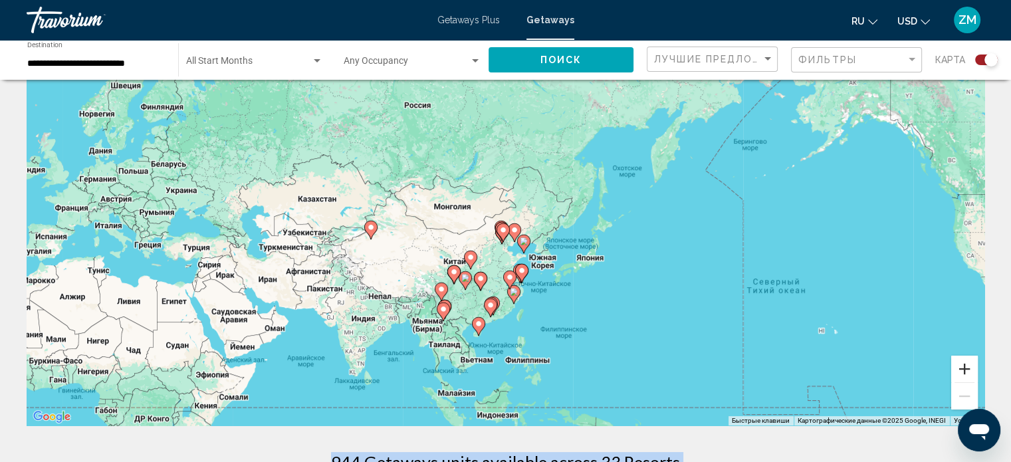
click at [966, 368] on button "Увеличить" at bounding box center [964, 369] width 27 height 27
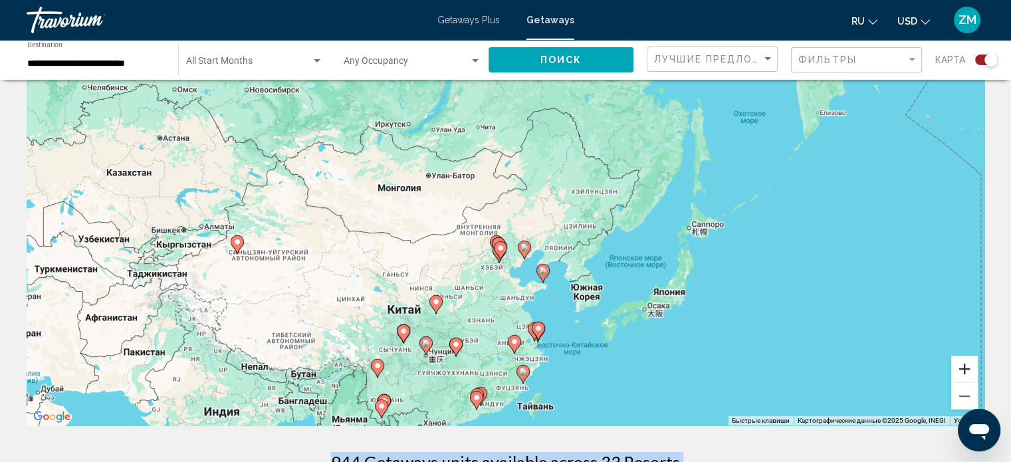
click at [966, 368] on button "Увеличить" at bounding box center [964, 369] width 27 height 27
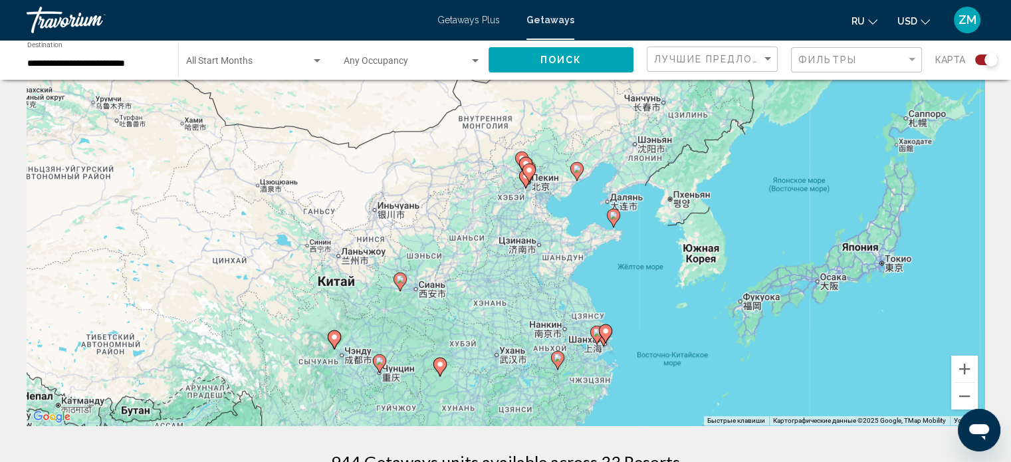
drag, startPoint x: 423, startPoint y: 316, endPoint x: 460, endPoint y: 204, distance: 117.5
click at [460, 204] on div "Чтобы активировать перетаскивание с помощью клавиатуры, нажмите Alt + Ввод. Пос…" at bounding box center [506, 226] width 958 height 399
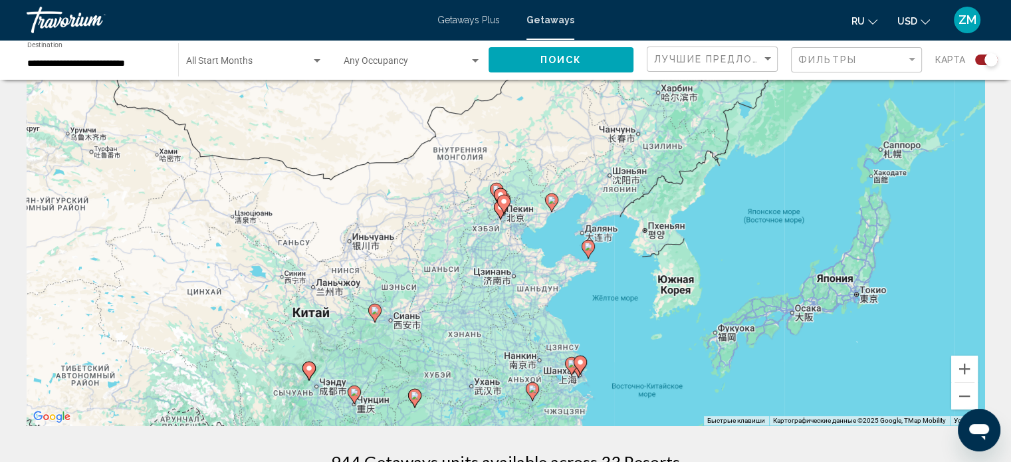
drag, startPoint x: 481, startPoint y: 360, endPoint x: 455, endPoint y: 390, distance: 39.7
click at [455, 390] on div "Чтобы активировать перетаскивание с помощью клавиатуры, нажмите Alt + Ввод. Пос…" at bounding box center [506, 226] width 958 height 399
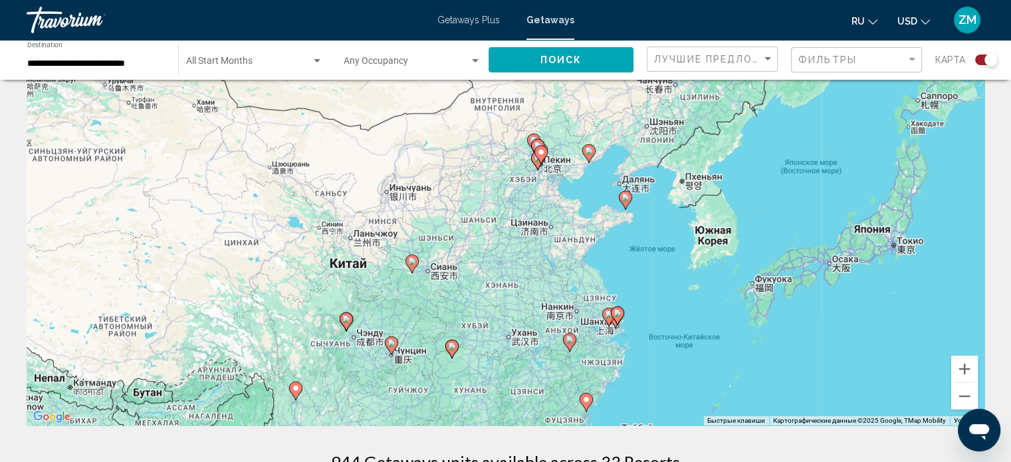
drag, startPoint x: 413, startPoint y: 320, endPoint x: 460, endPoint y: 260, distance: 76.2
click at [459, 261] on div "Чтобы активировать перетаскивание с помощью клавиатуры, нажмите Alt + Ввод. Пос…" at bounding box center [506, 226] width 958 height 399
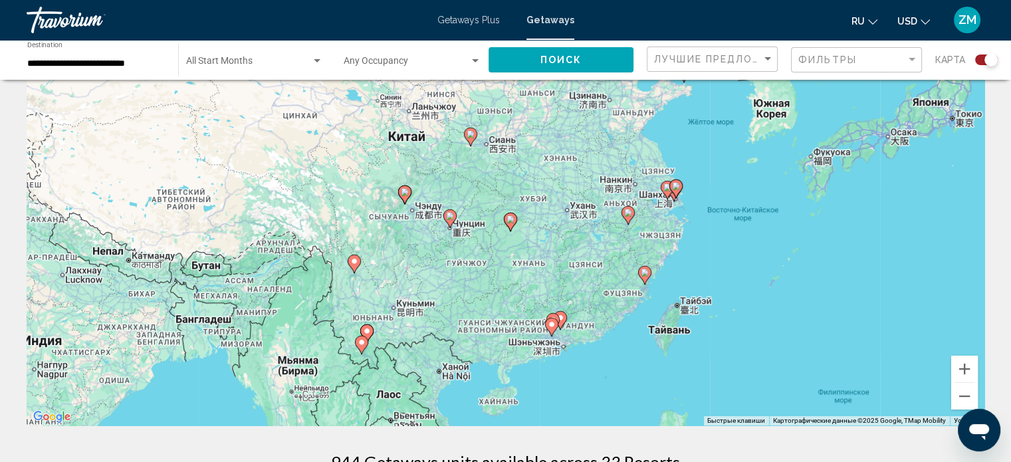
drag, startPoint x: 439, startPoint y: 376, endPoint x: 487, endPoint y: 260, distance: 125.8
click at [487, 260] on div "Чтобы активировать перетаскивание с помощью клавиатуры, нажмите Alt + Ввод. Пос…" at bounding box center [506, 226] width 958 height 399
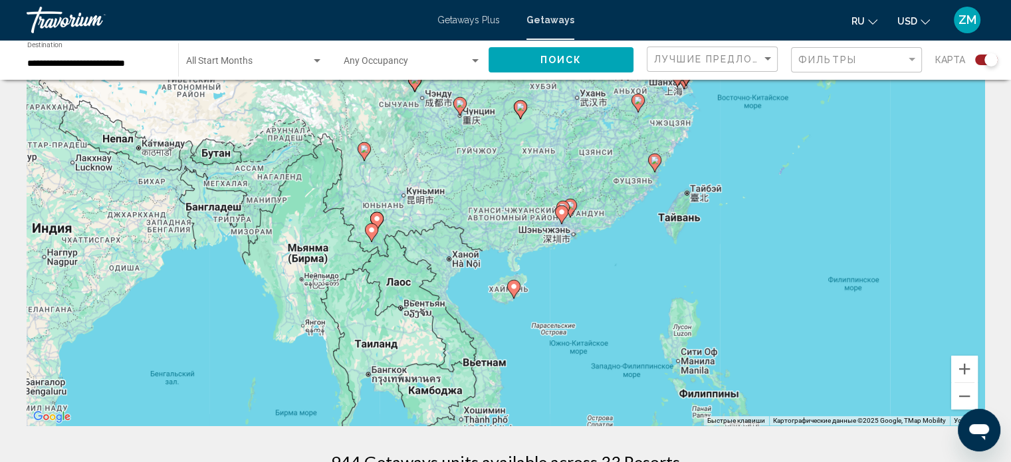
drag, startPoint x: 479, startPoint y: 364, endPoint x: 491, endPoint y: 255, distance: 109.6
click at [491, 255] on div "Чтобы активировать перетаскивание с помощью клавиатуры, нажмите Alt + Ввод. Пос…" at bounding box center [506, 226] width 958 height 399
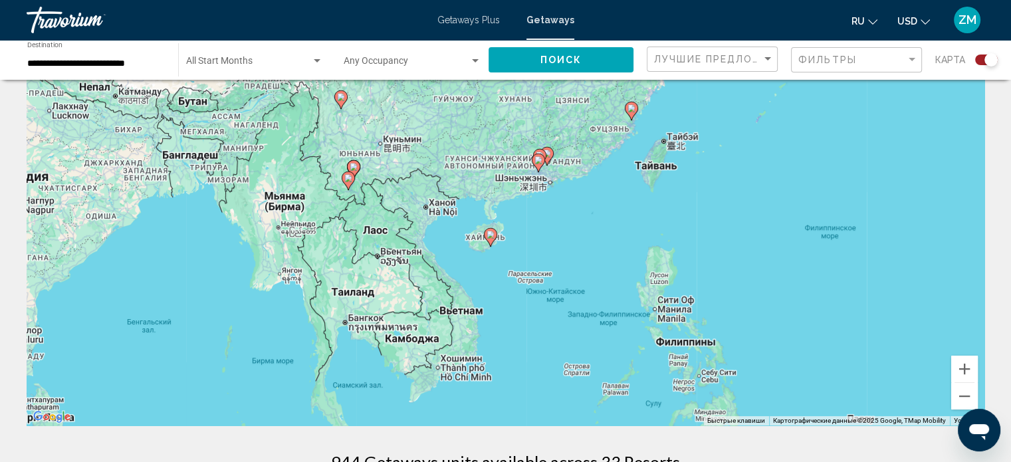
drag, startPoint x: 481, startPoint y: 374, endPoint x: 458, endPoint y: 321, distance: 57.8
click at [458, 321] on div "Чтобы активировать перетаскивание с помощью клавиатуры, нажмите Alt + Ввод. Пос…" at bounding box center [506, 226] width 958 height 399
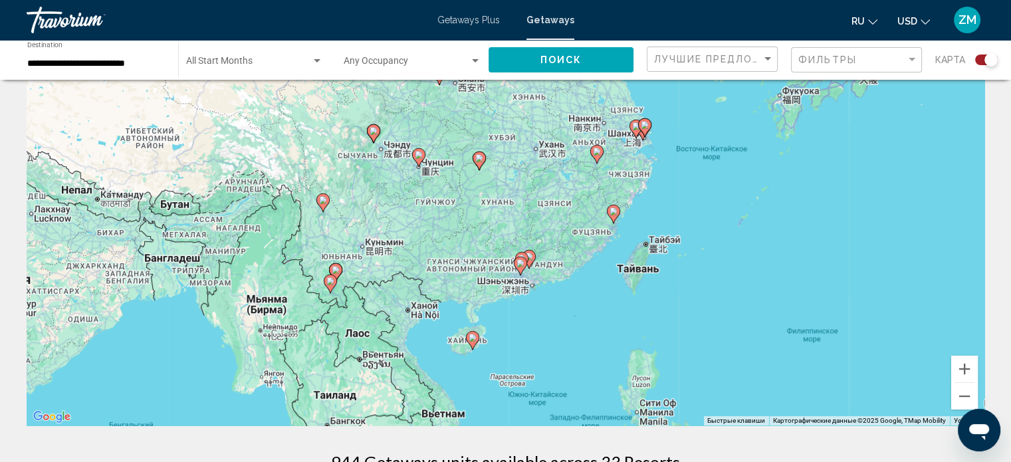
drag, startPoint x: 531, startPoint y: 299, endPoint x: 512, endPoint y: 401, distance: 104.2
click at [512, 401] on div "Чтобы активировать перетаскивание с помощью клавиатуры, нажмите Alt + Ввод. Пос…" at bounding box center [506, 226] width 958 height 399
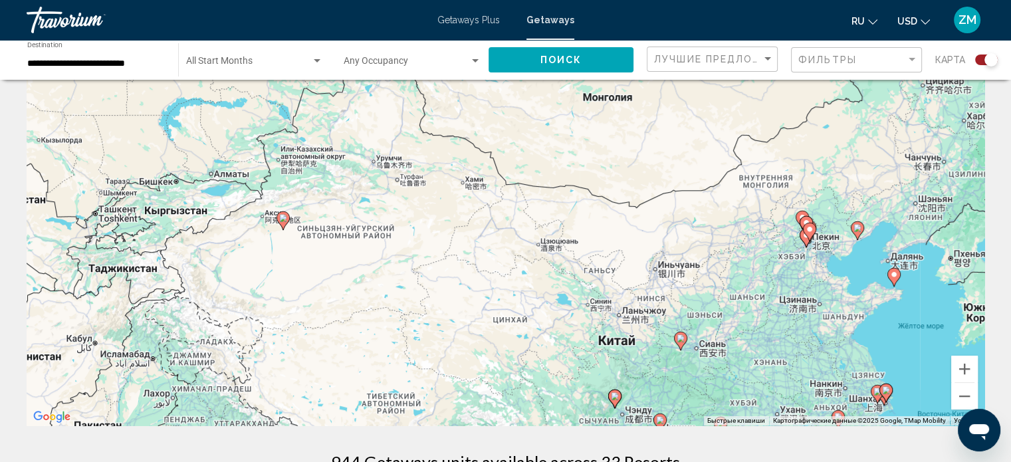
drag, startPoint x: 397, startPoint y: 183, endPoint x: 639, endPoint y: 450, distance: 360.0
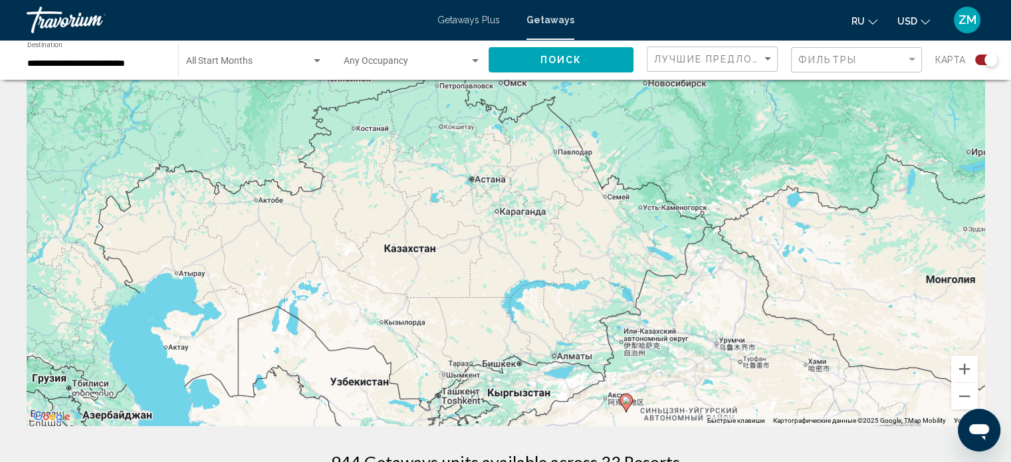
drag, startPoint x: 270, startPoint y: 191, endPoint x: 614, endPoint y: 374, distance: 389.6
click at [614, 374] on div "Чтобы активировать перетаскивание с помощью клавиатуры, нажмите Alt + Ввод. Пос…" at bounding box center [506, 226] width 958 height 399
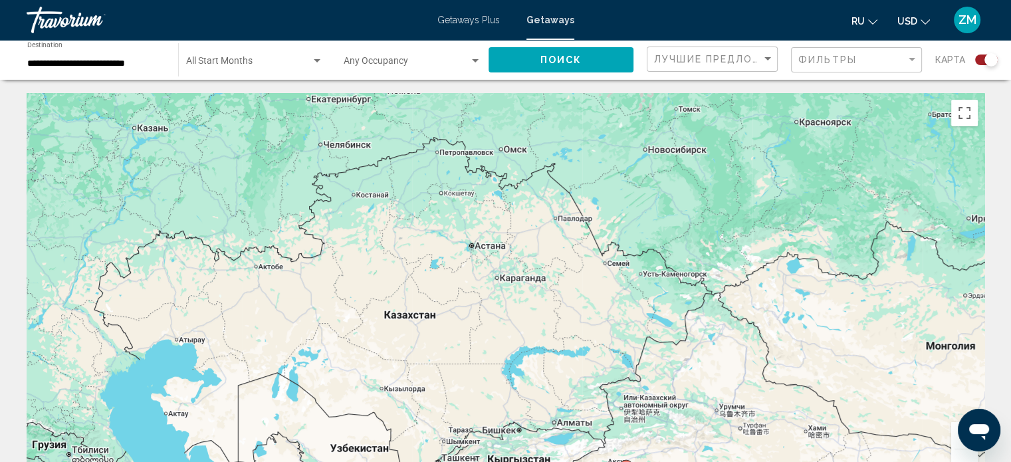
click at [958, 440] on button "Увеличить" at bounding box center [964, 435] width 27 height 27
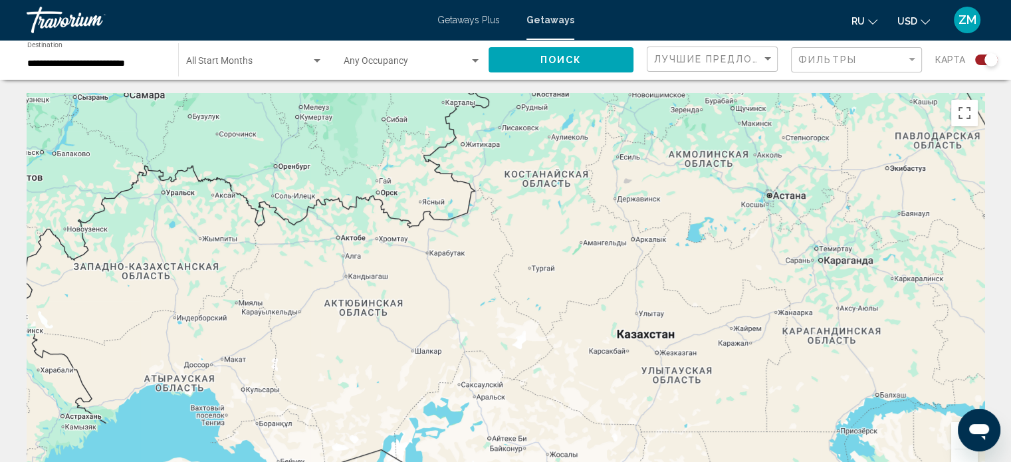
drag, startPoint x: 161, startPoint y: 230, endPoint x: 493, endPoint y: 220, distance: 331.8
click at [495, 224] on div "Main content" at bounding box center [506, 292] width 958 height 399
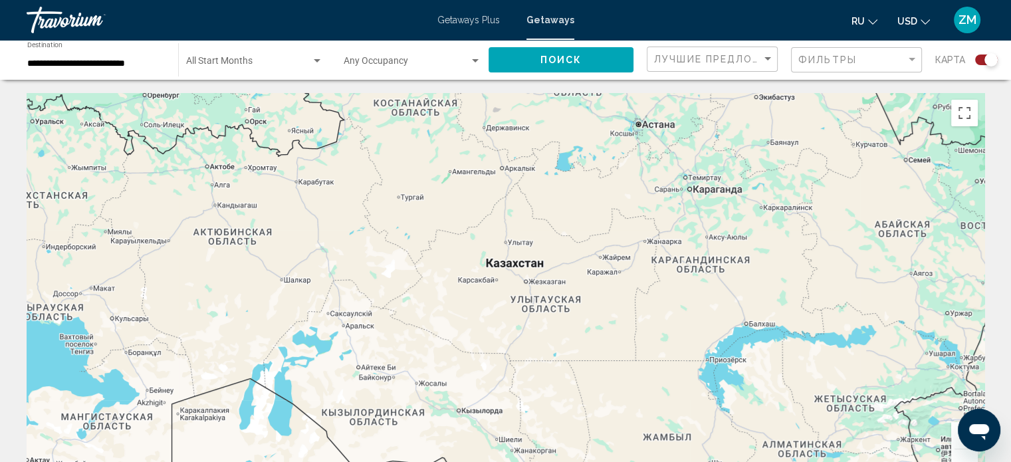
drag, startPoint x: 822, startPoint y: 378, endPoint x: 677, endPoint y: 302, distance: 163.5
click at [685, 310] on div "Main content" at bounding box center [506, 292] width 958 height 399
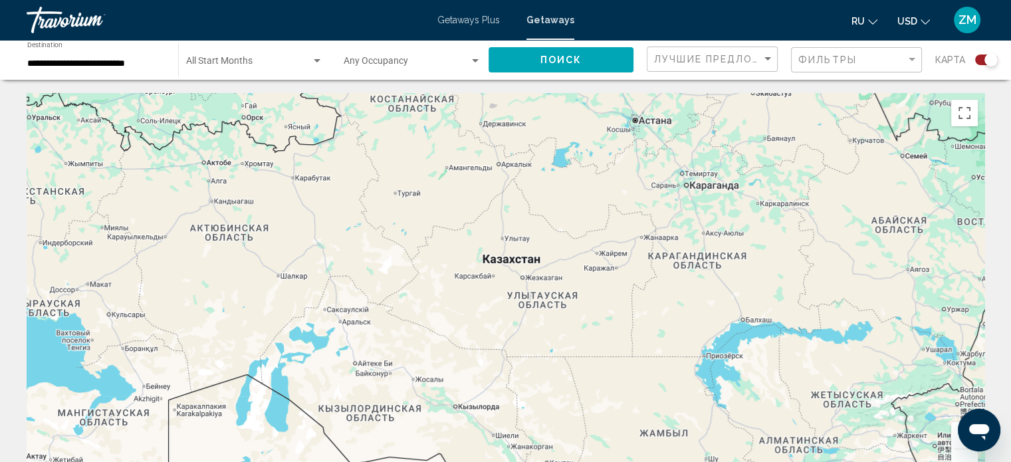
click at [965, 455] on button "Уменьшить" at bounding box center [964, 462] width 27 height 27
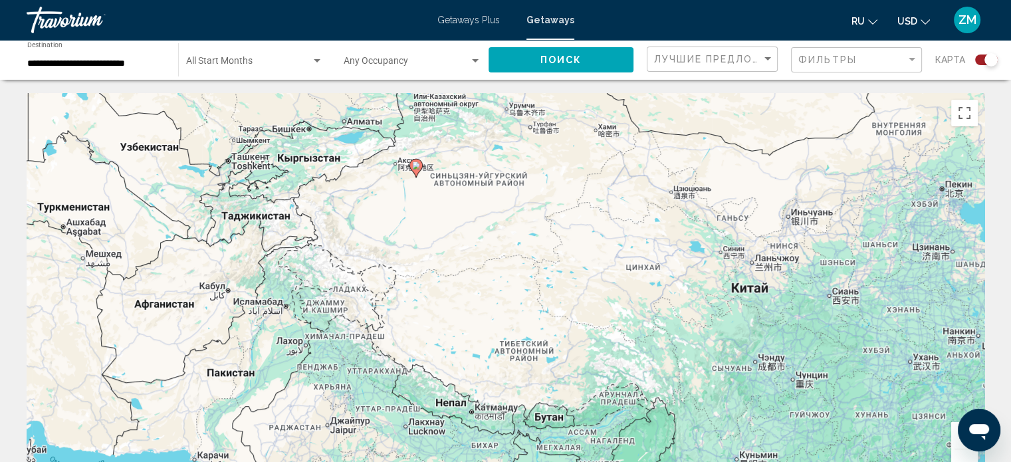
drag, startPoint x: 809, startPoint y: 379, endPoint x: 500, endPoint y: 117, distance: 405.1
click at [500, 117] on div "Чтобы активировать перетаскивание с помощью клавиатуры, нажмите Alt + Ввод. Пос…" at bounding box center [506, 292] width 958 height 399
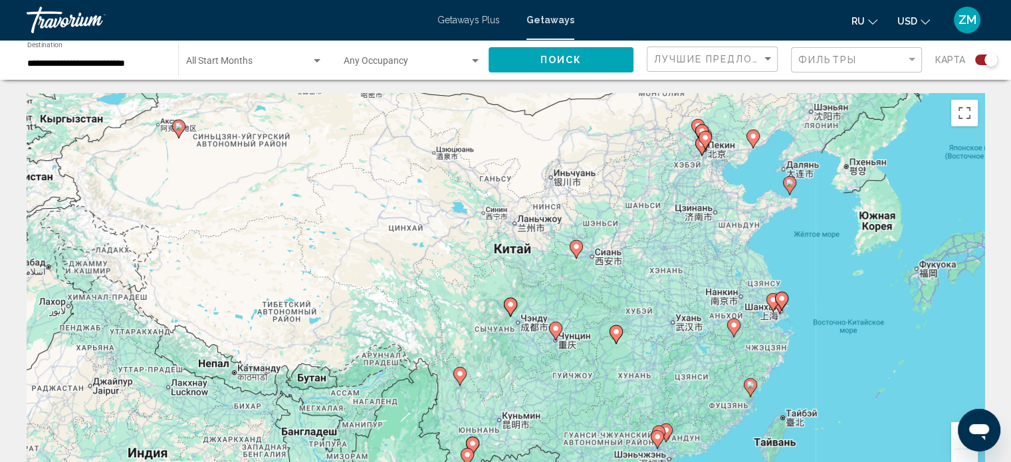
drag, startPoint x: 471, startPoint y: 210, endPoint x: 231, endPoint y: 172, distance: 242.3
click at [231, 172] on div "Чтобы активировать перетаскивание с помощью клавиатуры, нажмите Alt + Ввод. Пос…" at bounding box center [506, 292] width 958 height 399
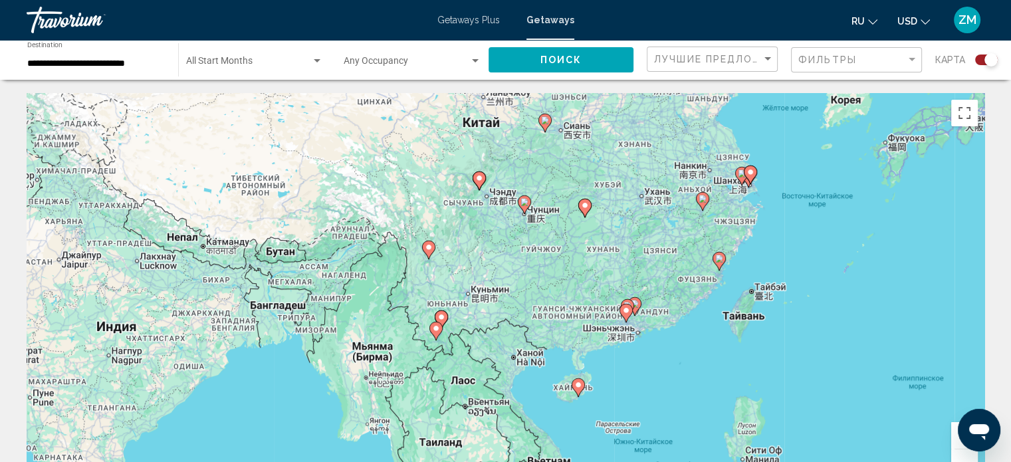
drag, startPoint x: 497, startPoint y: 430, endPoint x: 467, endPoint y: 303, distance: 130.6
click at [467, 303] on div "Чтобы активировать перетаскивание с помощью клавиатуры, нажмите Alt + Ввод. Пос…" at bounding box center [506, 292] width 958 height 399
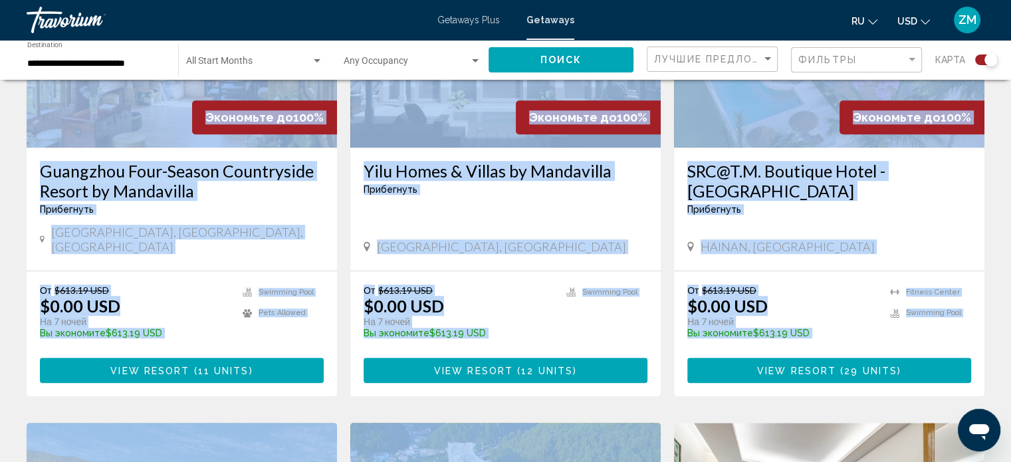
drag, startPoint x: 579, startPoint y: 220, endPoint x: 614, endPoint y: 488, distance: 270.1
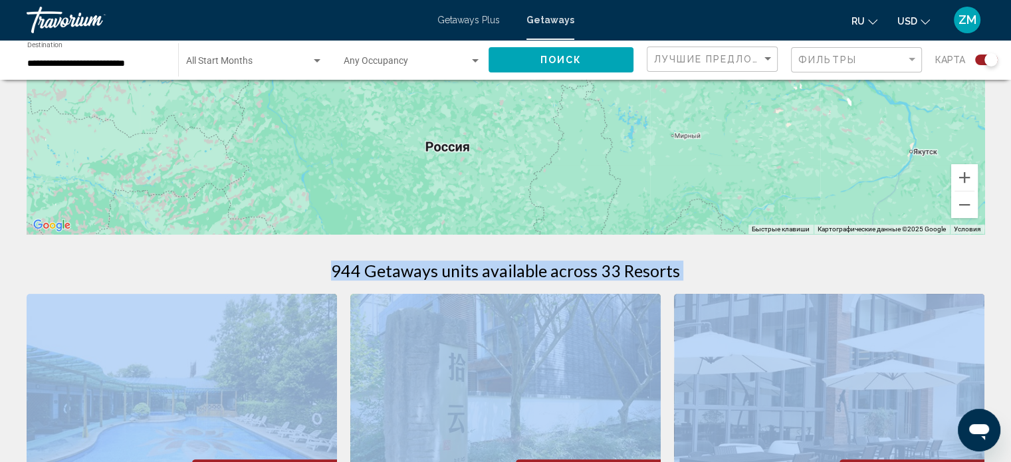
scroll to position [139, 0]
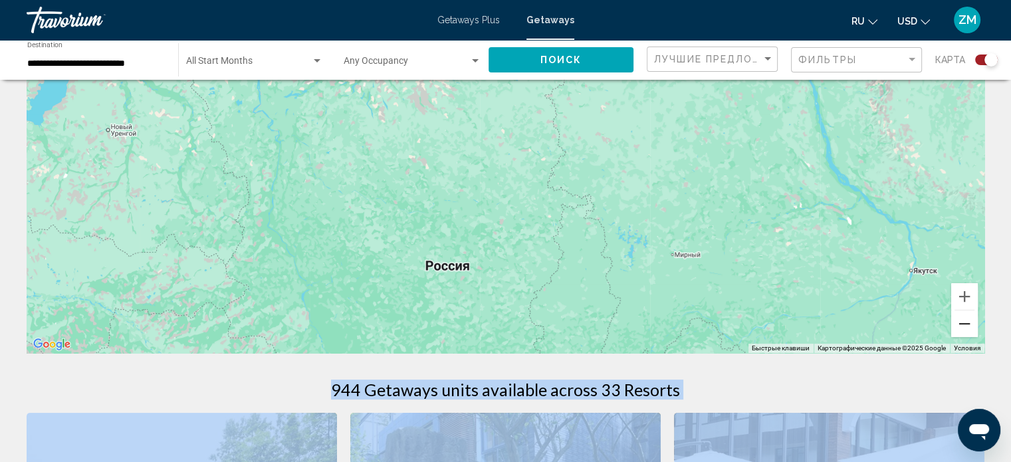
click at [969, 329] on button "Уменьшить" at bounding box center [964, 323] width 27 height 27
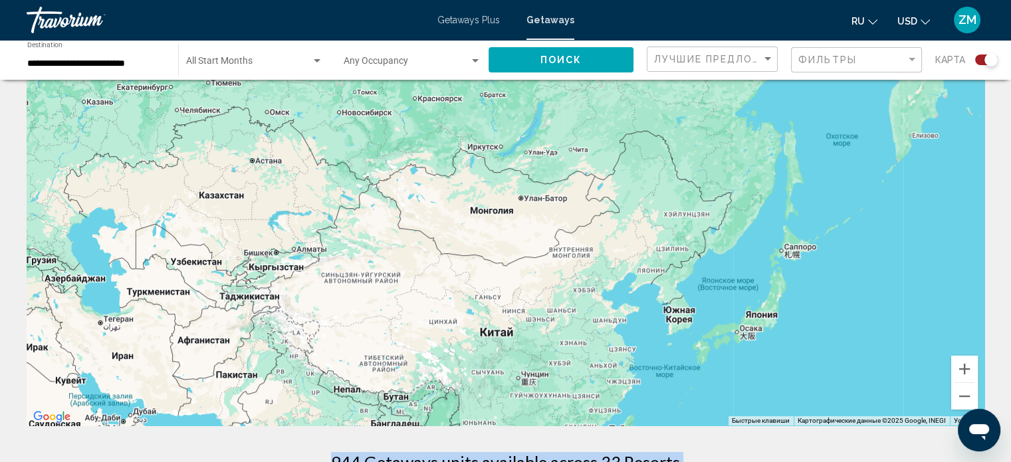
scroll to position [0, 0]
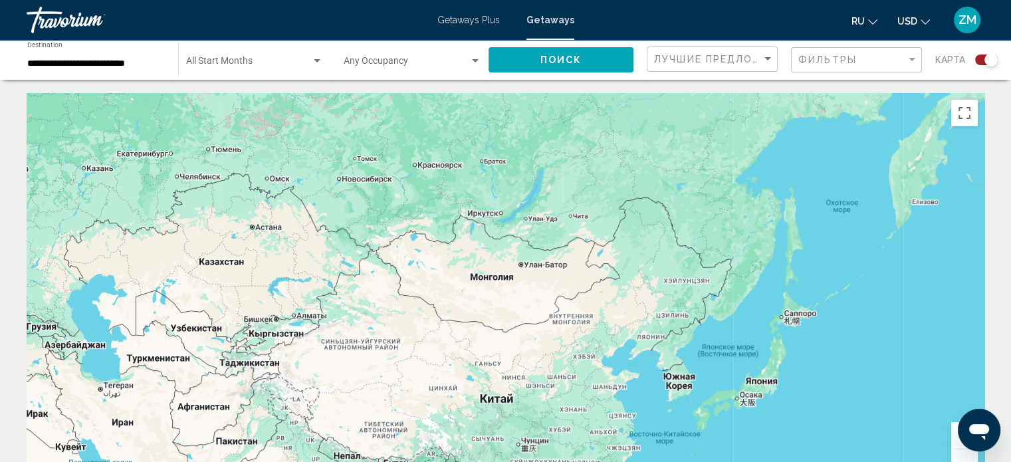
drag, startPoint x: 645, startPoint y: 290, endPoint x: 605, endPoint y: -80, distance: 372.4
click at [605, 0] on html "**********" at bounding box center [505, 231] width 1011 height 462
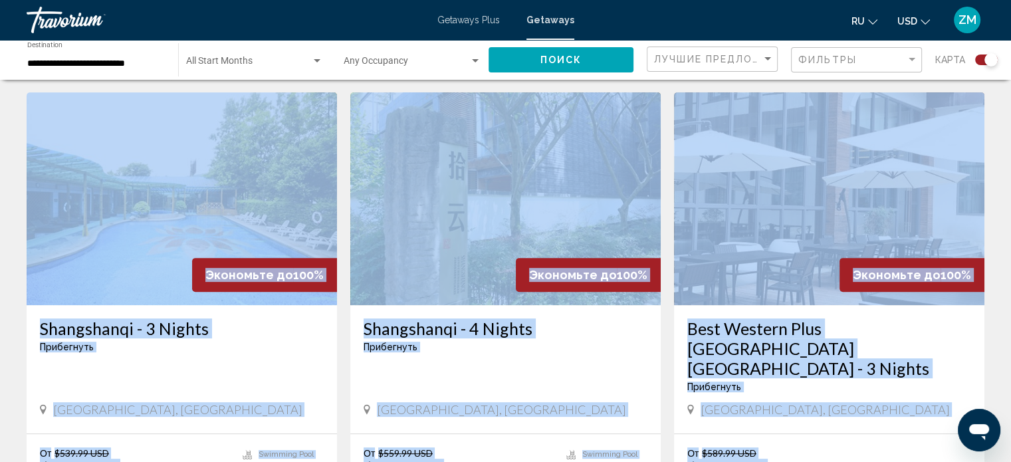
scroll to position [715, 0]
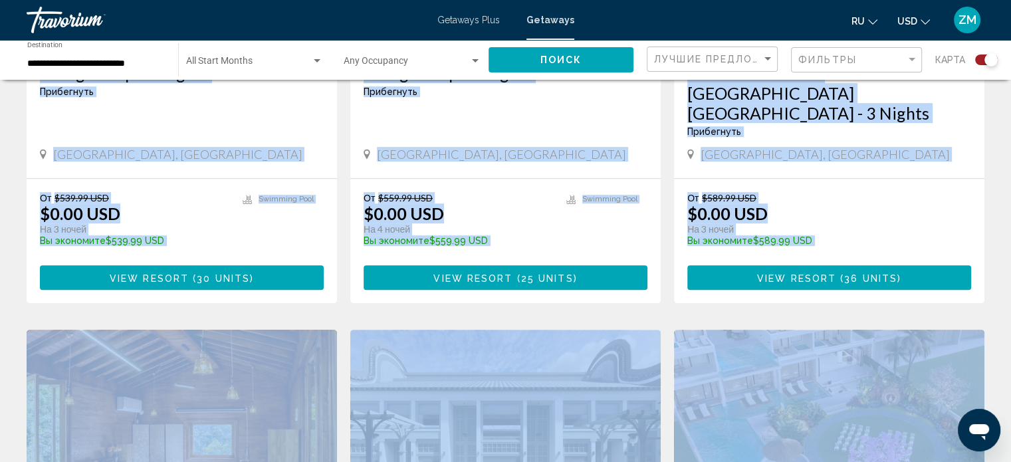
drag, startPoint x: 746, startPoint y: 169, endPoint x: 719, endPoint y: 493, distance: 324.9
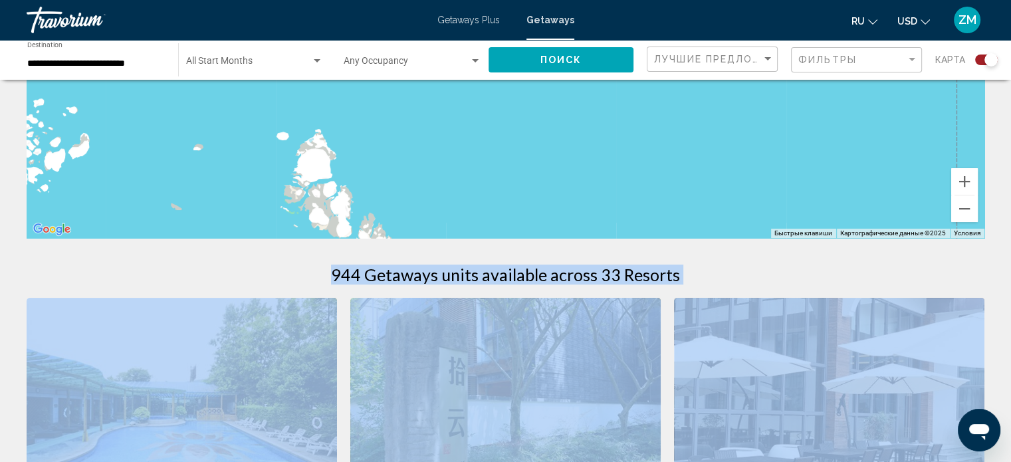
scroll to position [164, 0]
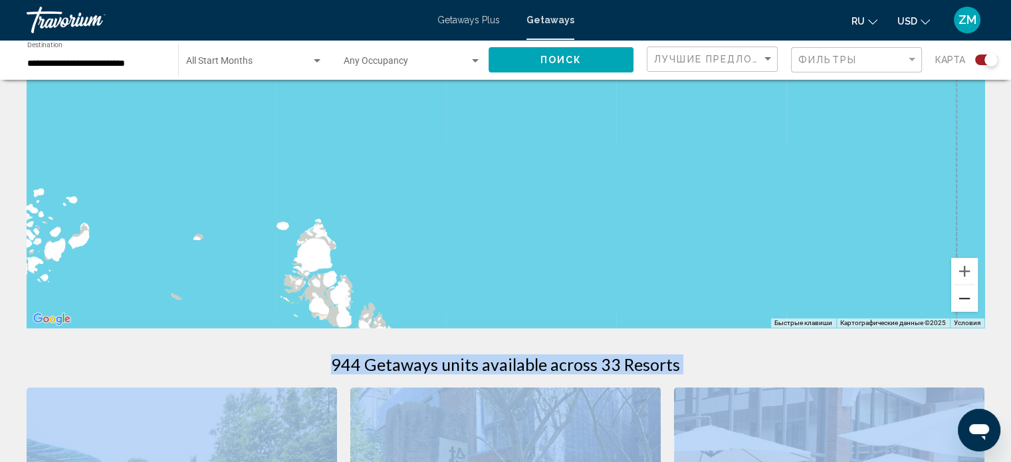
click at [966, 294] on button "Уменьшить" at bounding box center [964, 298] width 27 height 27
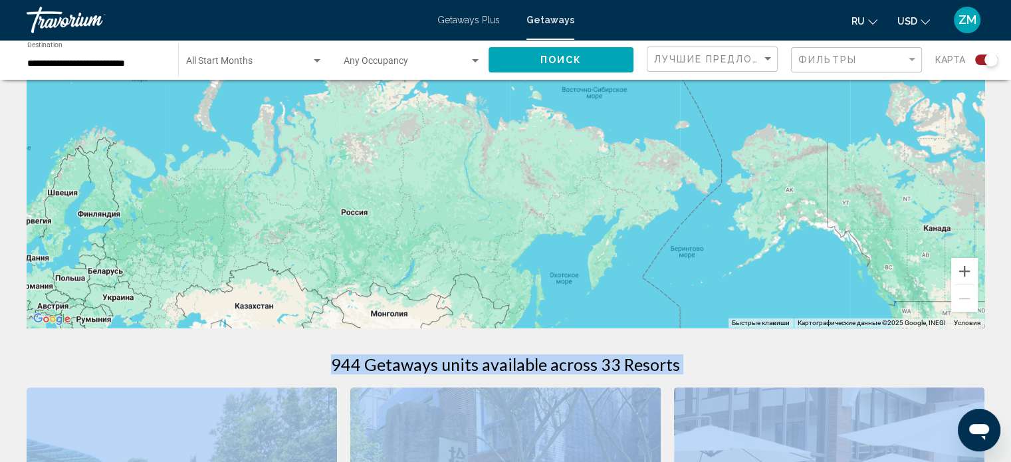
drag, startPoint x: 756, startPoint y: 204, endPoint x: 706, endPoint y: 2, distance: 208.3
click at [706, 5] on div "**********" at bounding box center [505, 67] width 1011 height 462
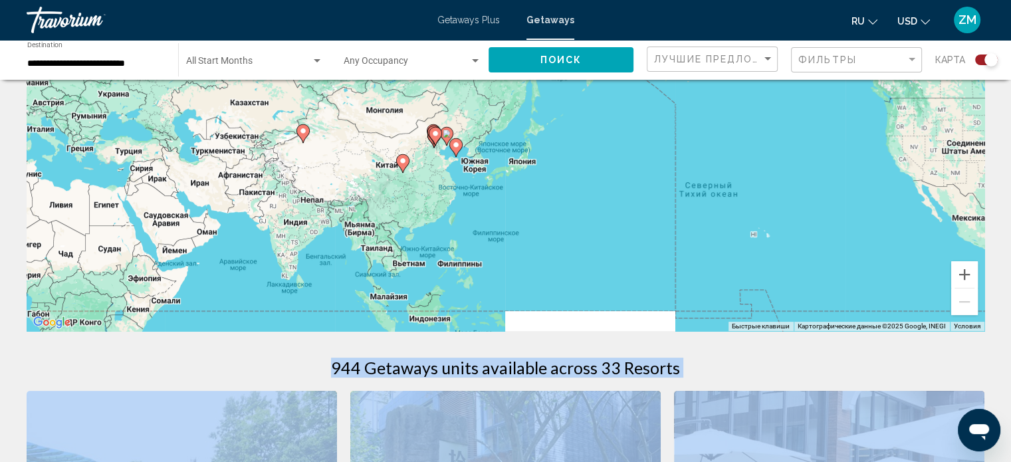
drag, startPoint x: 695, startPoint y: 227, endPoint x: 699, endPoint y: 11, distance: 216.1
click at [699, 15] on div "**********" at bounding box center [505, 70] width 1011 height 462
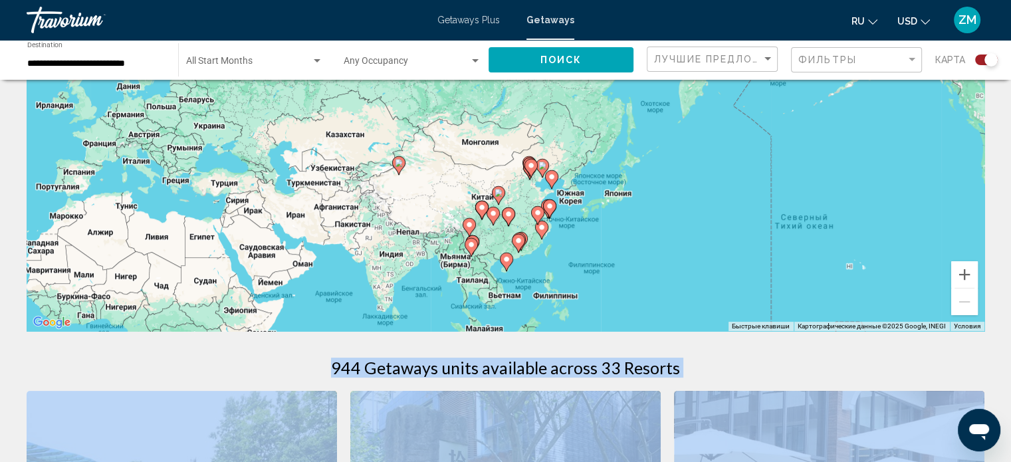
drag, startPoint x: 372, startPoint y: 126, endPoint x: 468, endPoint y: 273, distance: 175.9
click at [468, 273] on div "Чтобы активировать перетаскивание с помощью клавиатуры, нажмите Alt + Ввод. Пос…" at bounding box center [506, 131] width 958 height 399
click at [967, 280] on button "Увеличить" at bounding box center [964, 274] width 27 height 27
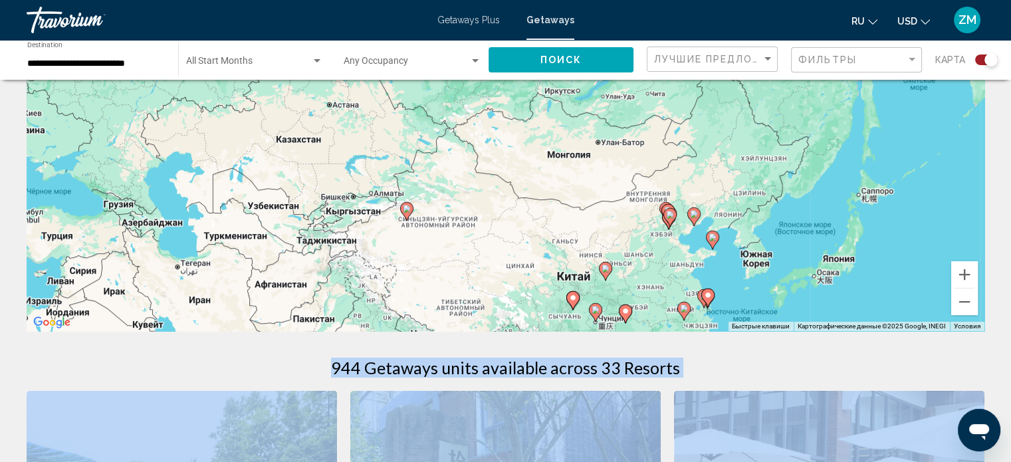
drag, startPoint x: 487, startPoint y: 267, endPoint x: 601, endPoint y: 269, distance: 113.7
click at [601, 269] on icon "Main content" at bounding box center [605, 271] width 12 height 17
click at [971, 279] on button "Увеличить" at bounding box center [964, 274] width 27 height 27
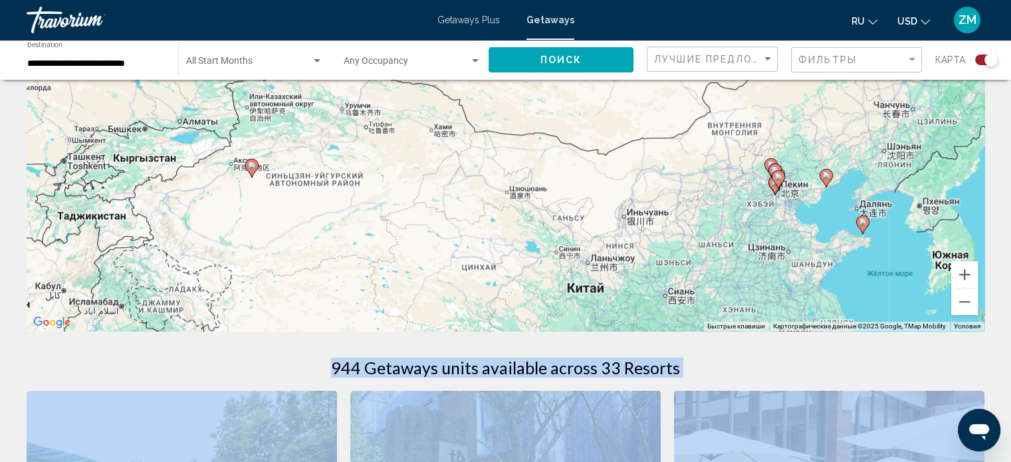
drag, startPoint x: 679, startPoint y: 199, endPoint x: 651, endPoint y: 122, distance: 81.6
click at [646, 128] on div "Чтобы активировать перетаскивание с помощью клавиатуры, нажмите Alt + Ввод. Пос…" at bounding box center [506, 131] width 958 height 399
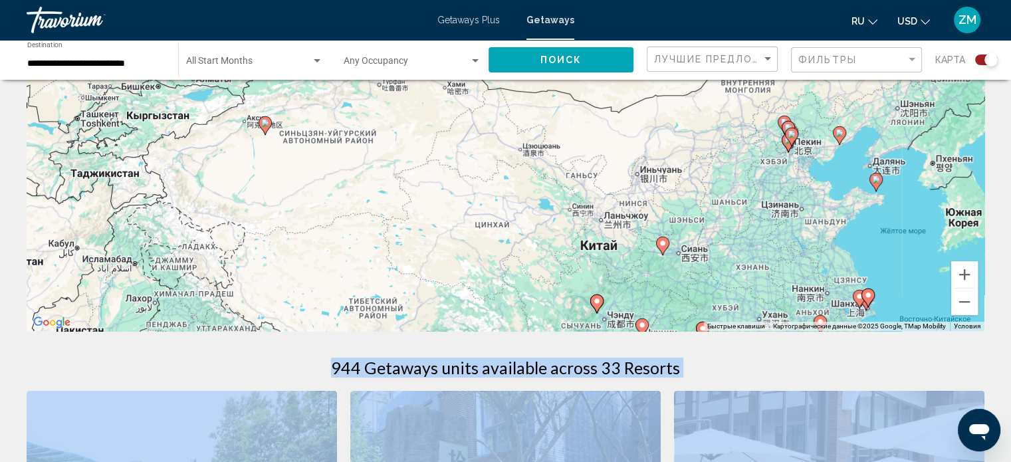
drag, startPoint x: 455, startPoint y: 244, endPoint x: 468, endPoint y: 205, distance: 41.4
click at [468, 205] on div "Чтобы активировать перетаскивание с помощью клавиатуры, нажмите Alt + Ввод. Пос…" at bounding box center [506, 131] width 958 height 399
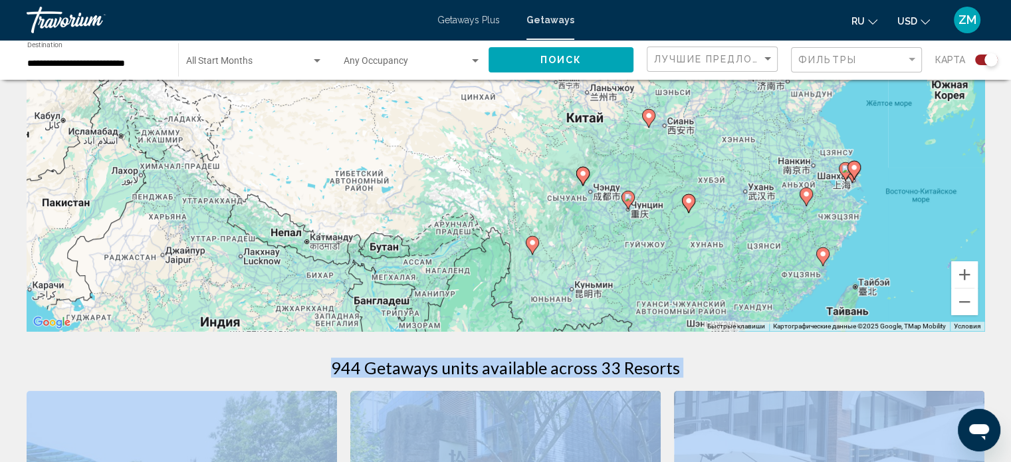
drag, startPoint x: 440, startPoint y: 223, endPoint x: 426, endPoint y: 87, distance: 136.3
click at [426, 90] on div "Чтобы активировать перетаскивание с помощью клавиатуры, нажмите Alt + Ввод. Пос…" at bounding box center [506, 131] width 958 height 399
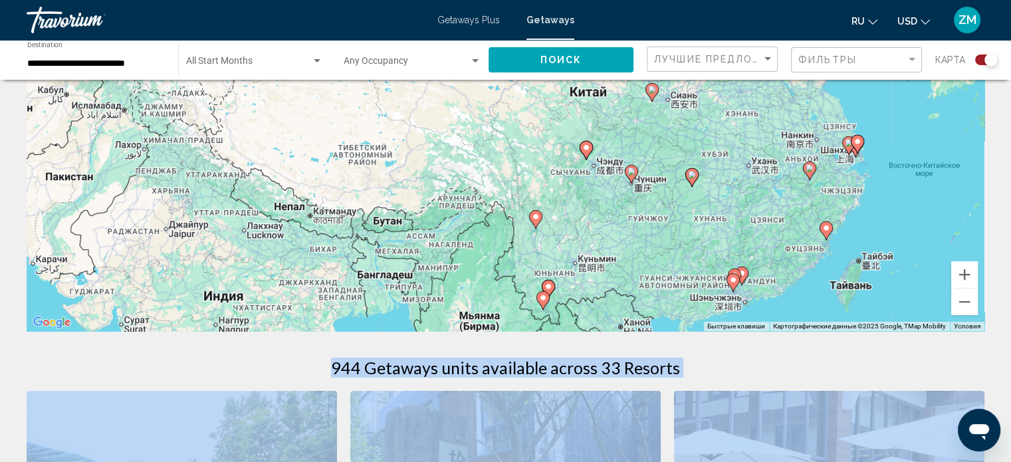
drag, startPoint x: 439, startPoint y: 183, endPoint x: 444, endPoint y: 162, distance: 21.1
click at [444, 162] on div "Чтобы активировать перетаскивание с помощью клавиатуры, нажмите Alt + Ввод. Пос…" at bounding box center [506, 131] width 958 height 399
click at [960, 300] on button "Уменьшить" at bounding box center [964, 301] width 27 height 27
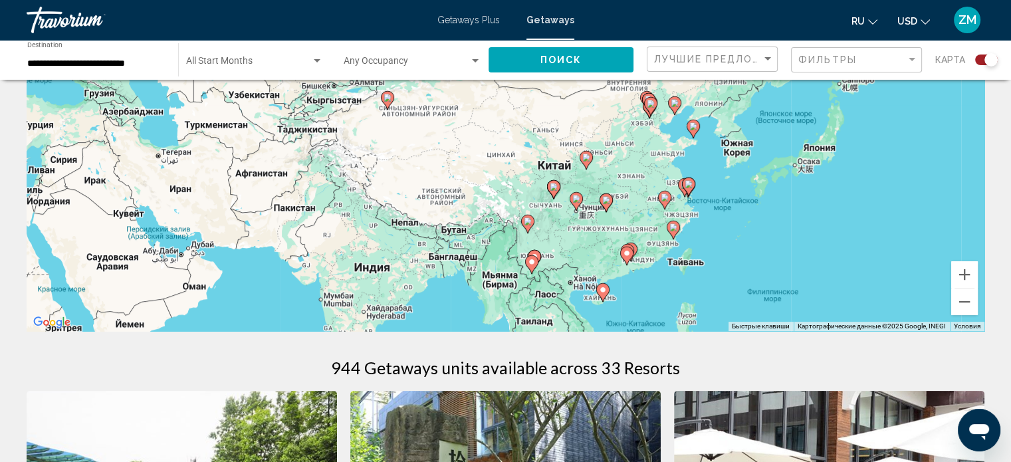
drag, startPoint x: 622, startPoint y: 240, endPoint x: 629, endPoint y: 275, distance: 35.3
click at [629, 275] on div "Чтобы активировать перетаскивание с помощью клавиатуры, нажмите Alt + Ввод. Пос…" at bounding box center [506, 131] width 958 height 399
click at [970, 275] on button "Увеличить" at bounding box center [964, 274] width 27 height 27
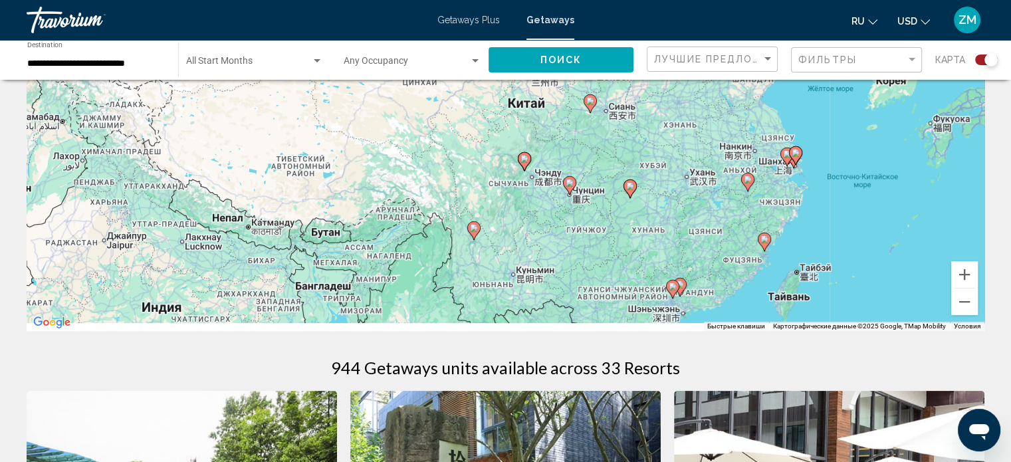
drag, startPoint x: 805, startPoint y: 273, endPoint x: 663, endPoint y: 63, distance: 253.3
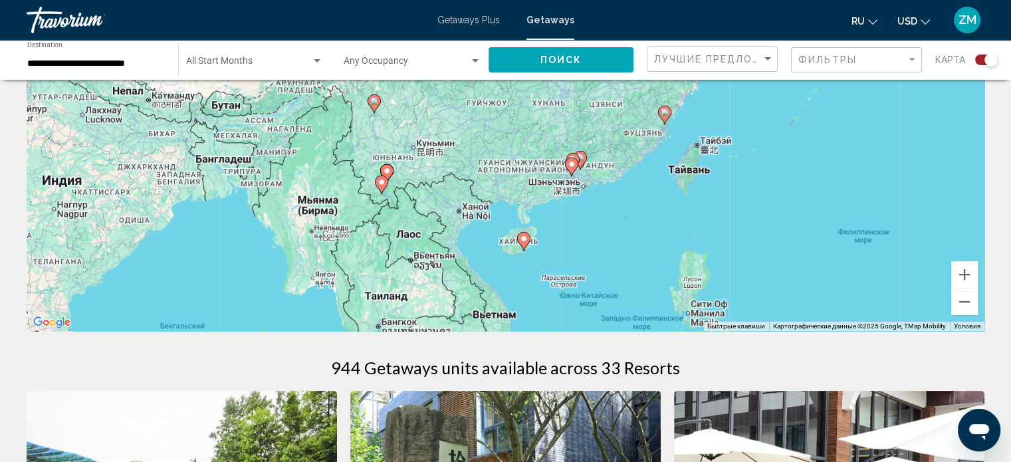
drag, startPoint x: 564, startPoint y: 146, endPoint x: 564, endPoint y: 201, distance: 55.8
click at [564, 201] on div "Чтобы активировать перетаскивание с помощью клавиатуры, нажмите Alt + Ввод. Пос…" at bounding box center [506, 131] width 958 height 399
click at [968, 268] on button "Увеличить" at bounding box center [964, 274] width 27 height 27
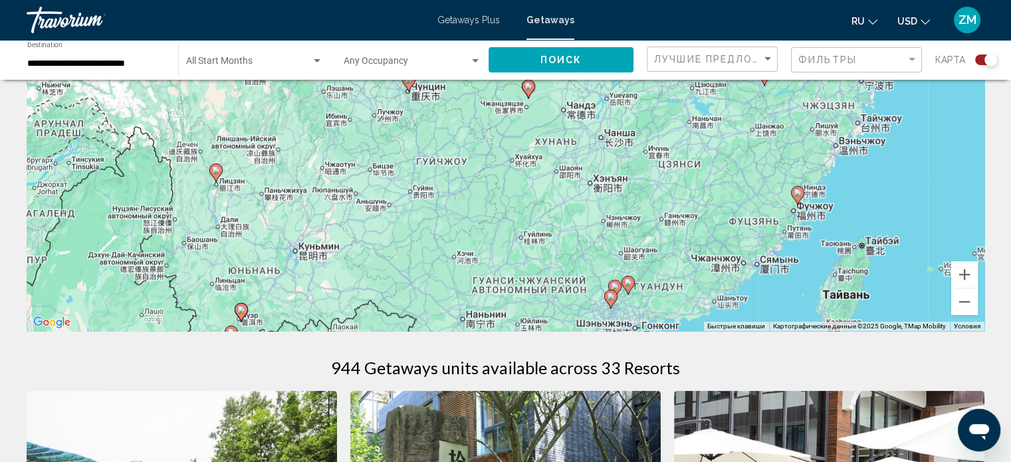
drag, startPoint x: 529, startPoint y: 179, endPoint x: 502, endPoint y: 275, distance: 100.2
click at [502, 275] on div "Чтобы активировать перетаскивание с помощью клавиатуры, нажмите Alt + Ввод. Пос…" at bounding box center [506, 131] width 958 height 399
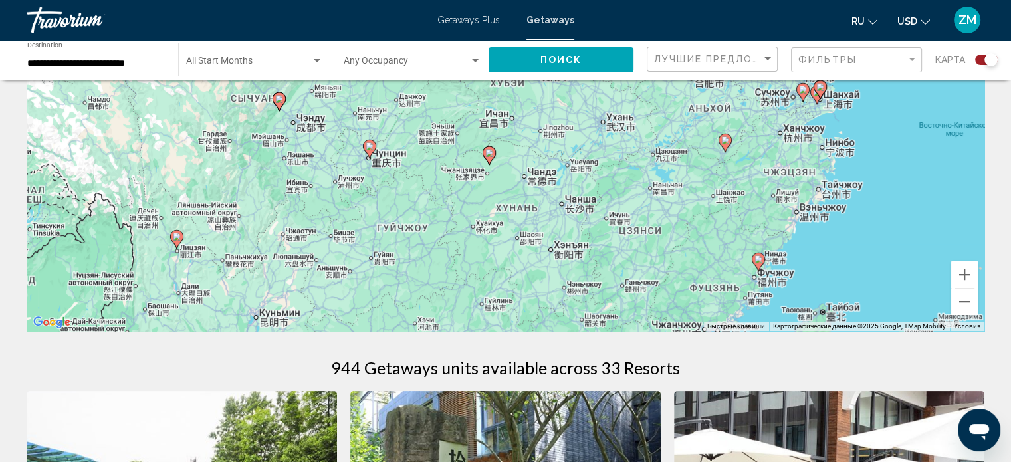
drag, startPoint x: 608, startPoint y: 193, endPoint x: 564, endPoint y: 255, distance: 75.4
click at [564, 255] on div "Чтобы активировать перетаскивание с помощью клавиатуры, нажмите Alt + Ввод. Пос…" at bounding box center [506, 131] width 958 height 399
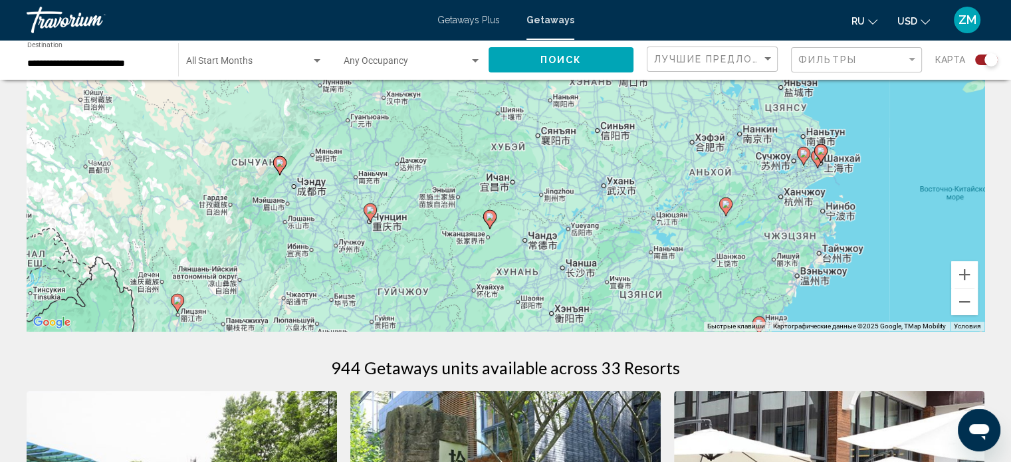
drag, startPoint x: 564, startPoint y: 198, endPoint x: 565, endPoint y: 237, distance: 39.2
click at [565, 237] on div "Чтобы активировать перетаскивание с помощью клавиатуры, нажмите Alt + Ввод. Пос…" at bounding box center [506, 131] width 958 height 399
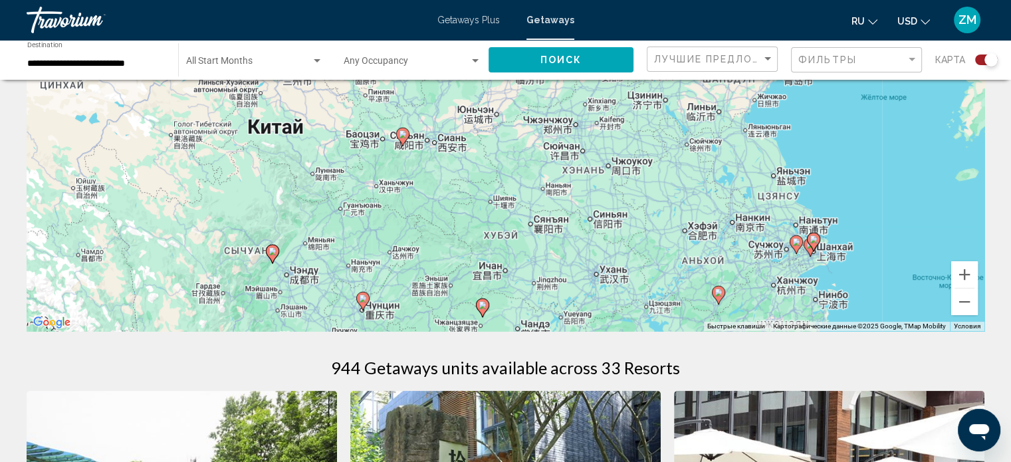
drag, startPoint x: 555, startPoint y: 149, endPoint x: 548, endPoint y: 240, distance: 91.4
click at [548, 240] on div "Чтобы активировать перетаскивание с помощью клавиатуры, нажмите Alt + Ввод. Пос…" at bounding box center [506, 131] width 958 height 399
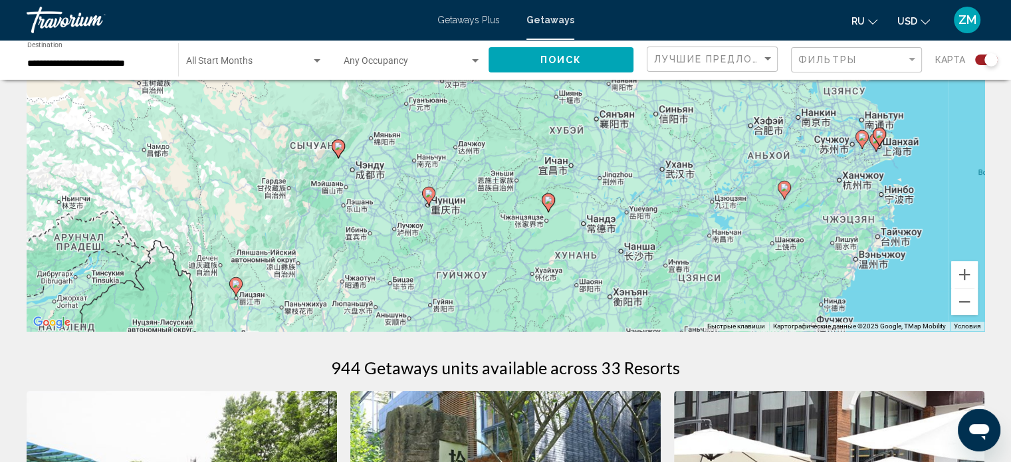
drag, startPoint x: 411, startPoint y: 233, endPoint x: 479, endPoint y: 124, distance: 128.4
click at [479, 124] on div "Чтобы активировать перетаскивание с помощью клавиатуры, нажмите Alt + Ввод. Пос…" at bounding box center [506, 131] width 958 height 399
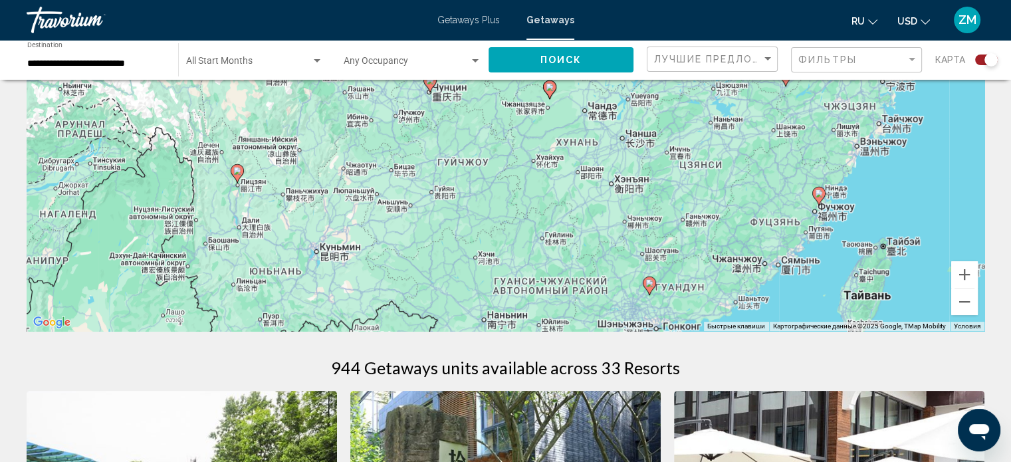
drag, startPoint x: 455, startPoint y: 263, endPoint x: 456, endPoint y: 134, distance: 129.0
click at [456, 134] on div "Чтобы активировать перетаскивание с помощью клавиатуры, нажмите Alt + Ввод. Пос…" at bounding box center [506, 131] width 958 height 399
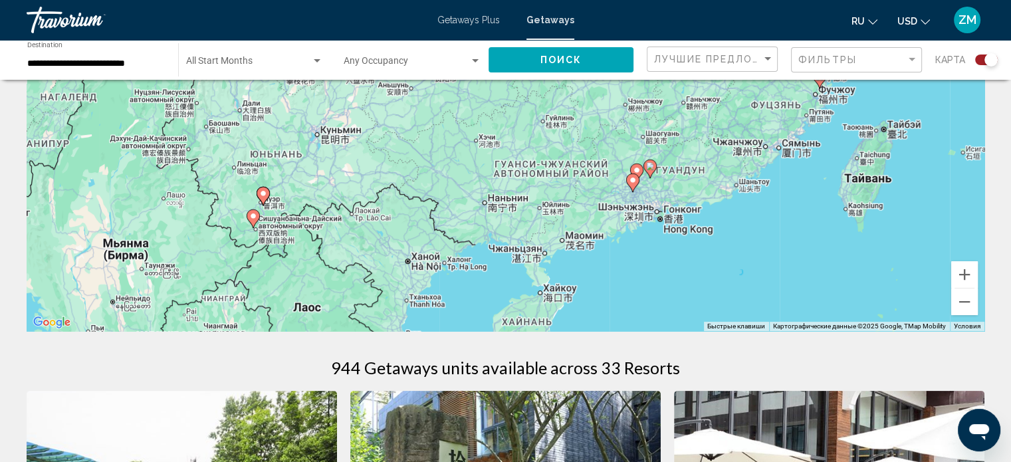
drag, startPoint x: 471, startPoint y: 247, endPoint x: 473, endPoint y: 138, distance: 109.0
click at [473, 138] on div "Чтобы активировать перетаскивание с помощью клавиатуры, нажмите Alt + Ввод. Пос…" at bounding box center [506, 131] width 958 height 399
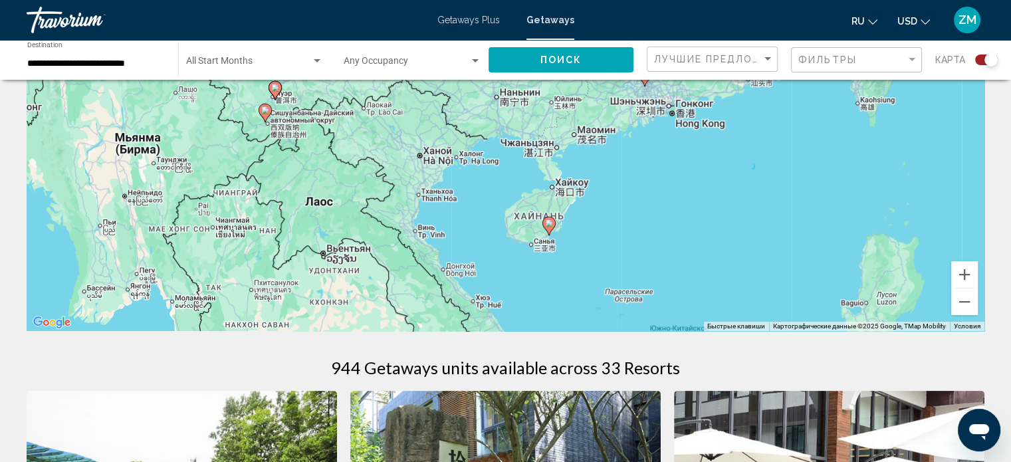
drag, startPoint x: 443, startPoint y: 281, endPoint x: 455, endPoint y: 195, distance: 86.5
click at [455, 195] on div "Чтобы активировать перетаскивание с помощью клавиатуры, нажмите Alt + Ввод. Пос…" at bounding box center [506, 131] width 958 height 399
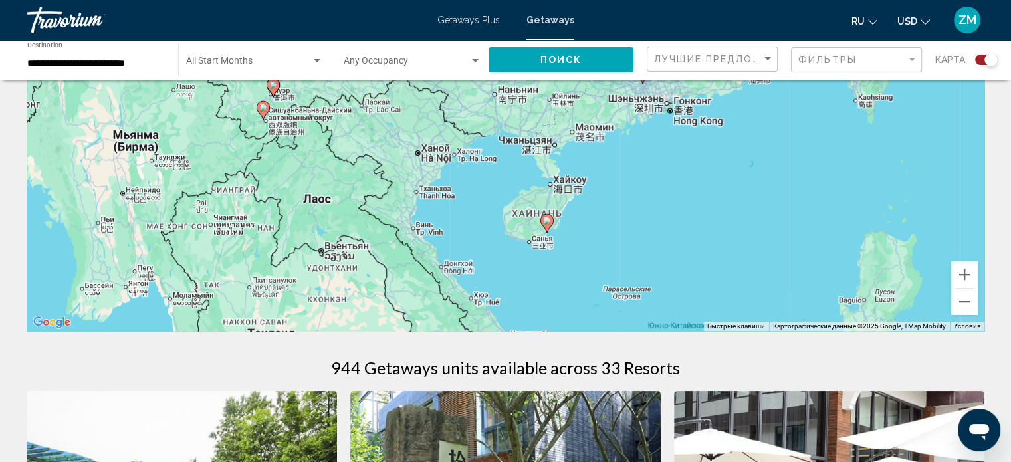
click at [545, 223] on image "Main content" at bounding box center [547, 221] width 8 height 8
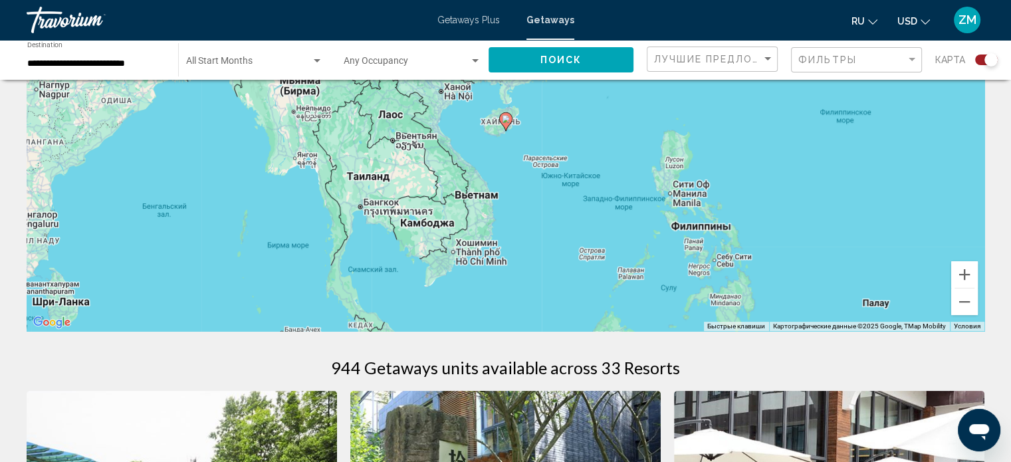
click at [503, 121] on image "Main content" at bounding box center [506, 119] width 8 height 8
type input "**********"
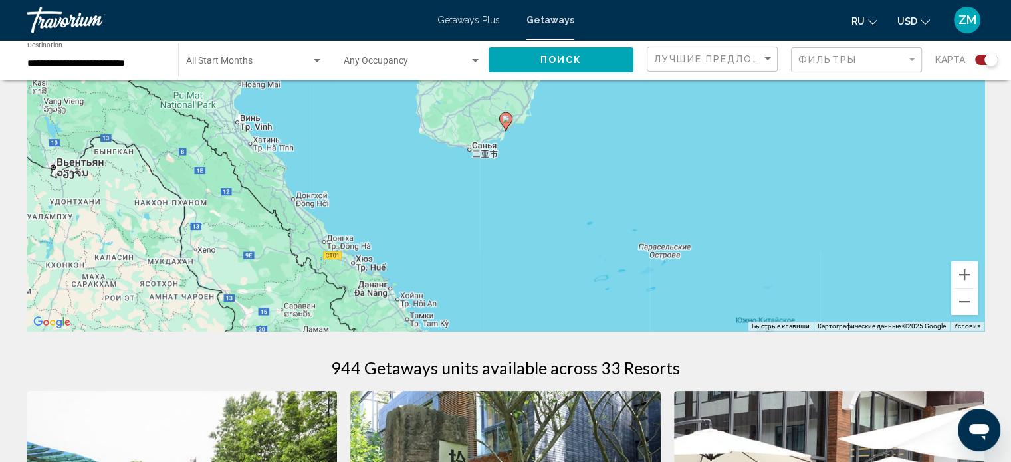
click at [505, 119] on image "Main content" at bounding box center [506, 119] width 8 height 8
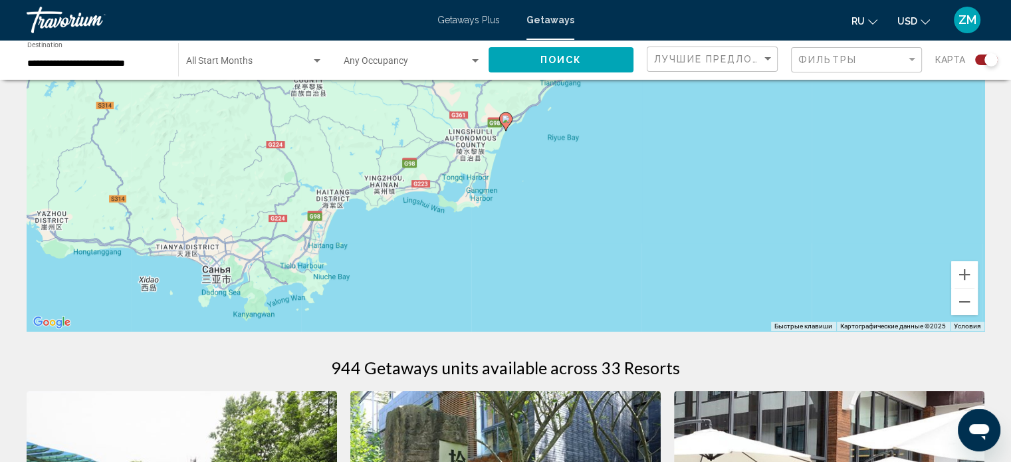
click at [505, 119] on image "Main content" at bounding box center [506, 119] width 8 height 8
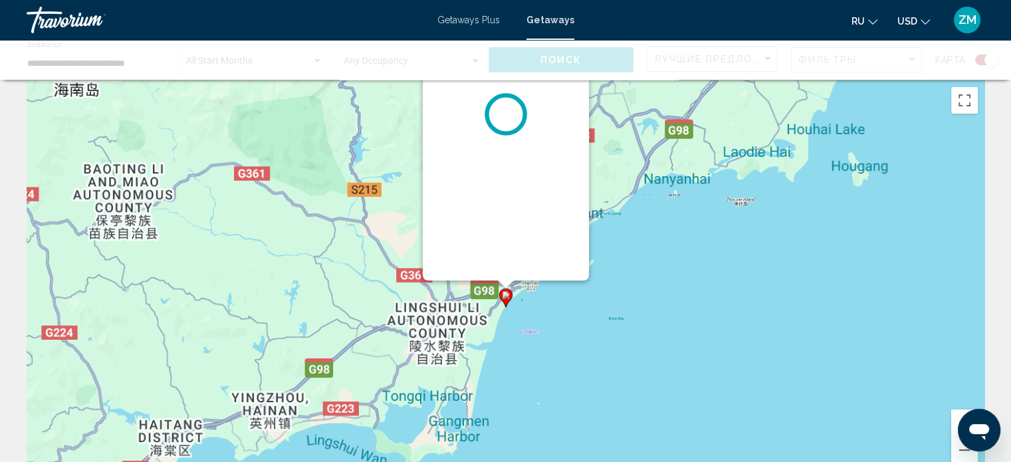
scroll to position [0, 0]
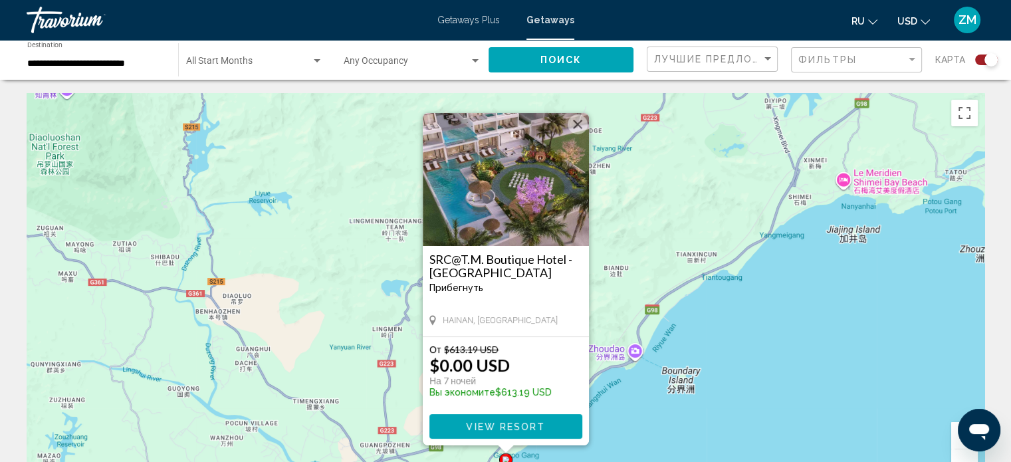
click at [503, 262] on h3 "SRC@T.M. Boutique Hotel - [GEOGRAPHIC_DATA]" at bounding box center [505, 266] width 153 height 27
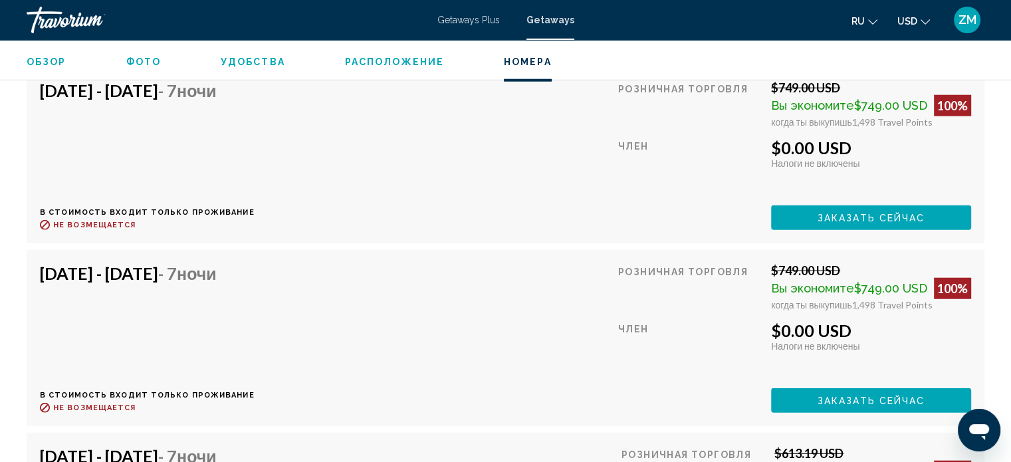
scroll to position [3398, 0]
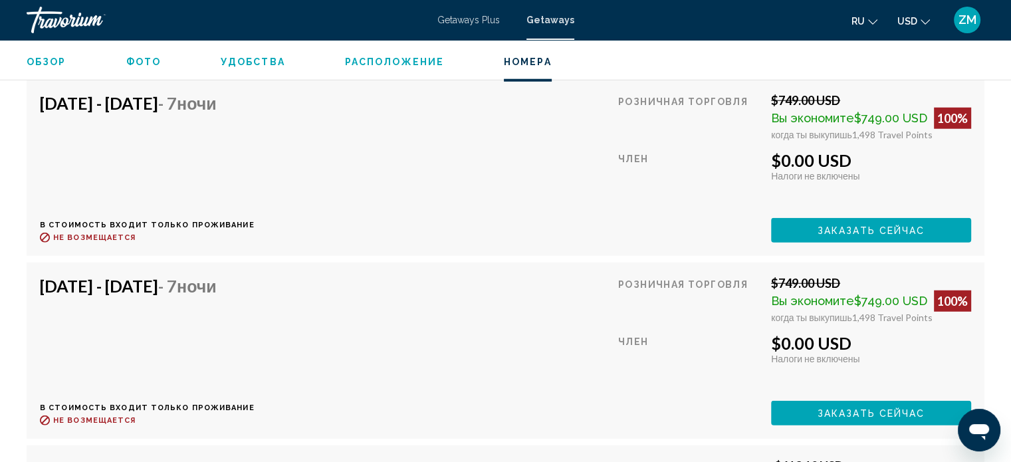
click at [550, 17] on span "Getaways" at bounding box center [550, 20] width 48 height 11
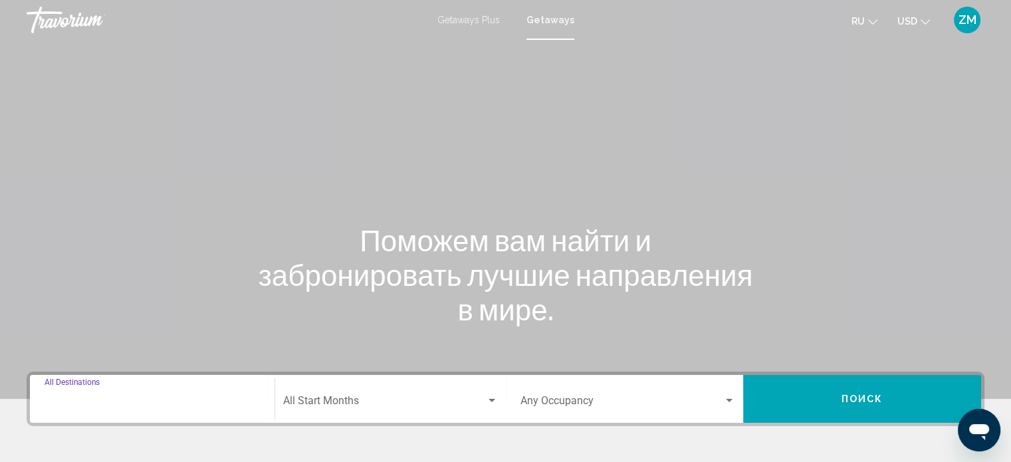
click at [74, 401] on input "Destination All Destinations" at bounding box center [152, 403] width 215 height 12
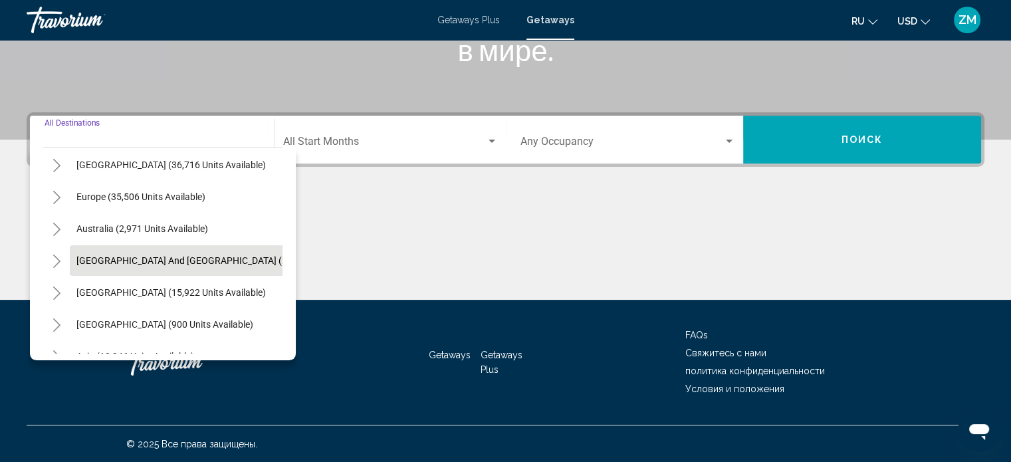
scroll to position [199, 0]
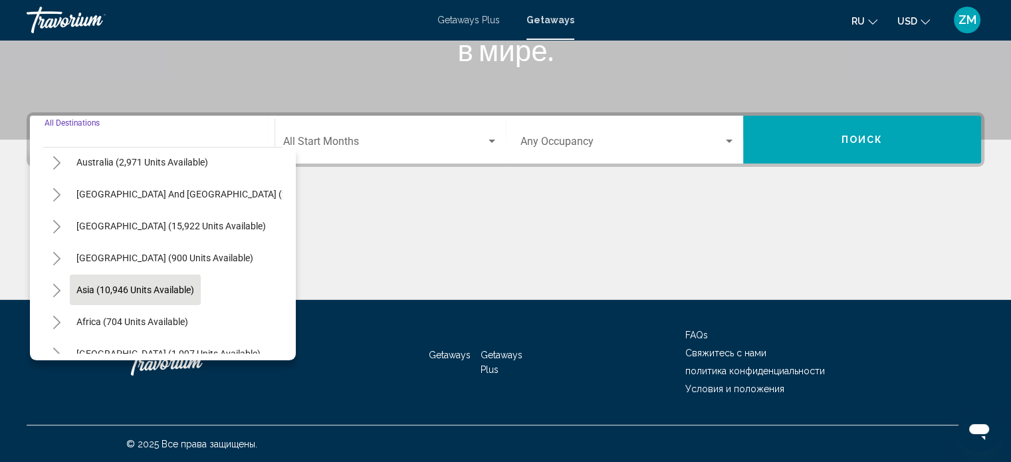
click at [104, 288] on span "Asia (10,946 units available)" at bounding box center [135, 289] width 118 height 11
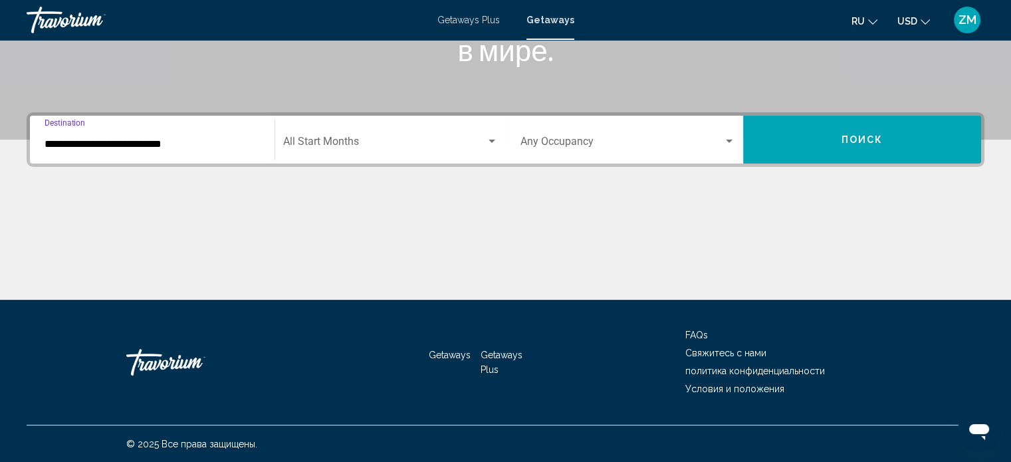
click at [73, 148] on input "**********" at bounding box center [152, 144] width 215 height 12
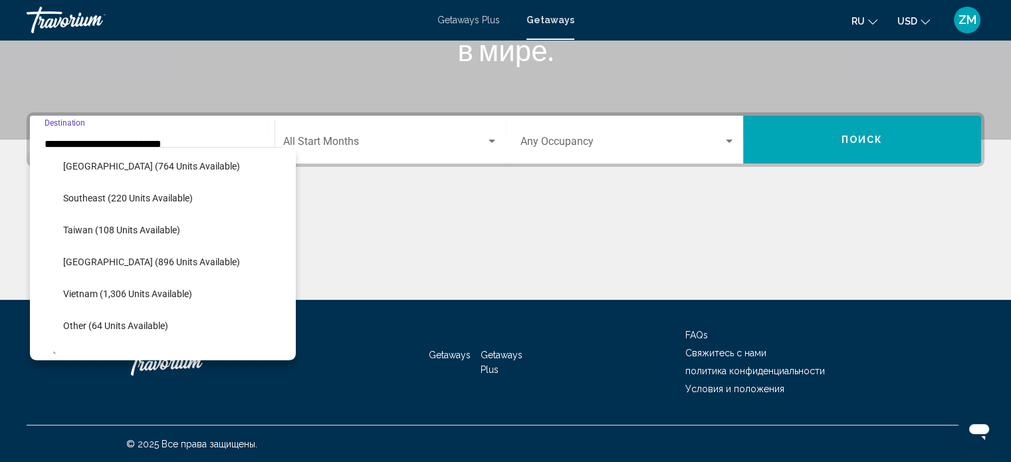
scroll to position [704, 0]
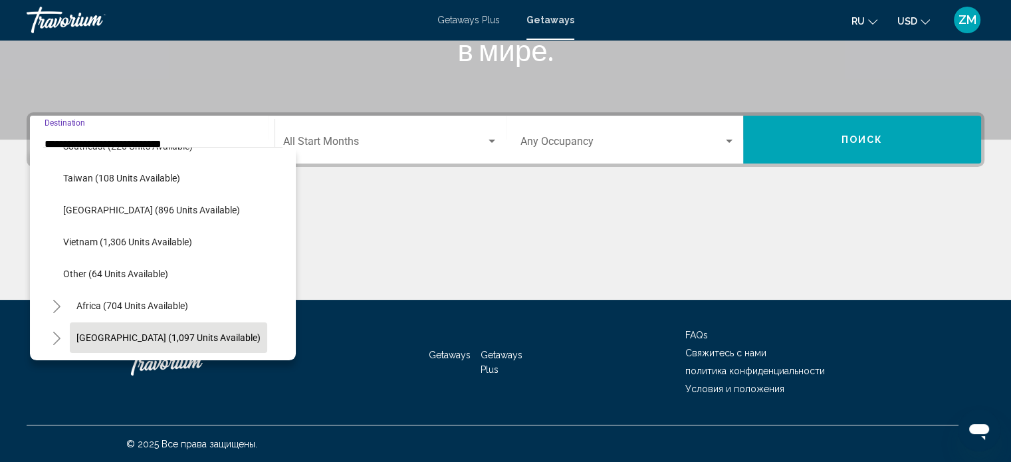
click at [133, 332] on span "[GEOGRAPHIC_DATA] (1,097 units available)" at bounding box center [168, 337] width 184 height 11
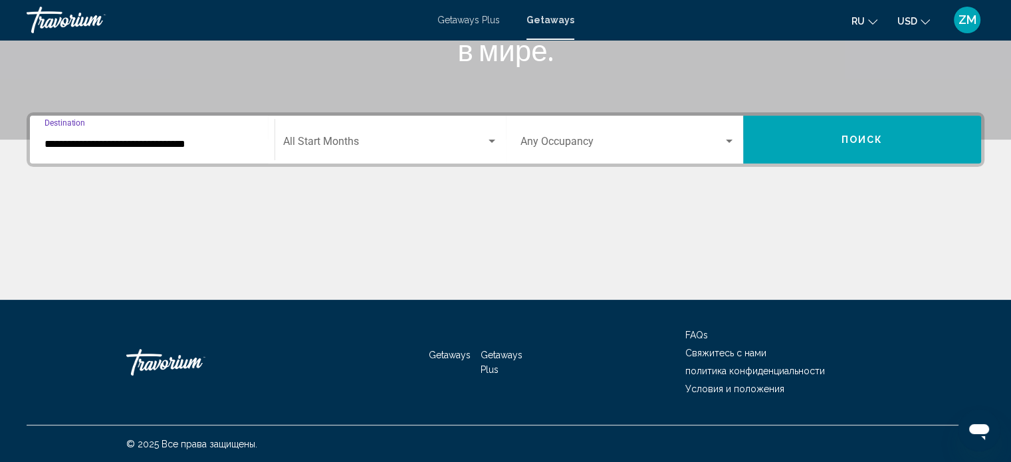
click at [71, 146] on input "**********" at bounding box center [152, 144] width 215 height 12
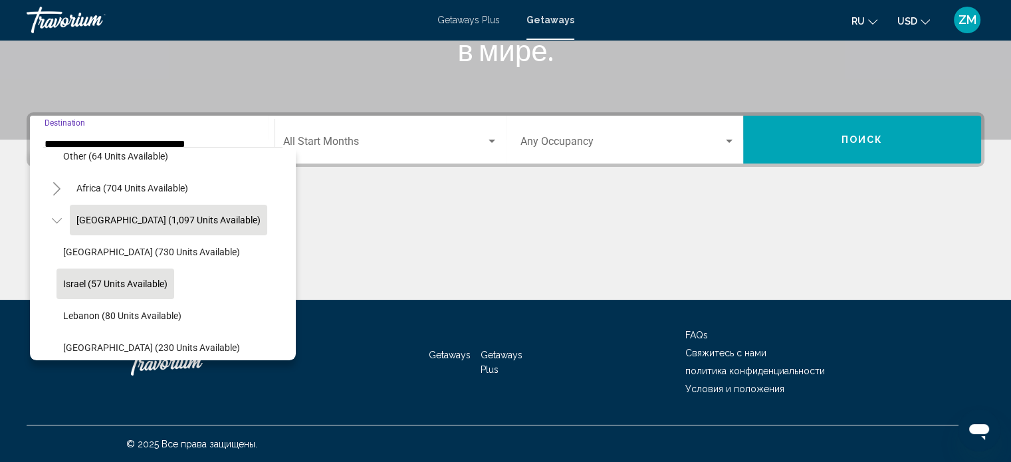
scroll to position [832, 0]
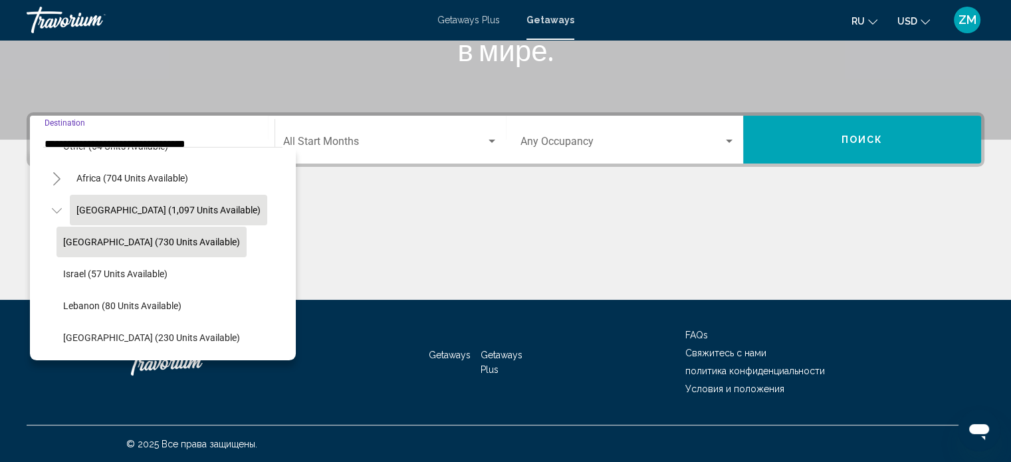
click at [72, 237] on span "[GEOGRAPHIC_DATA] (730 units available)" at bounding box center [151, 242] width 177 height 11
type input "**********"
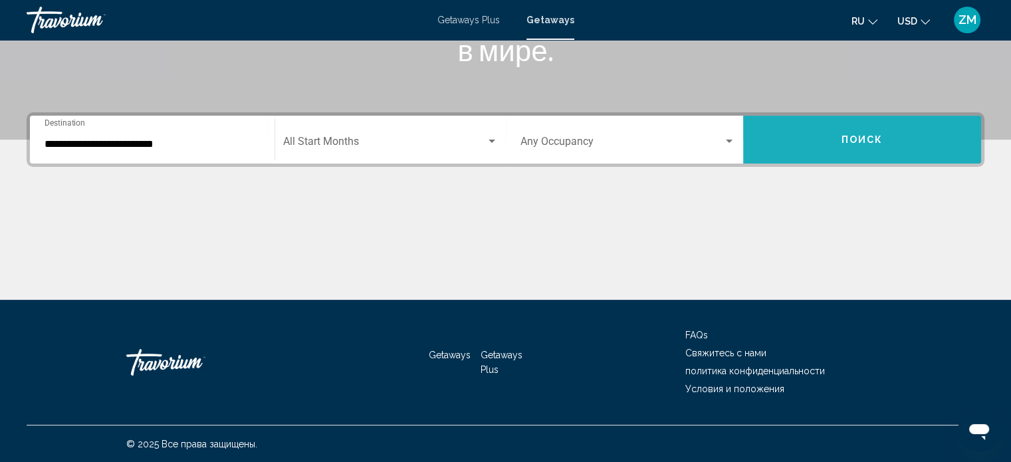
click at [835, 137] on button "Поиск" at bounding box center [862, 140] width 238 height 48
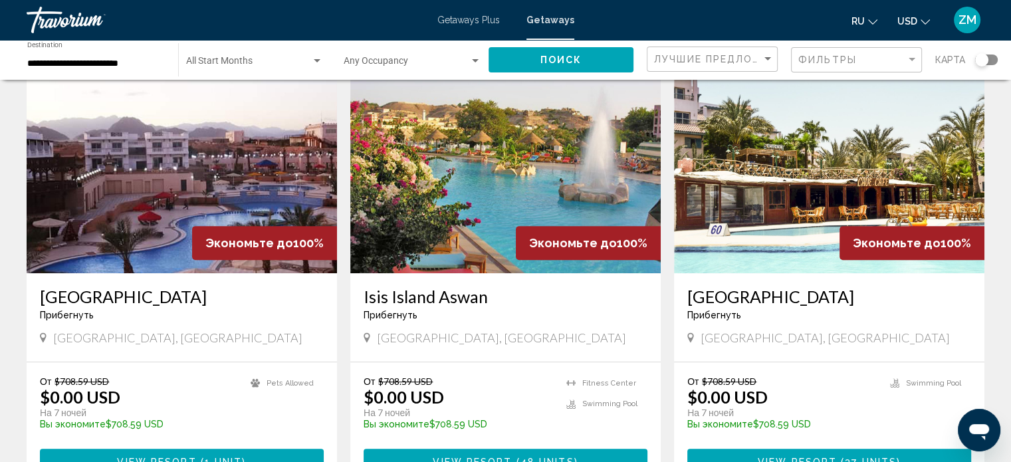
scroll to position [332, 0]
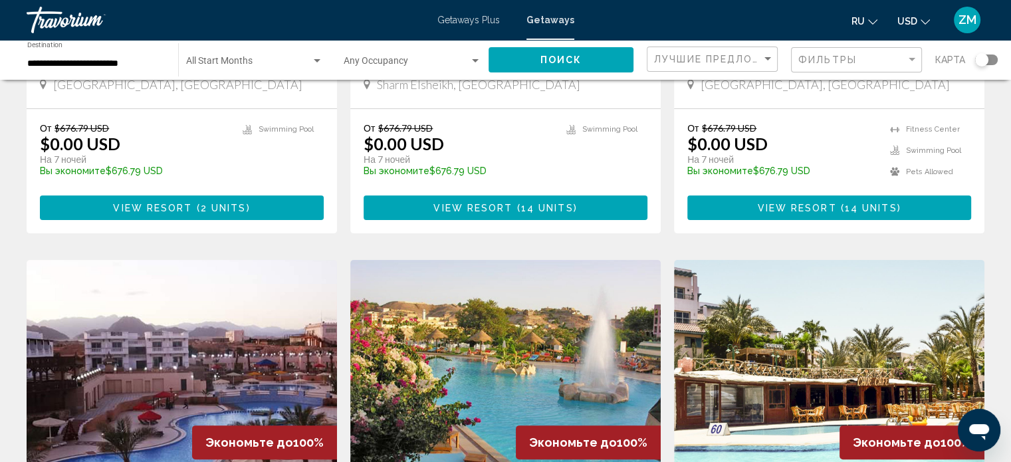
click at [992, 58] on div "Search widget" at bounding box center [986, 60] width 23 height 11
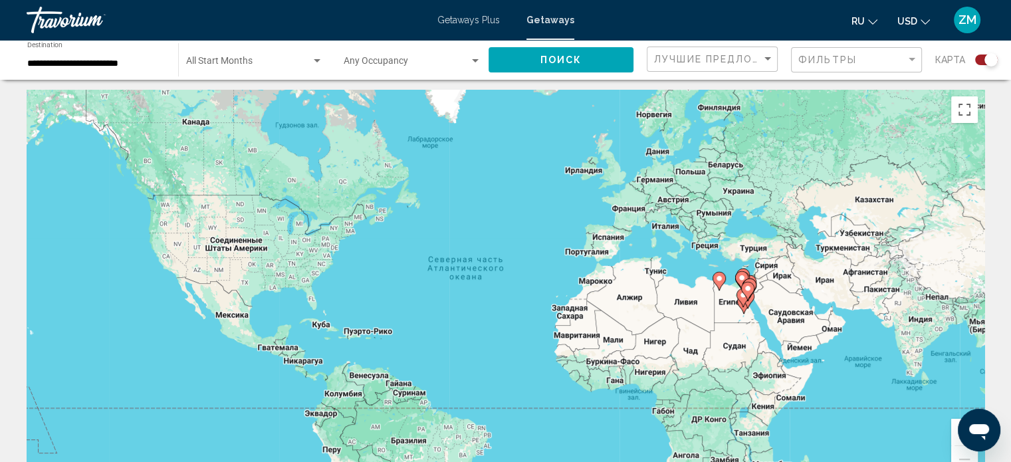
scroll to position [0, 0]
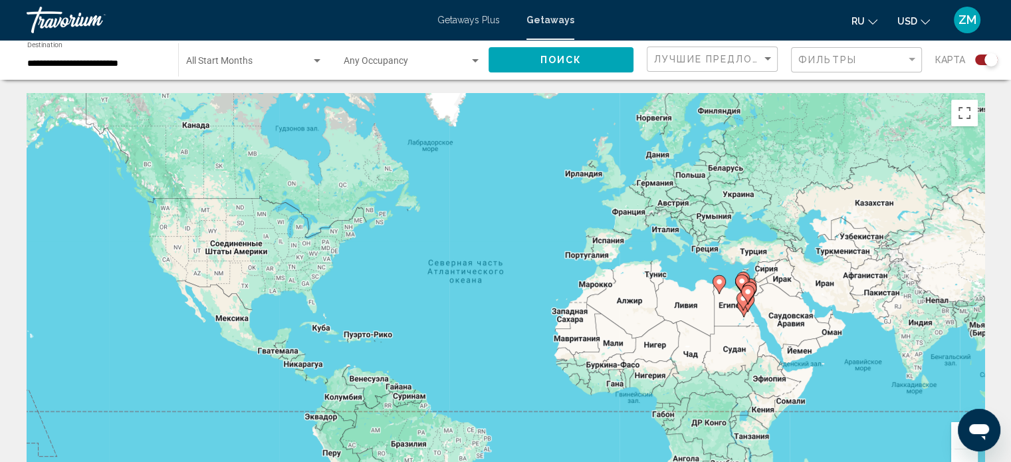
click at [955, 441] on button "Увеличить" at bounding box center [964, 435] width 27 height 27
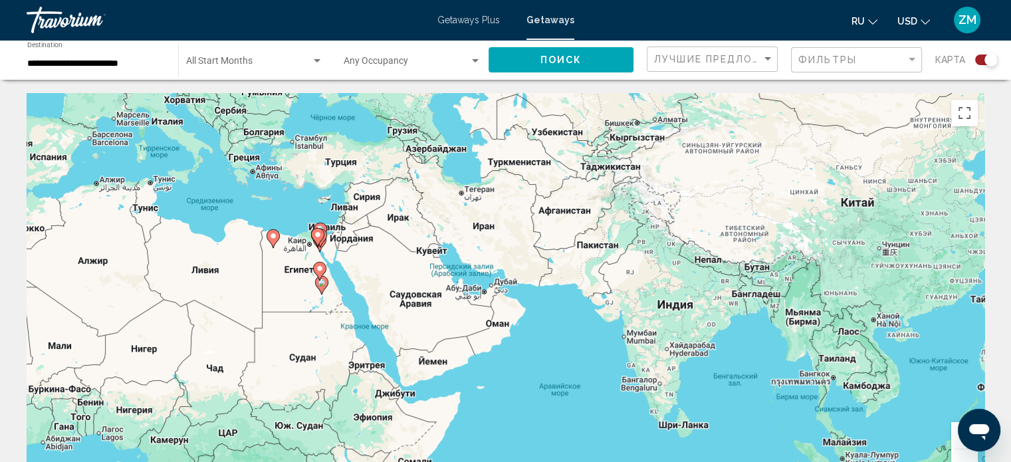
drag, startPoint x: 912, startPoint y: 416, endPoint x: 251, endPoint y: 366, distance: 662.6
click at [251, 366] on div "Чтобы активировать перетаскивание с помощью клавиатуры, нажмите Alt + Ввод. Пос…" at bounding box center [506, 292] width 958 height 399
click at [954, 445] on button "Увеличить" at bounding box center [964, 435] width 27 height 27
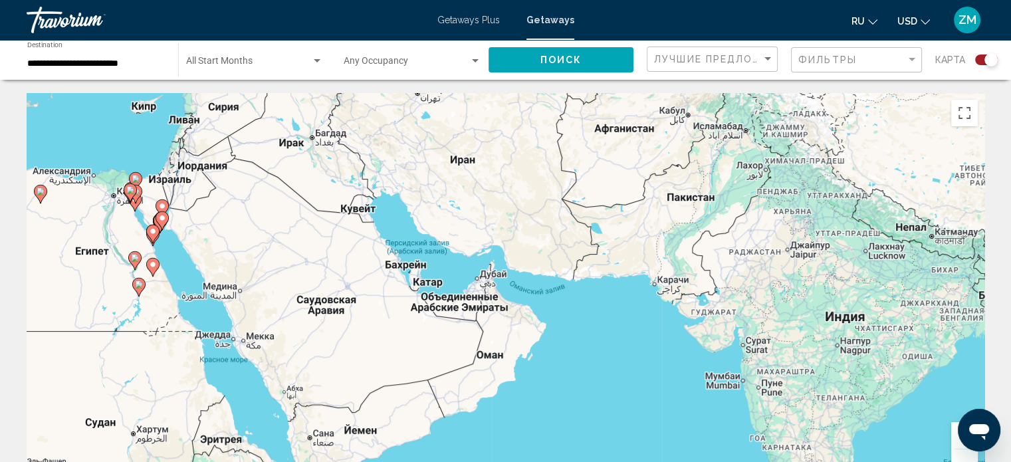
click at [954, 445] on button "Увеличить" at bounding box center [964, 435] width 27 height 27
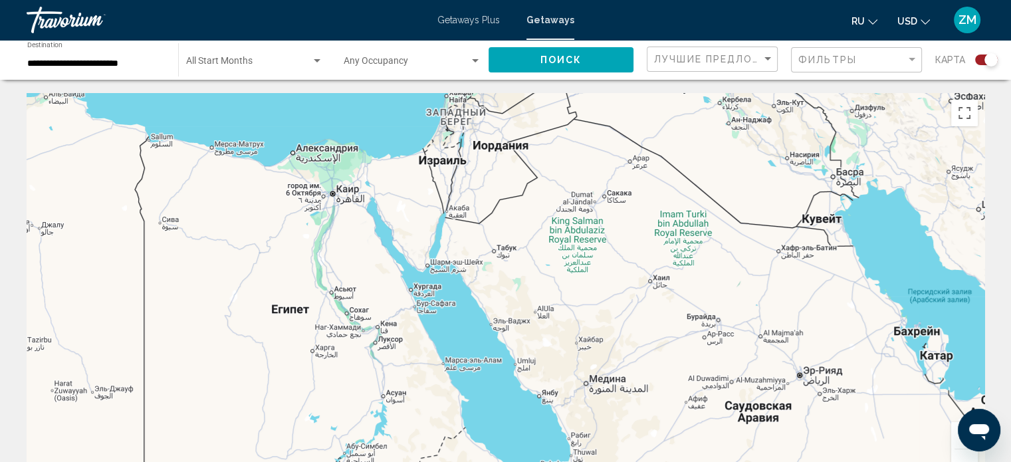
drag, startPoint x: 273, startPoint y: 300, endPoint x: 884, endPoint y: 395, distance: 619.0
click at [884, 395] on div "Main content" at bounding box center [506, 292] width 958 height 399
click at [429, 255] on icon "Main content" at bounding box center [429, 253] width 12 height 17
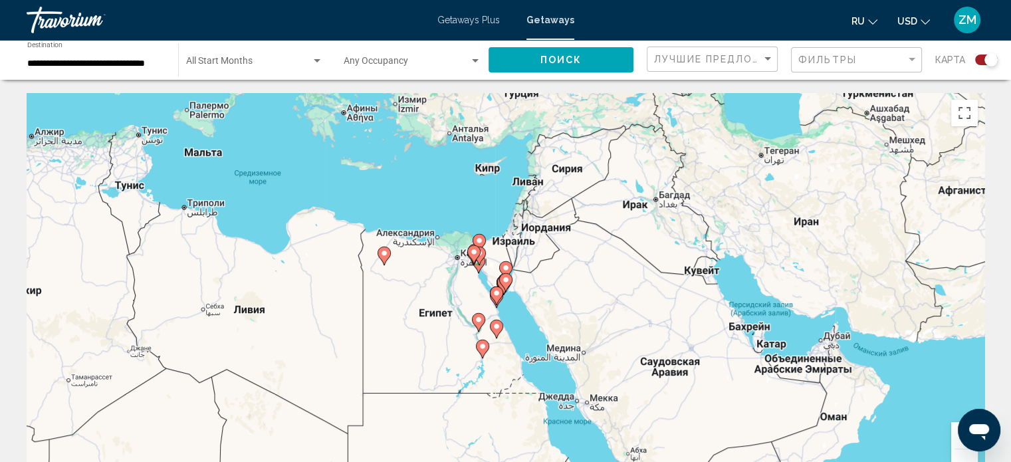
click at [503, 280] on image "Main content" at bounding box center [506, 280] width 8 height 8
type input "**********"
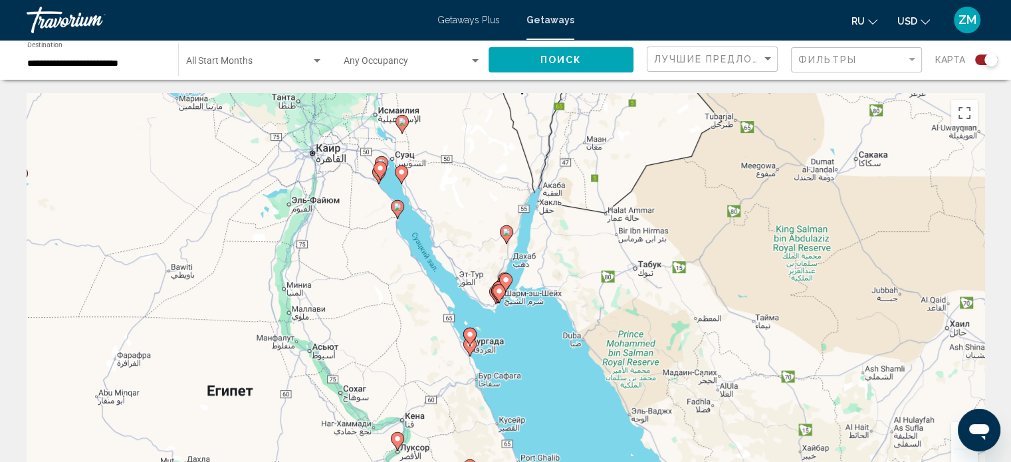
click at [503, 280] on image "Main content" at bounding box center [506, 280] width 8 height 8
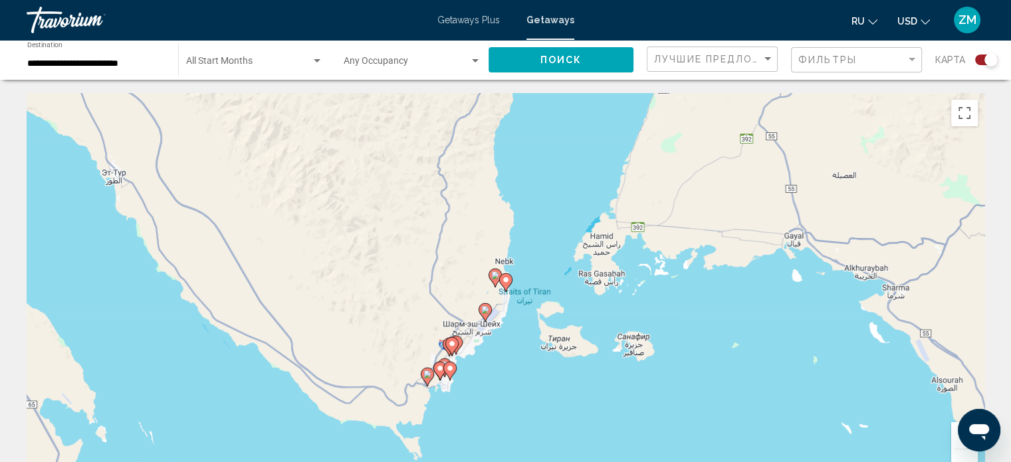
click at [484, 305] on icon "Main content" at bounding box center [485, 312] width 12 height 17
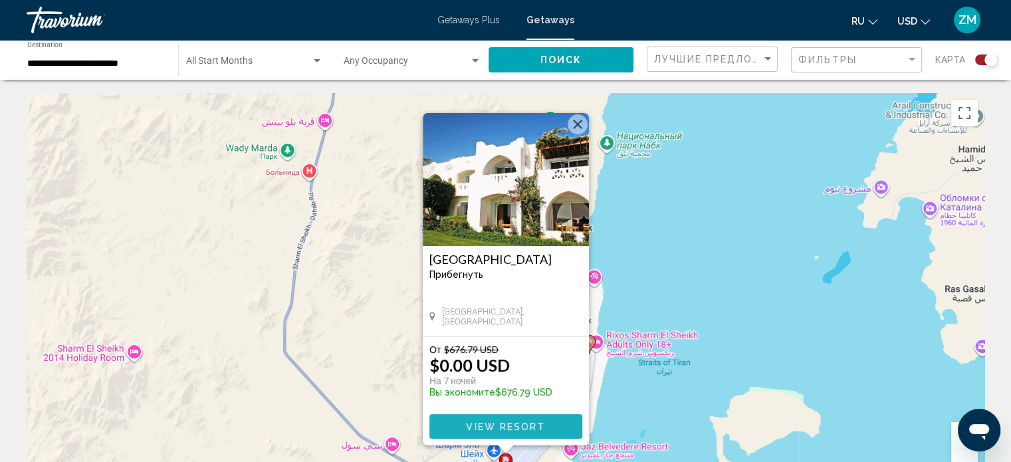
click at [490, 425] on span "View Resort" at bounding box center [505, 426] width 79 height 11
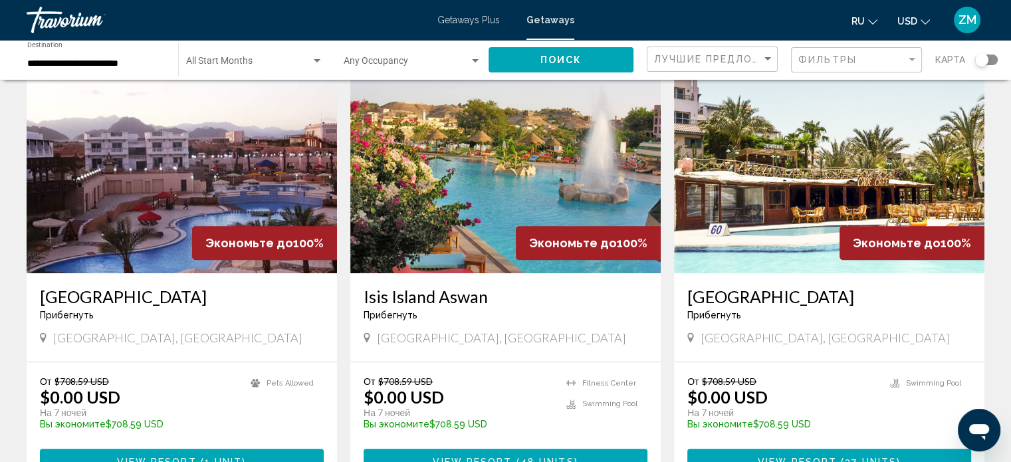
scroll to position [598, 0]
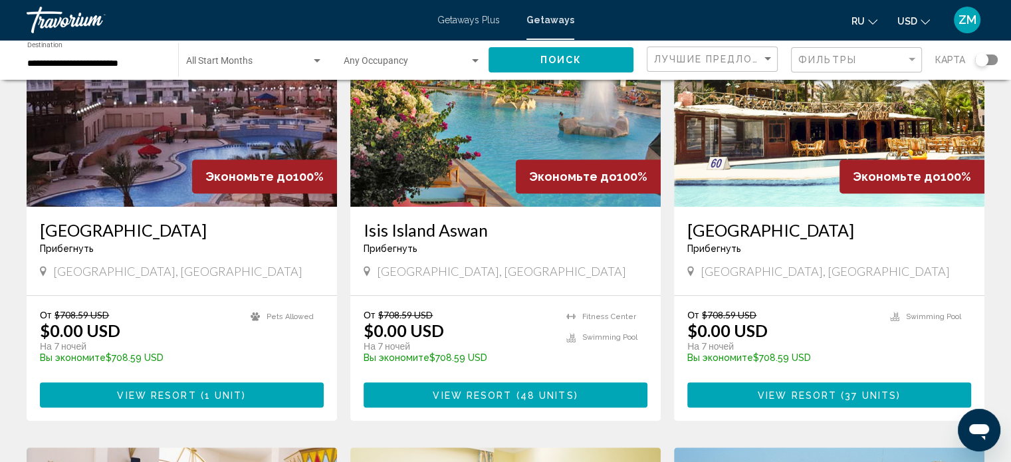
click at [473, 146] on img "Main content" at bounding box center [505, 100] width 310 height 213
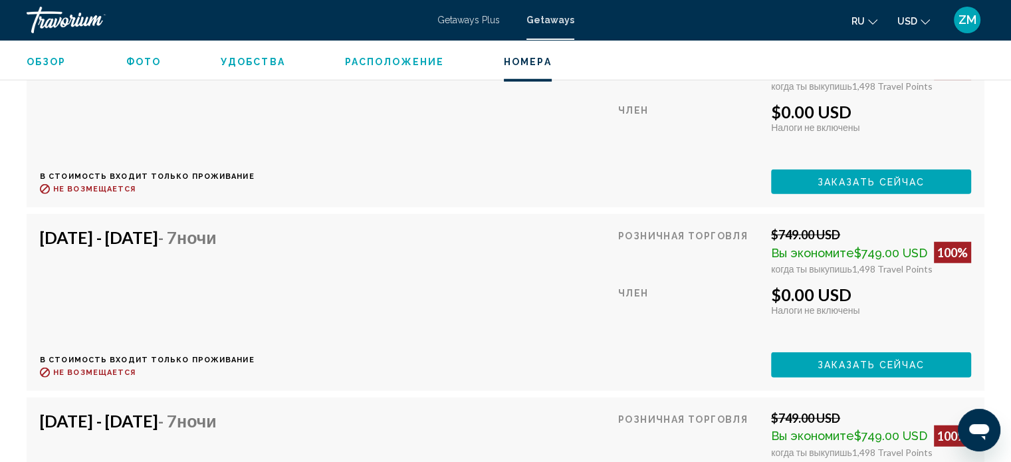
scroll to position [3597, 0]
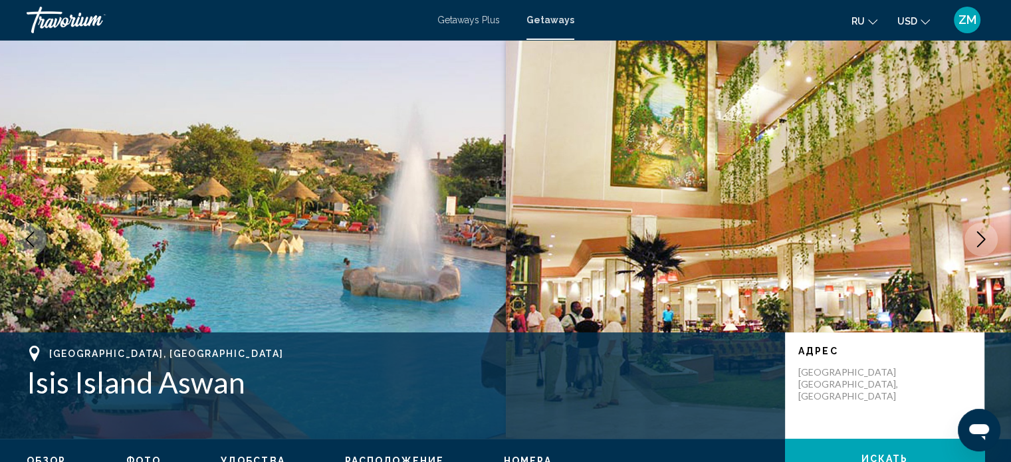
scroll to position [8, 0]
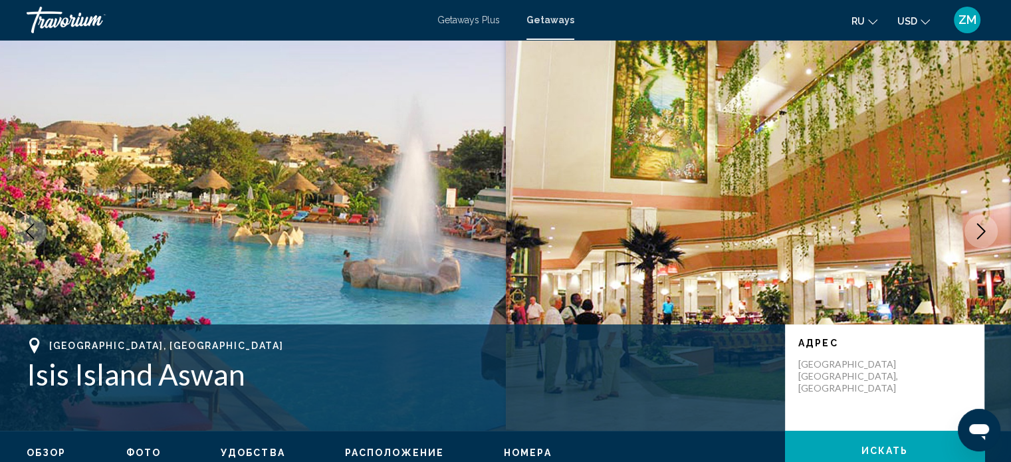
click at [983, 221] on button "Next image" at bounding box center [980, 231] width 33 height 33
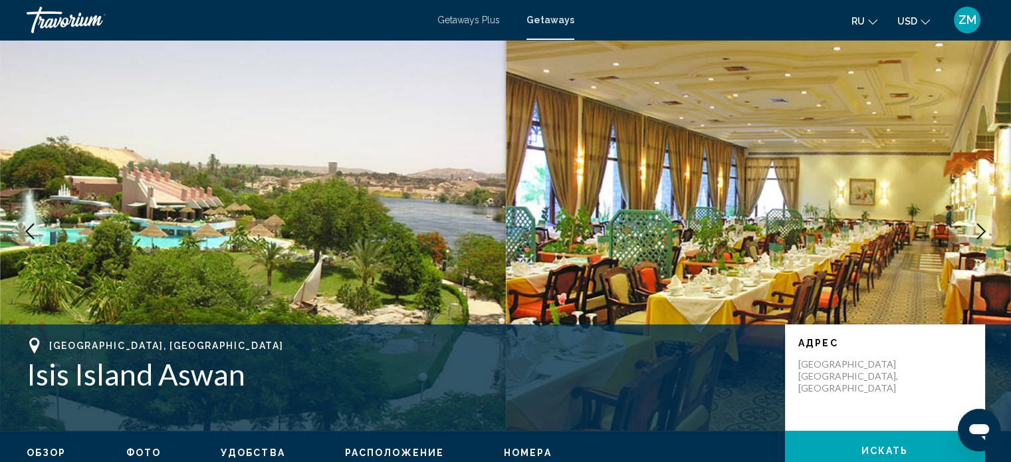
click at [983, 221] on button "Next image" at bounding box center [980, 231] width 33 height 33
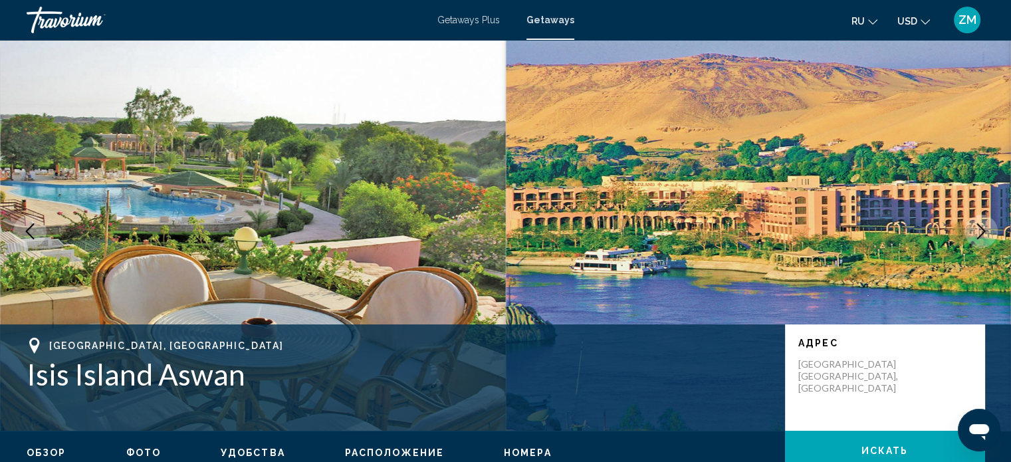
click at [983, 221] on button "Next image" at bounding box center [980, 231] width 33 height 33
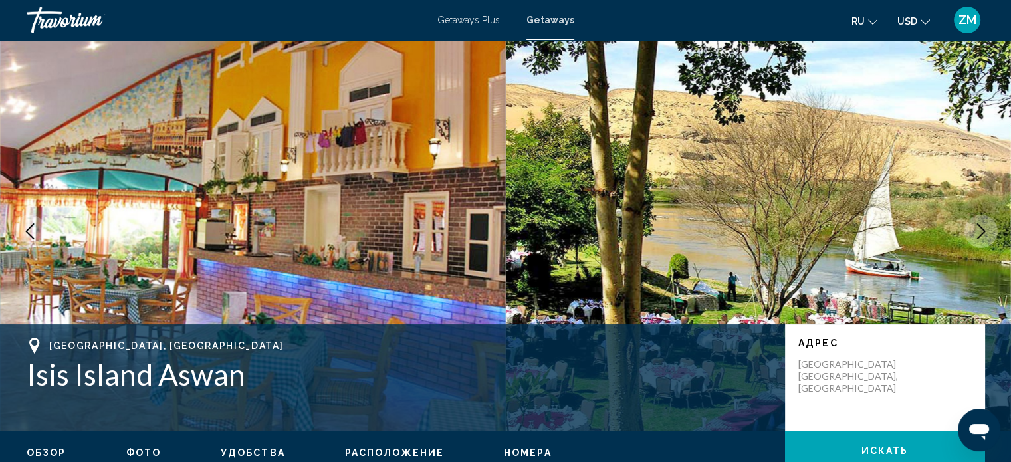
click at [983, 221] on button "Next image" at bounding box center [980, 231] width 33 height 33
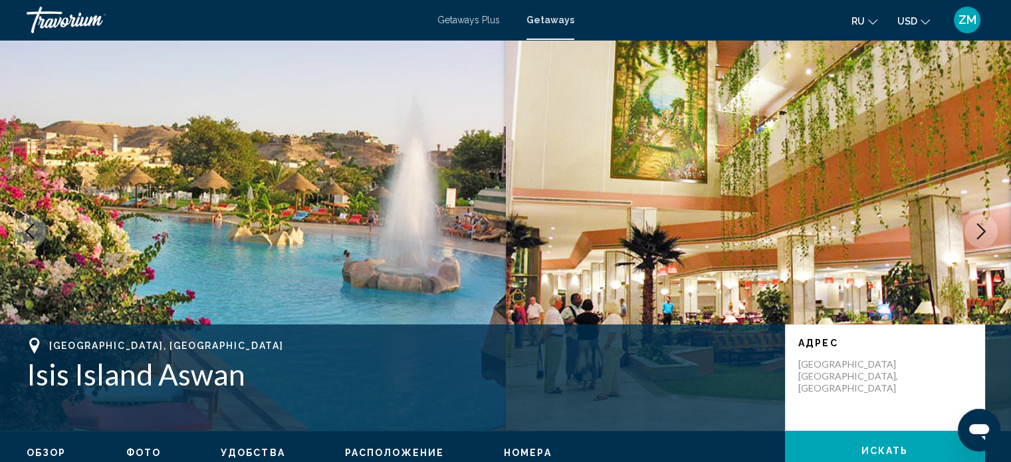
click at [983, 221] on button "Next image" at bounding box center [980, 231] width 33 height 33
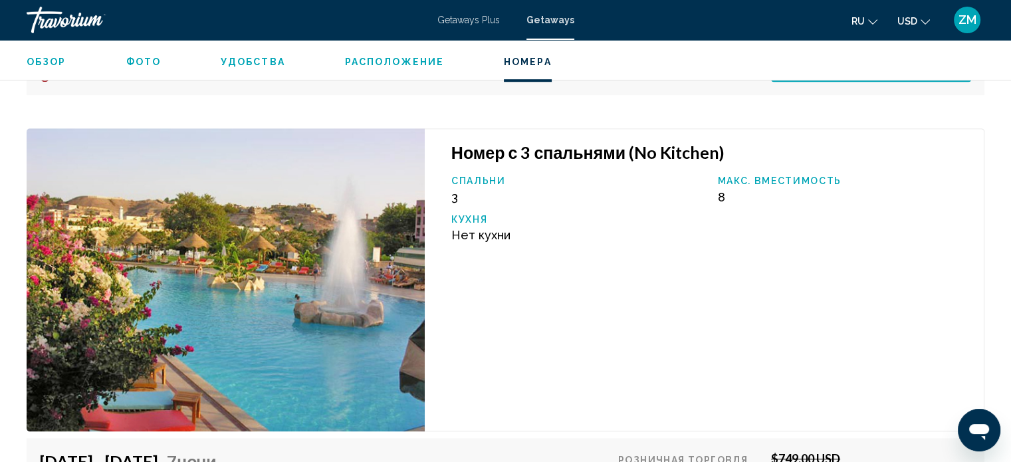
scroll to position [11175, 0]
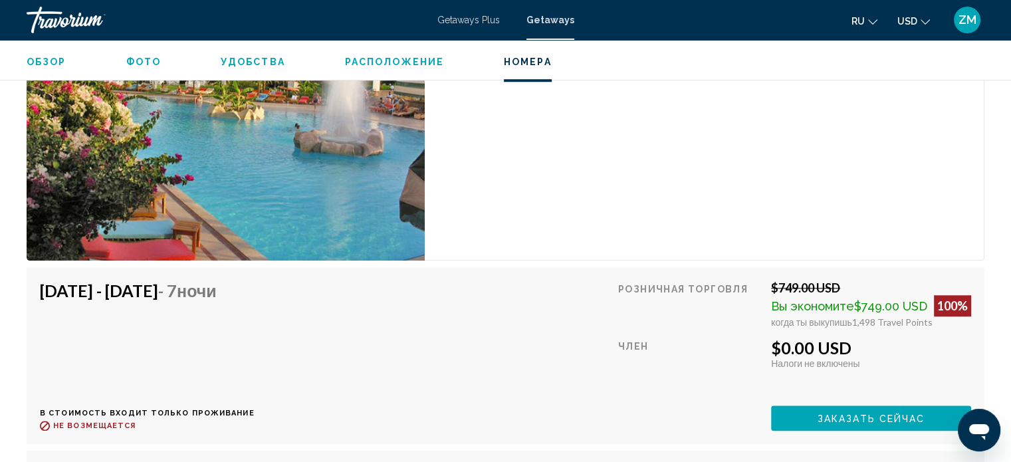
scroll to position [11374, 0]
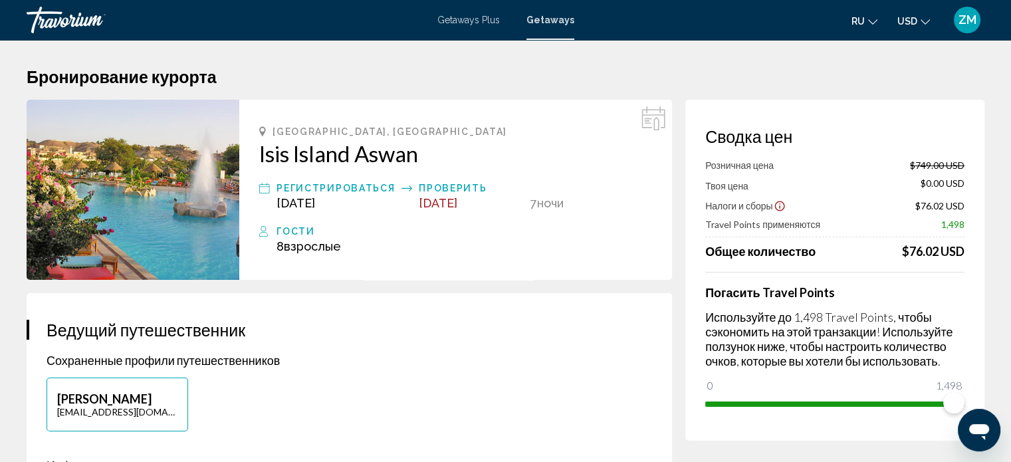
drag, startPoint x: 328, startPoint y: 153, endPoint x: 363, endPoint y: 305, distance: 156.1
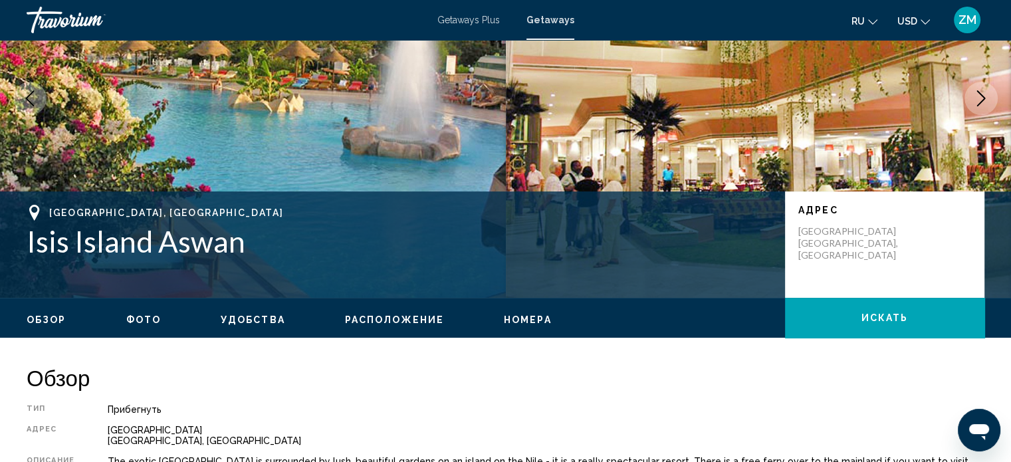
scroll to position [207, 0]
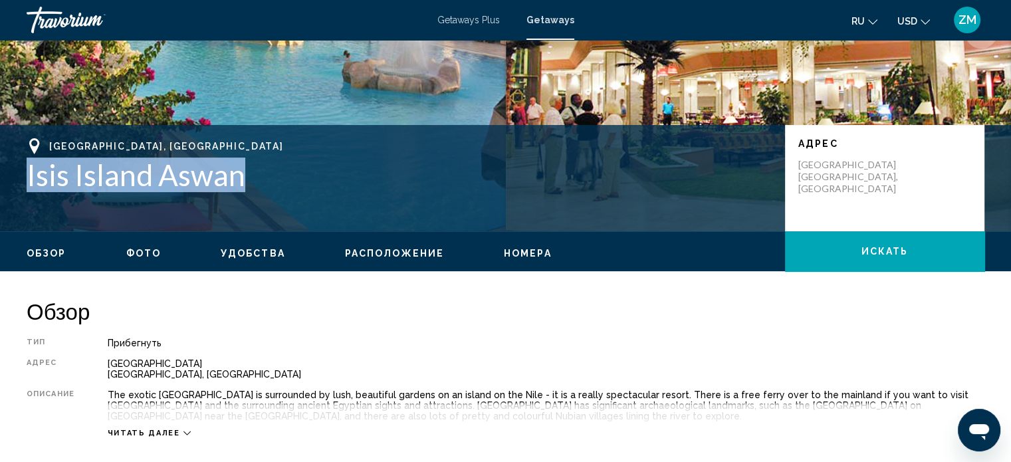
drag, startPoint x: 308, startPoint y: 192, endPoint x: 21, endPoint y: 162, distance: 288.8
click at [21, 162] on div "Aswan, [GEOGRAPHIC_DATA] [GEOGRAPHIC_DATA] [GEOGRAPHIC_DATA] Адрес [GEOGRAPHIC_…" at bounding box center [505, 178] width 1011 height 80
copy h1 "Isis Island Aswan"
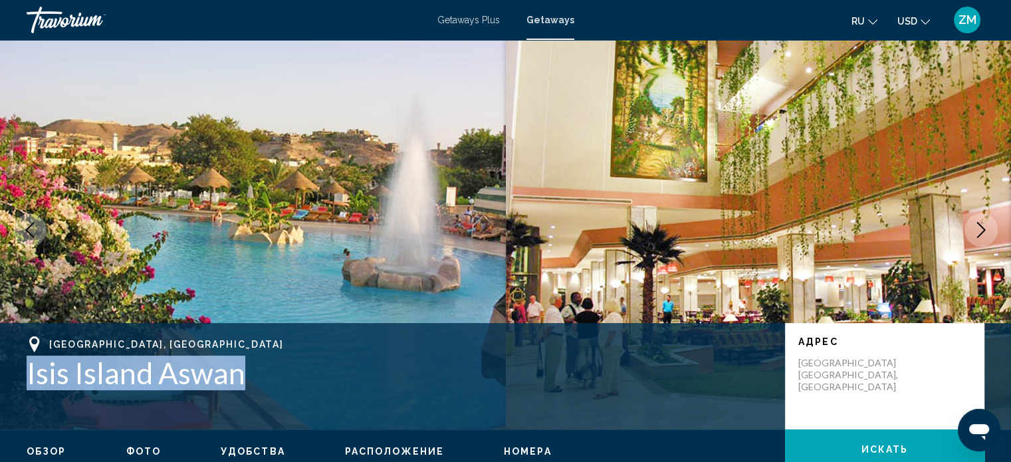
scroll to position [8, 0]
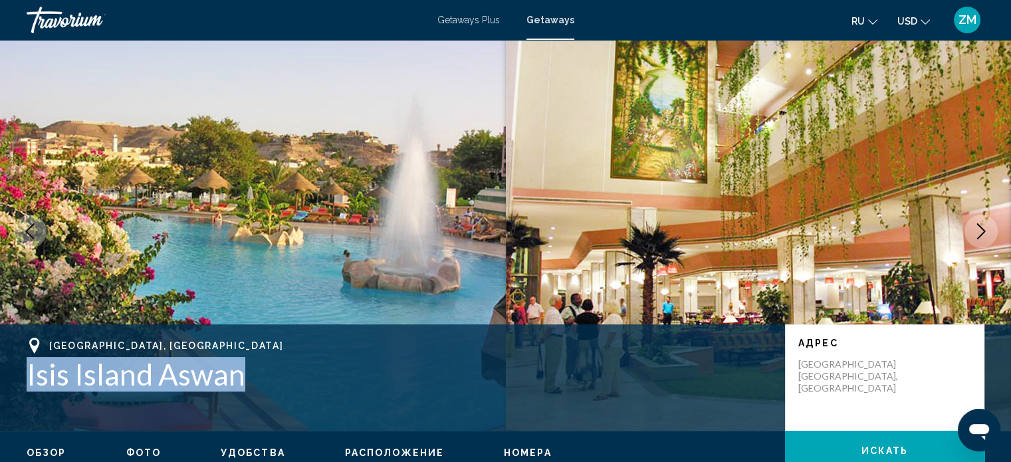
click at [976, 229] on icon "Next image" at bounding box center [981, 231] width 16 height 16
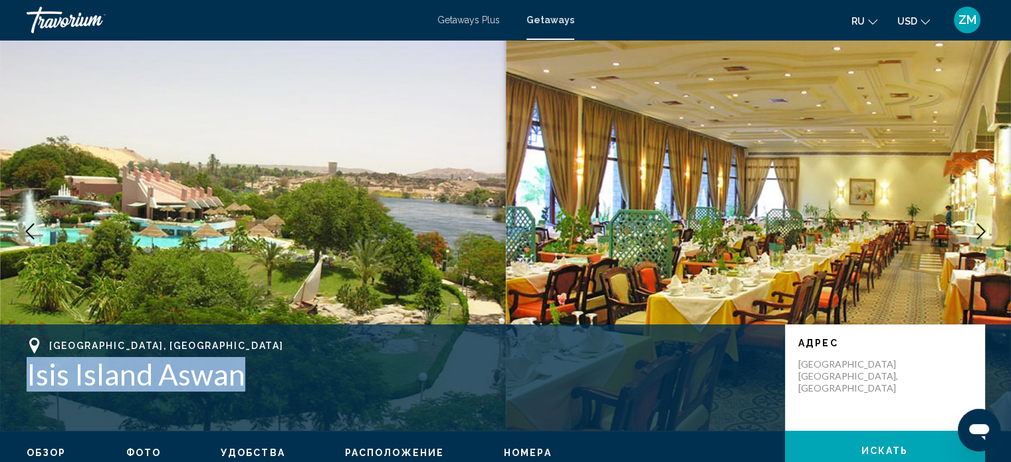
click at [976, 229] on icon "Next image" at bounding box center [981, 231] width 16 height 16
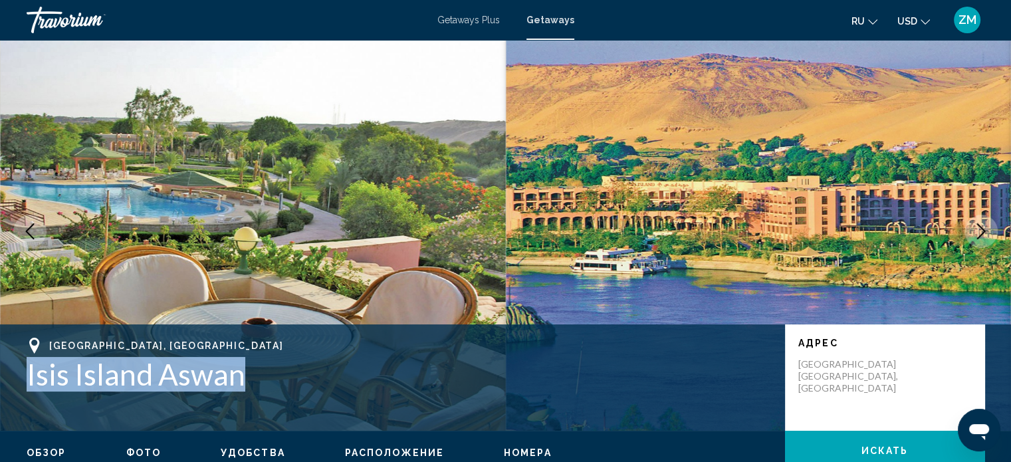
click at [976, 229] on icon "Next image" at bounding box center [981, 231] width 16 height 16
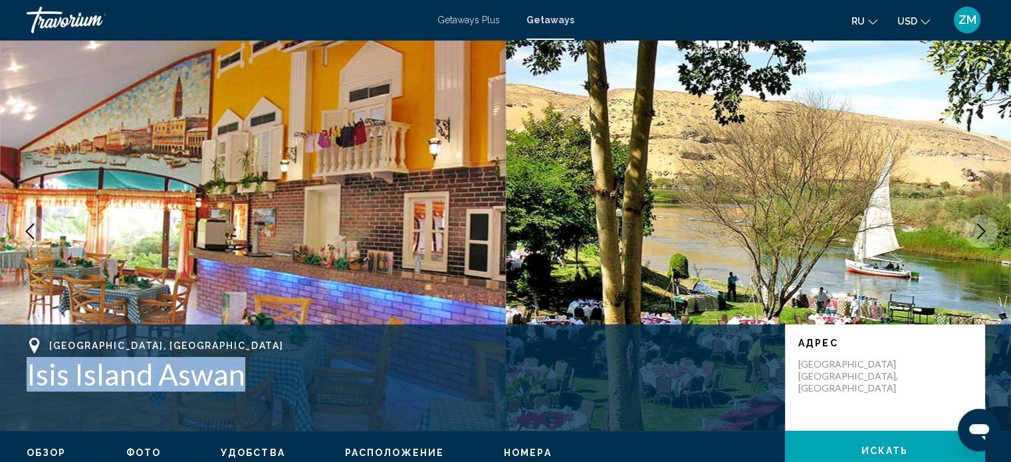
click at [976, 229] on icon "Next image" at bounding box center [981, 231] width 16 height 16
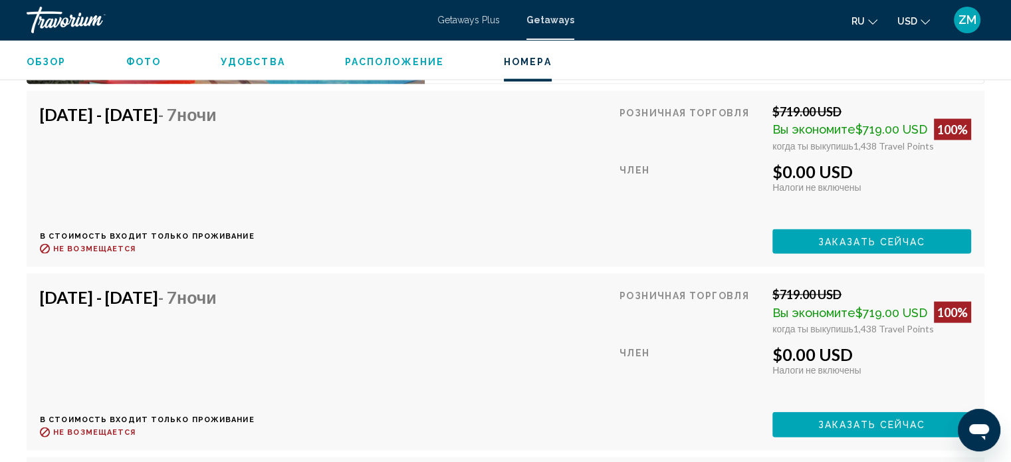
scroll to position [2800, 0]
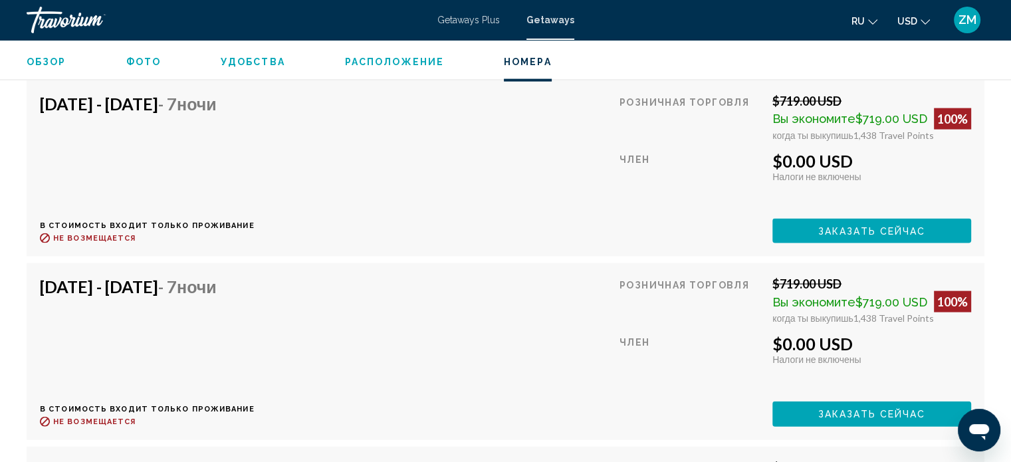
click at [836, 223] on button "Заказать сейчас" at bounding box center [871, 231] width 199 height 25
